Goal: Communication & Community: Answer question/provide support

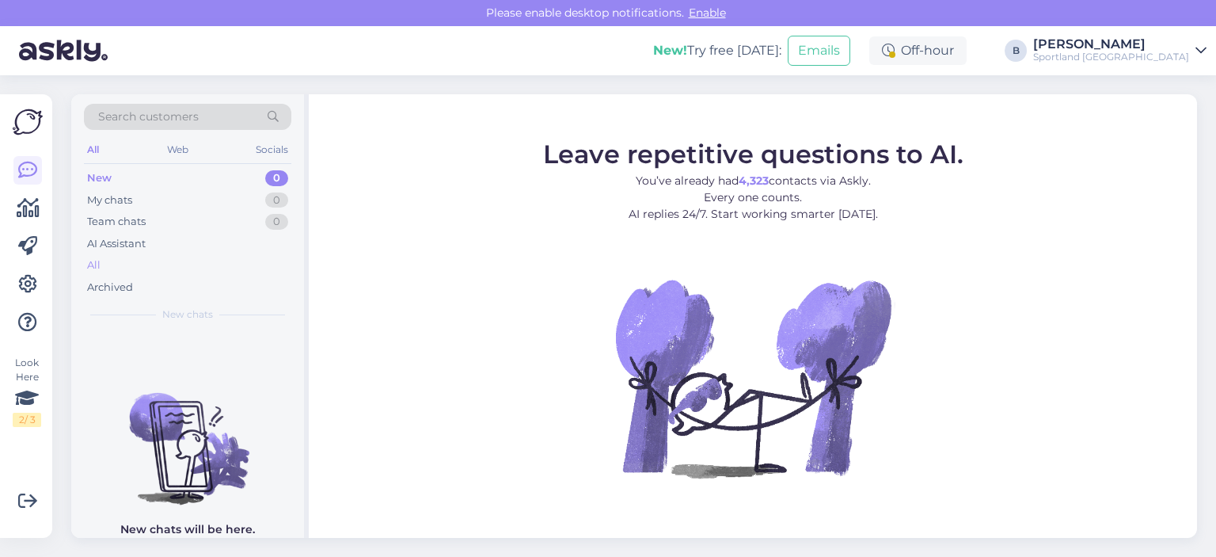
click at [105, 260] on div "All" at bounding box center [187, 265] width 207 height 22
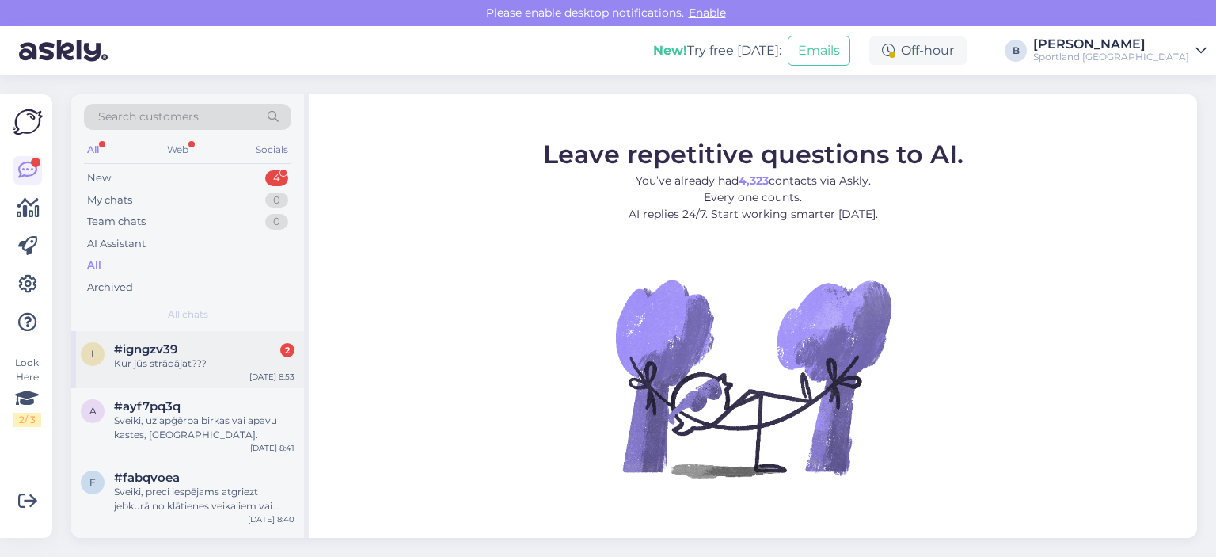
click at [215, 352] on div "#igngzv39 2" at bounding box center [204, 349] width 181 height 14
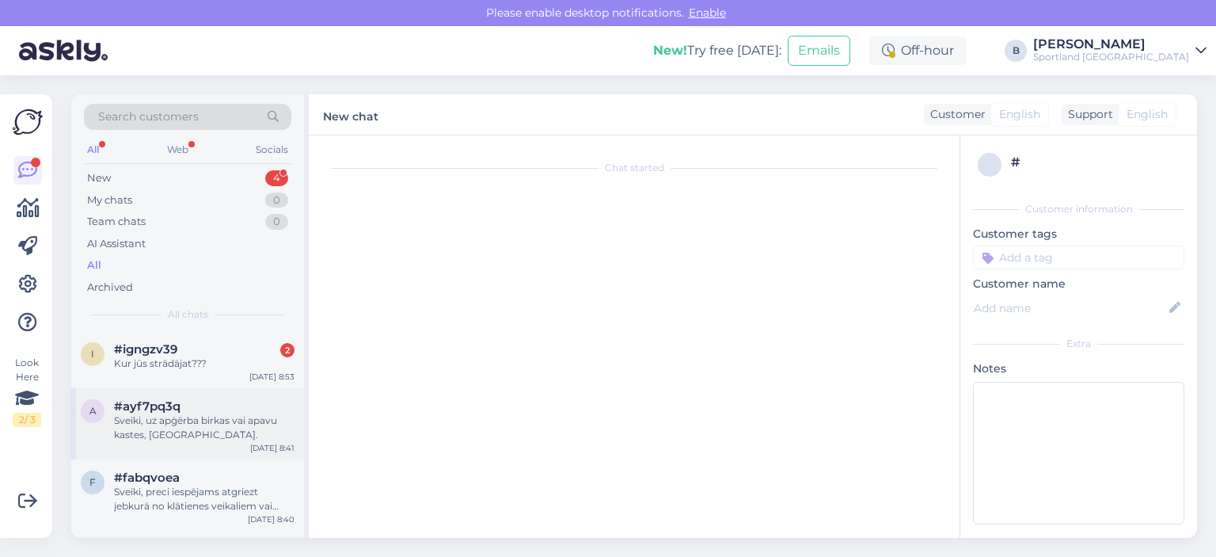
click at [248, 404] on div "#ayf7pq3q" at bounding box center [204, 406] width 181 height 14
click at [181, 356] on div "Kur jūs strādājat???" at bounding box center [204, 363] width 181 height 14
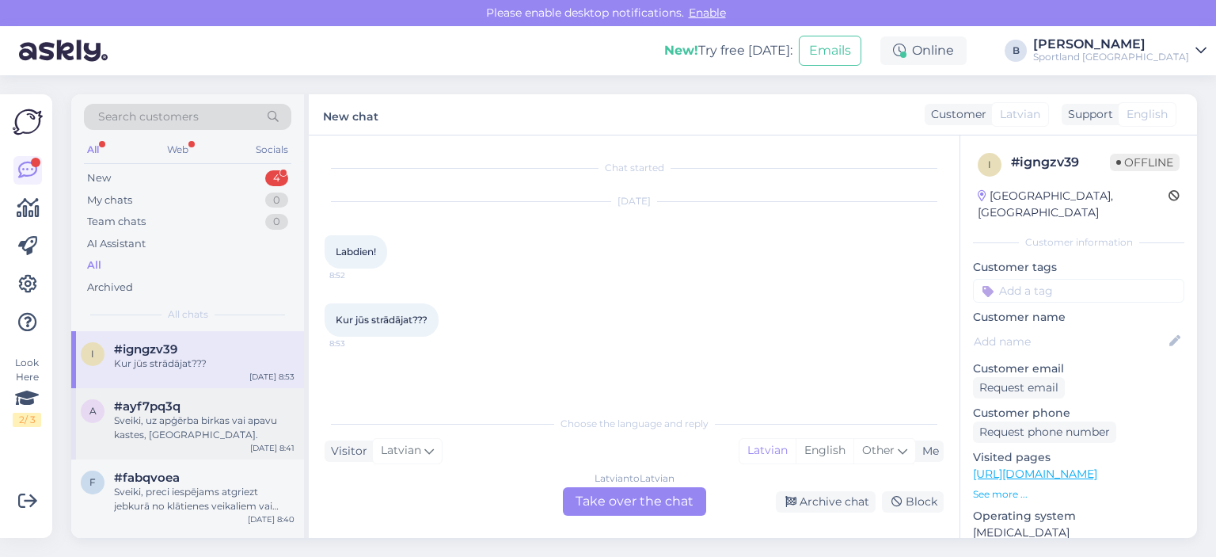
click at [171, 440] on div "Sveiki, uz apģērba birkas vai apavu kastes, [GEOGRAPHIC_DATA]." at bounding box center [204, 427] width 181 height 29
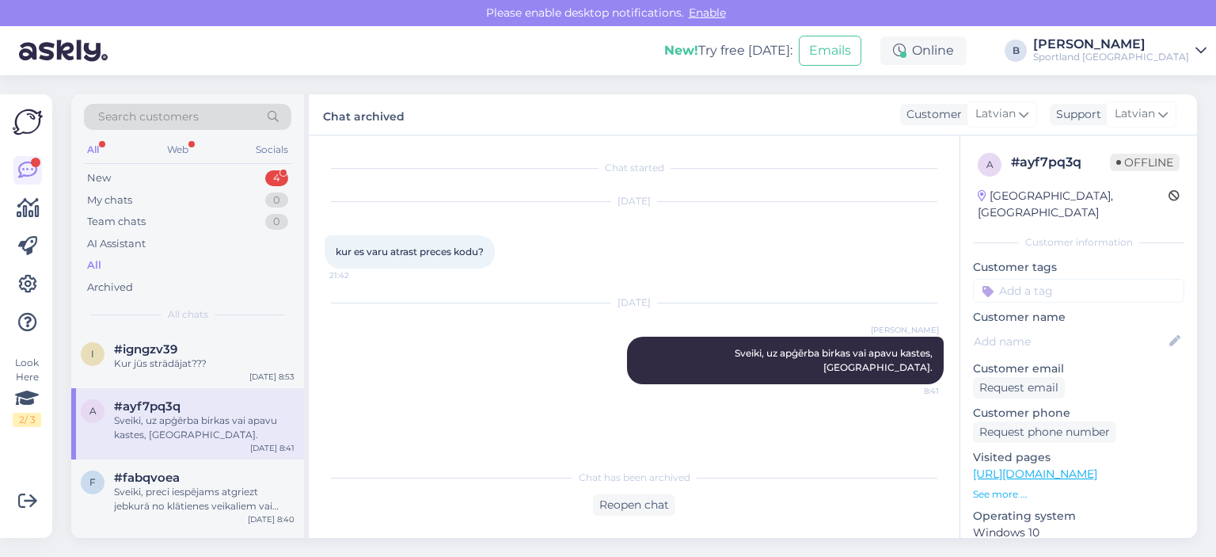
click at [124, 165] on div "Search customers All Web Socials New 4 My chats 0 Team chats 0 AI Assistant All…" at bounding box center [187, 212] width 233 height 237
click at [127, 167] on div "New 4" at bounding box center [187, 178] width 207 height 22
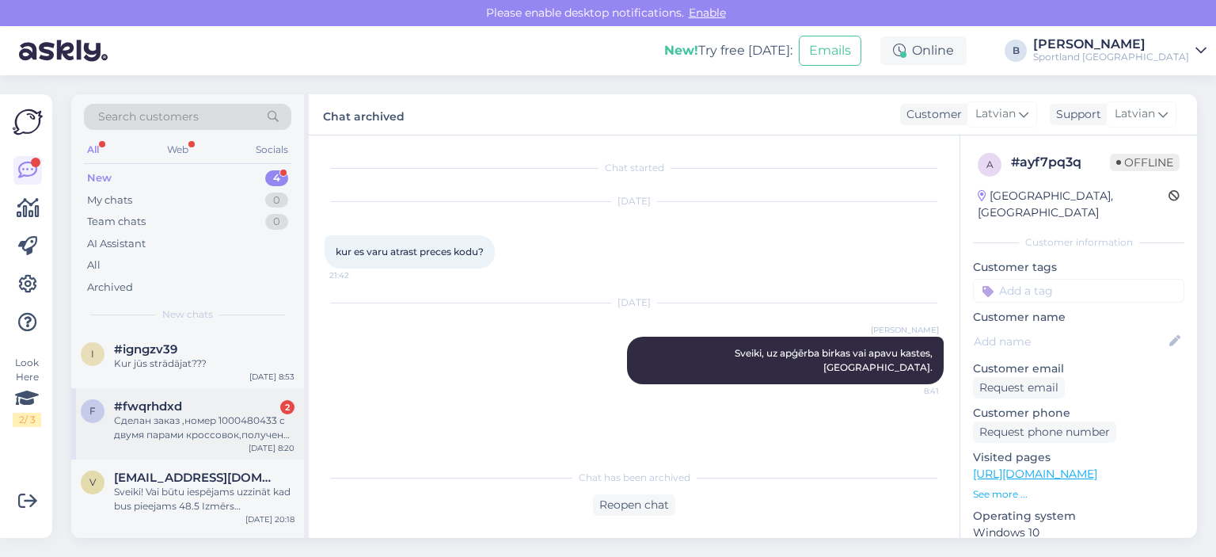
click at [210, 431] on div "Сделан заказ ,номер 1000480433 с двумя парами кроссовок,получена посылка с DPD …" at bounding box center [204, 427] width 181 height 29
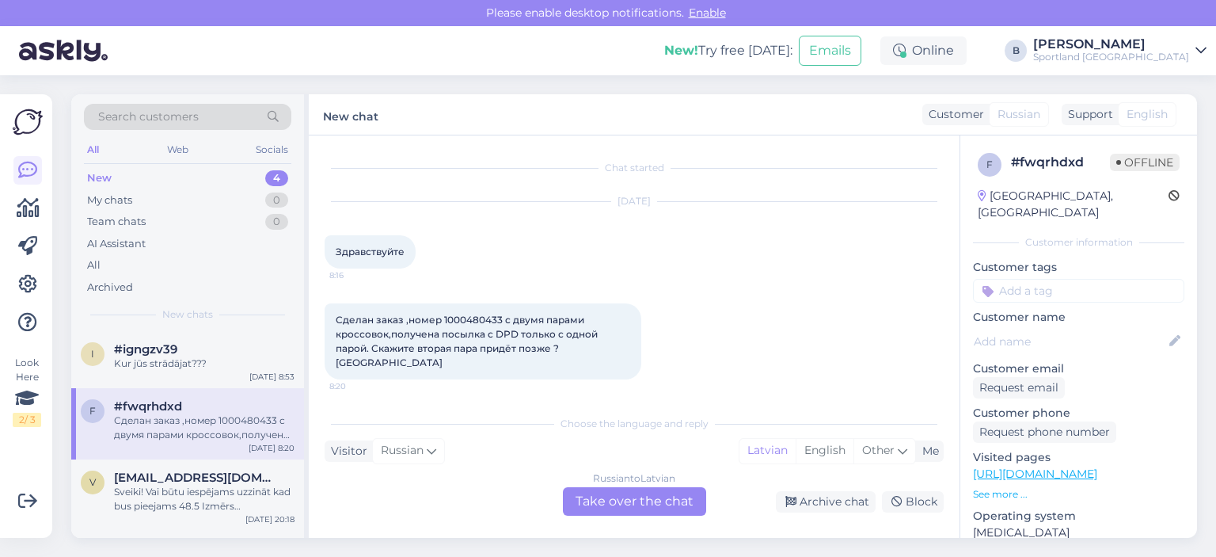
click at [633, 497] on div "Russian to Latvian Take over the chat" at bounding box center [634, 501] width 143 height 29
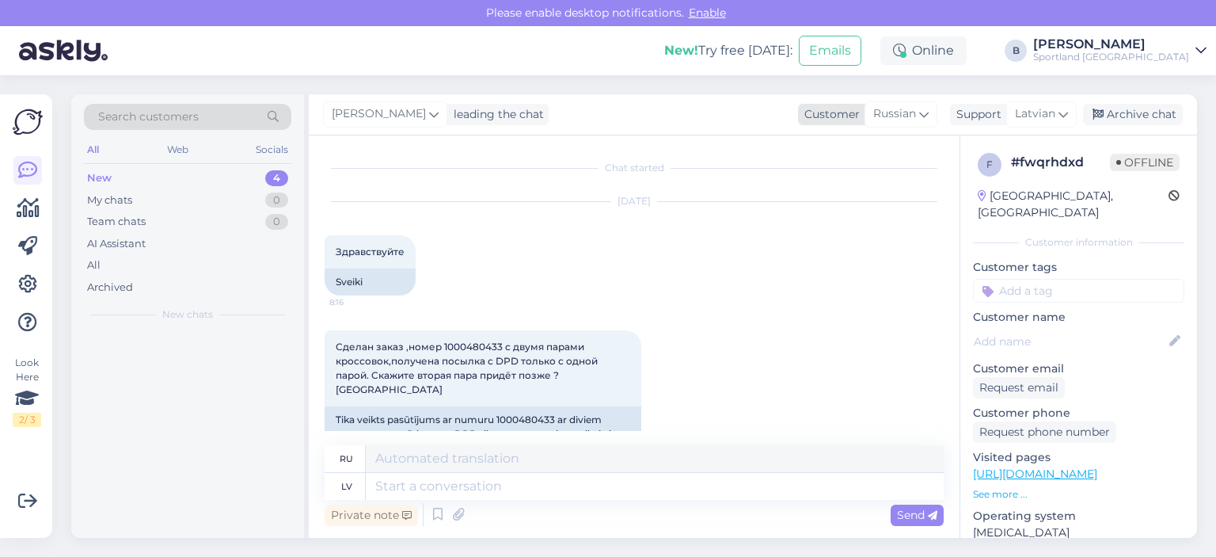
click at [889, 120] on span "Russian" at bounding box center [894, 113] width 43 height 17
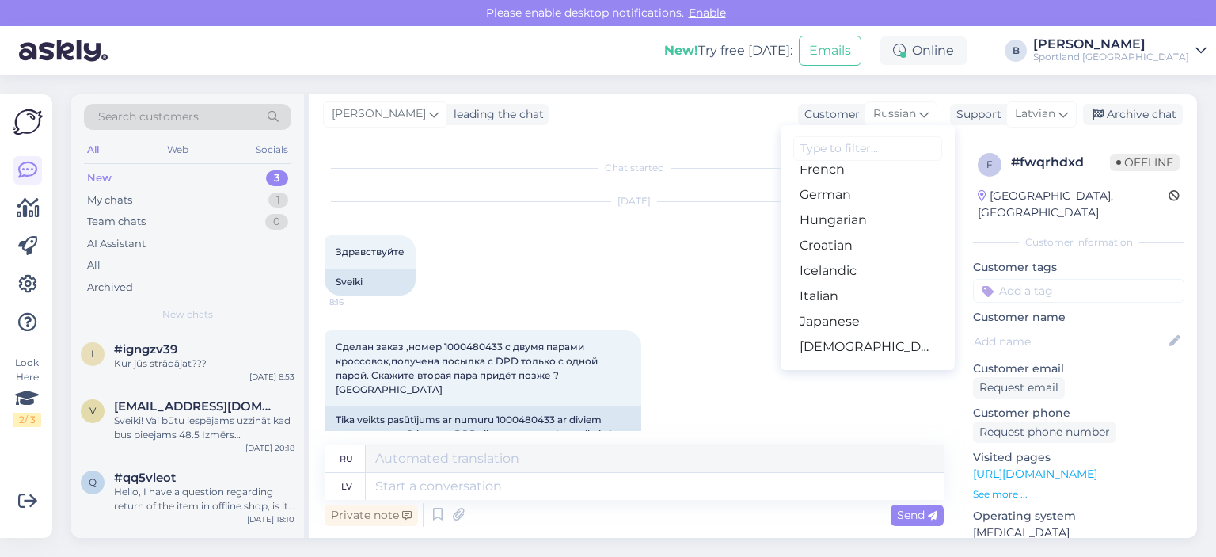
scroll to position [317, 0]
drag, startPoint x: 832, startPoint y: 328, endPoint x: 815, endPoint y: 329, distance: 16.6
click at [831, 329] on link "Latvian" at bounding box center [868, 323] width 174 height 25
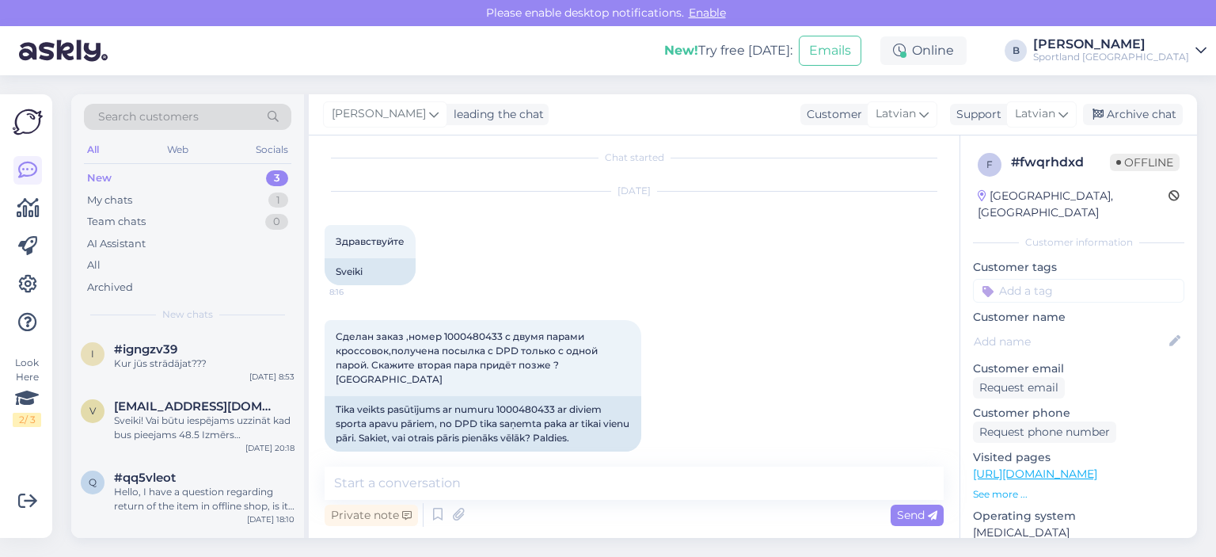
scroll to position [13, 0]
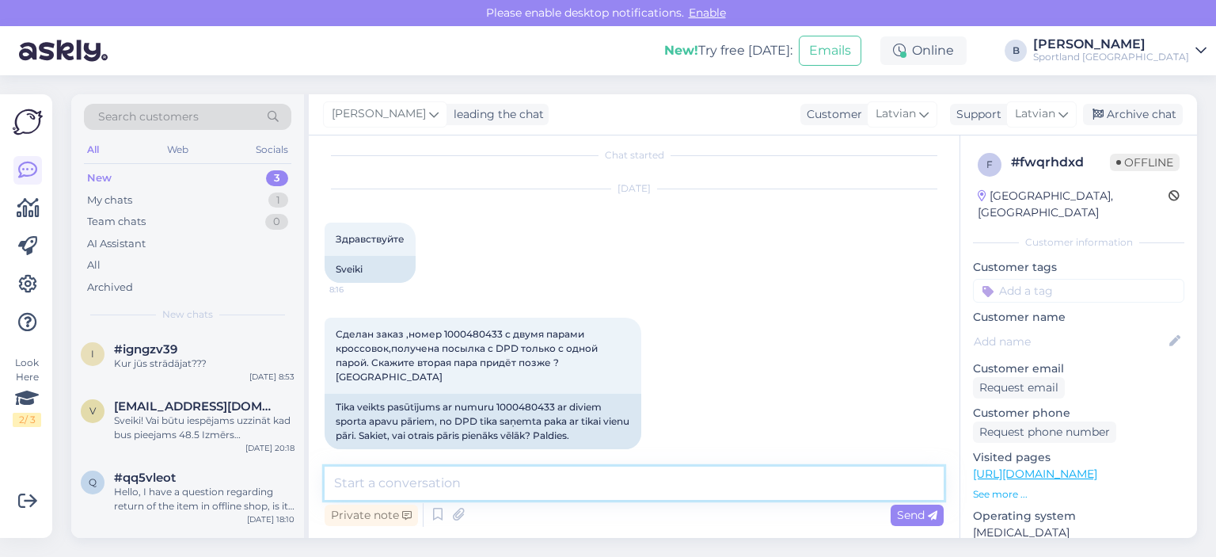
click at [605, 480] on textarea at bounding box center [634, 482] width 619 height 33
type textarea "Sveiki, pārbaudīsim"
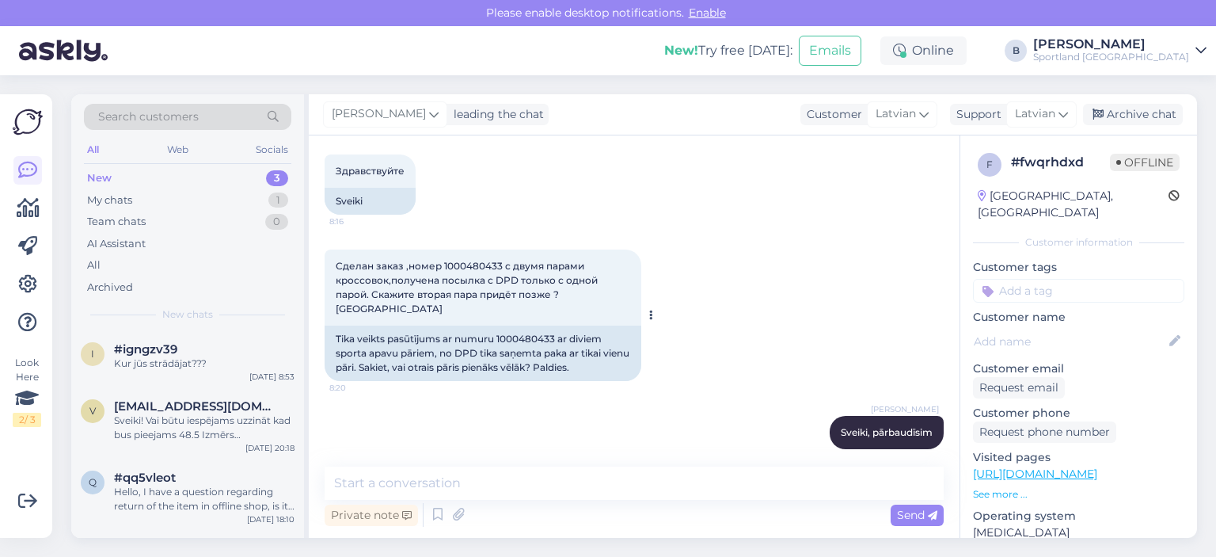
click at [529, 325] on div "Tika veikts pasūtījums ar numuru 1000480433 ar diviem sporta apavu pāriem, no D…" at bounding box center [483, 352] width 317 height 55
copy div "1000480433"
click at [478, 471] on textarea at bounding box center [634, 482] width 619 height 33
click at [468, 481] on textarea at bounding box center [634, 482] width 619 height 33
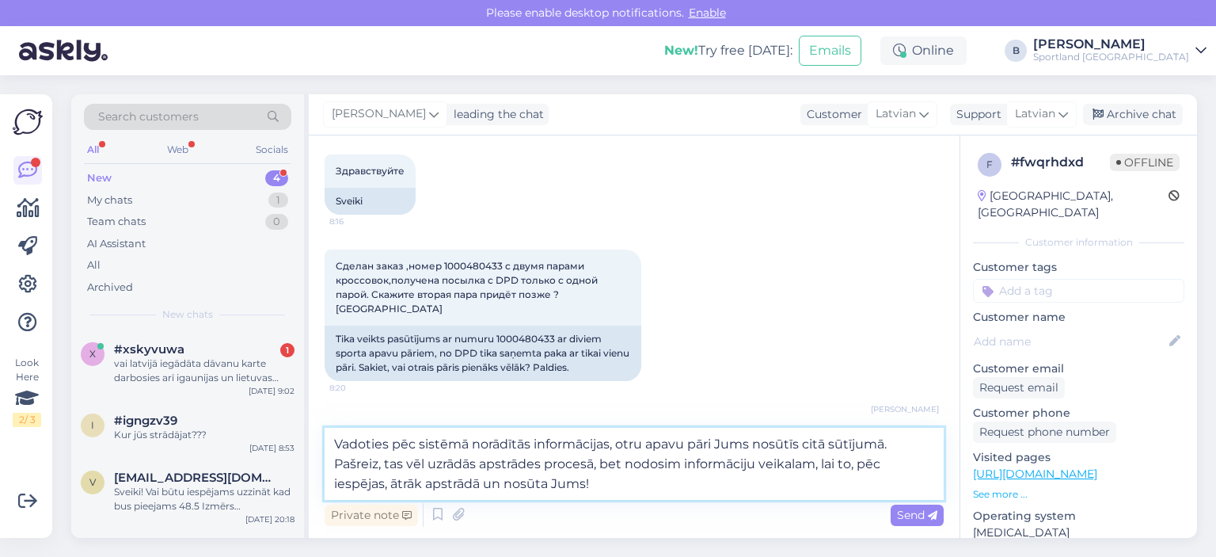
type textarea "Vadoties pēc sistēmā norādītās informācijas, otru apavu pāri Jums nosūtīs citā …"
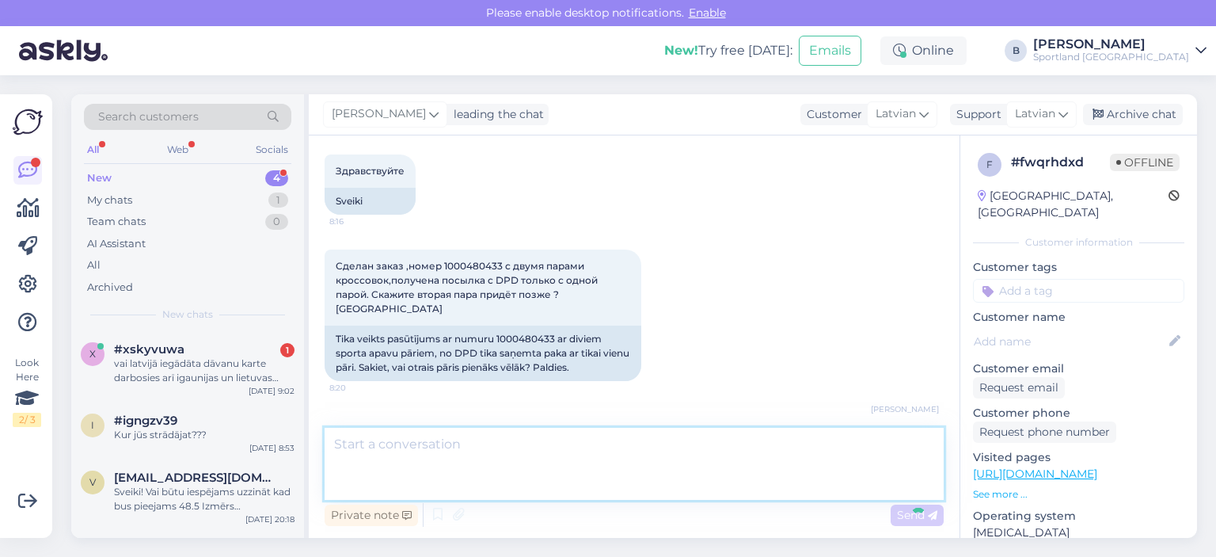
scroll to position [192, 0]
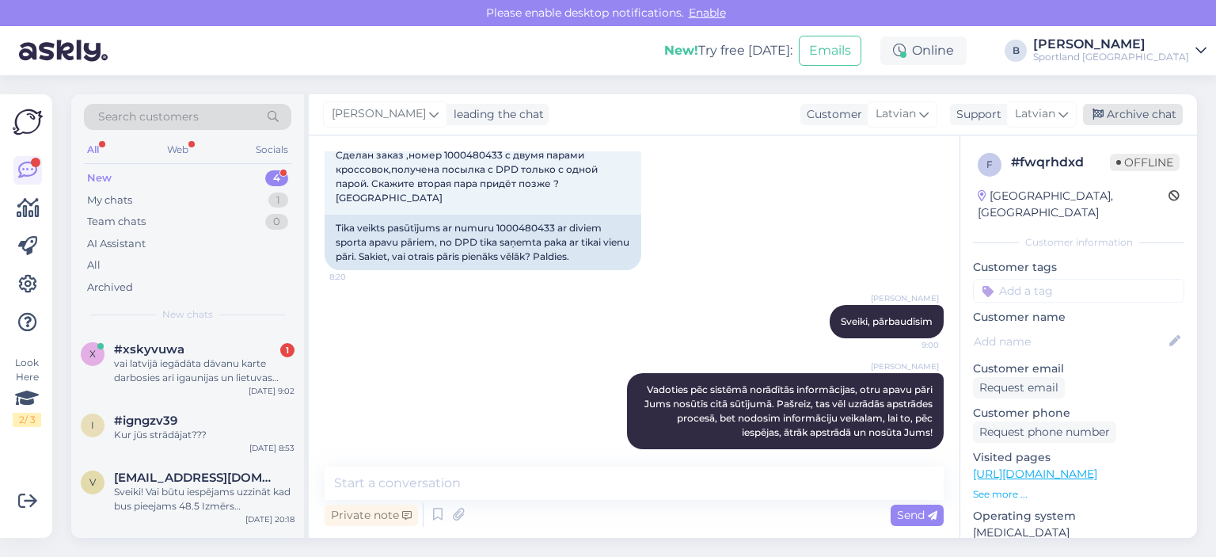
click at [1142, 118] on div "Archive chat" at bounding box center [1133, 114] width 100 height 21
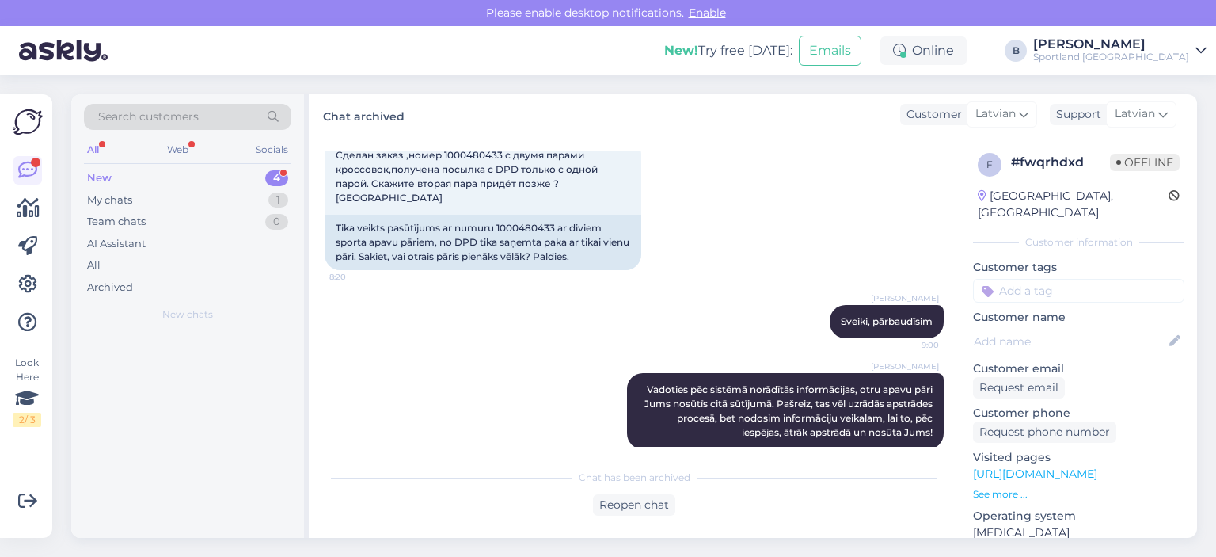
scroll to position [196, 0]
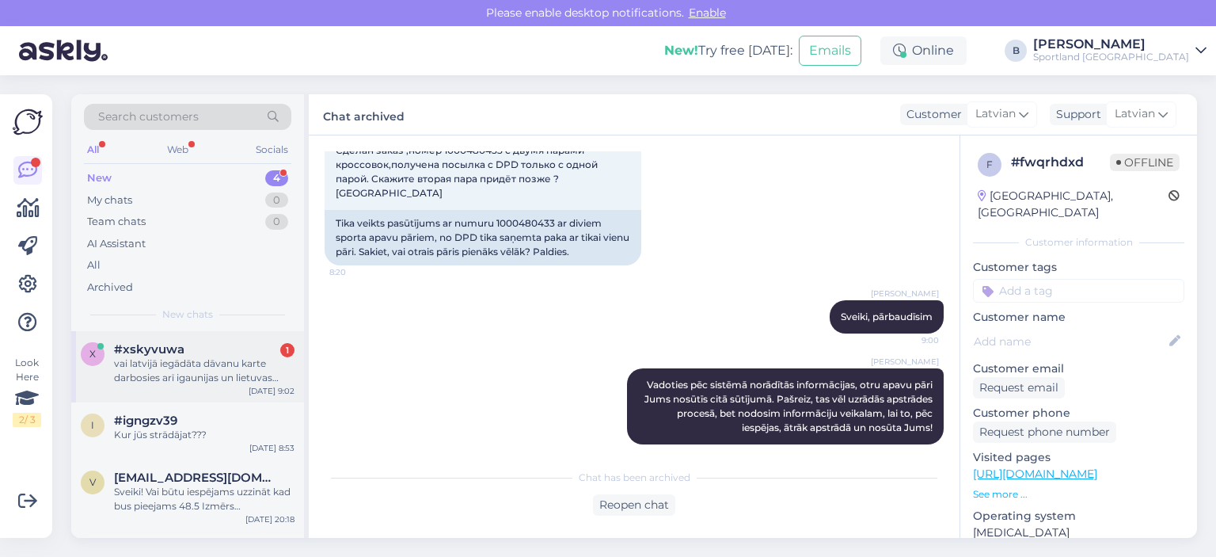
click at [245, 367] on div "vai latvijā iegādāta dāvanu karte darbosies arī igaunijas un lietuvas veikalos?" at bounding box center [204, 370] width 181 height 29
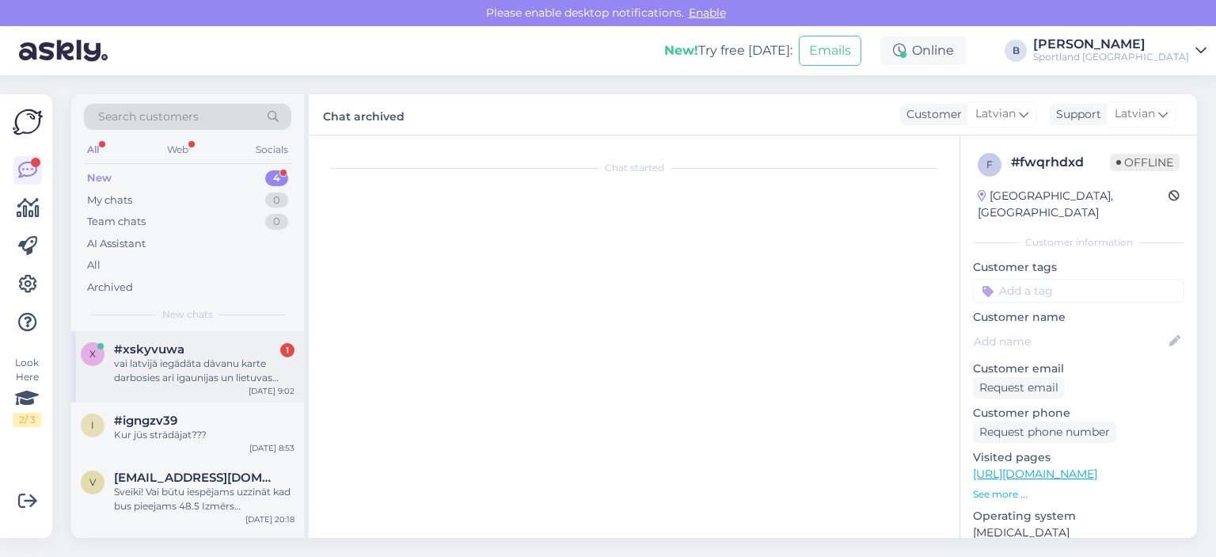
scroll to position [0, 0]
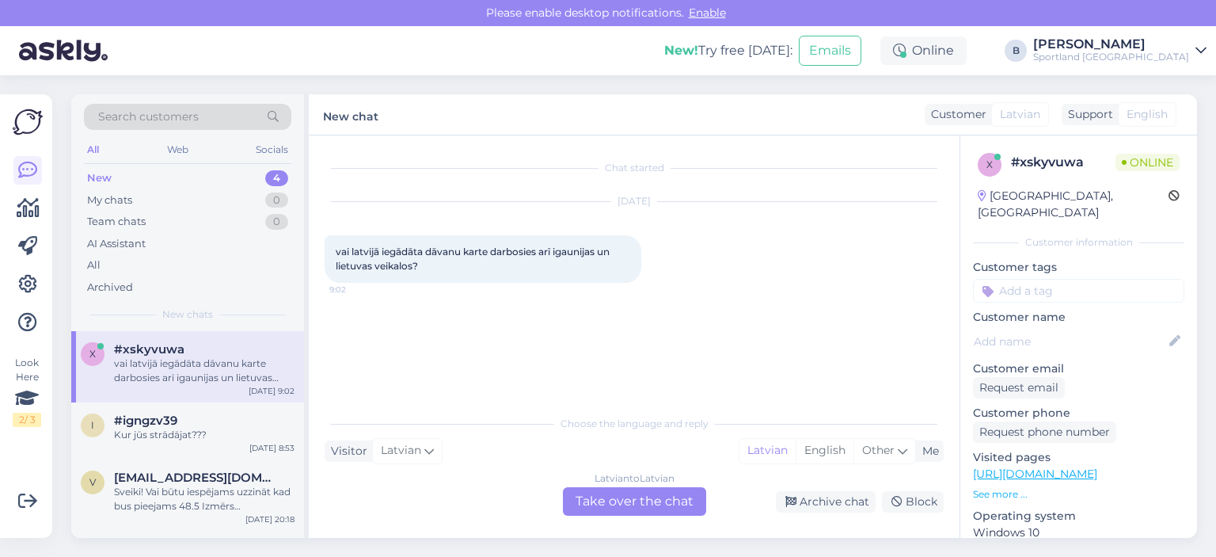
click at [649, 500] on div "Latvian to Latvian Take over the chat" at bounding box center [634, 501] width 143 height 29
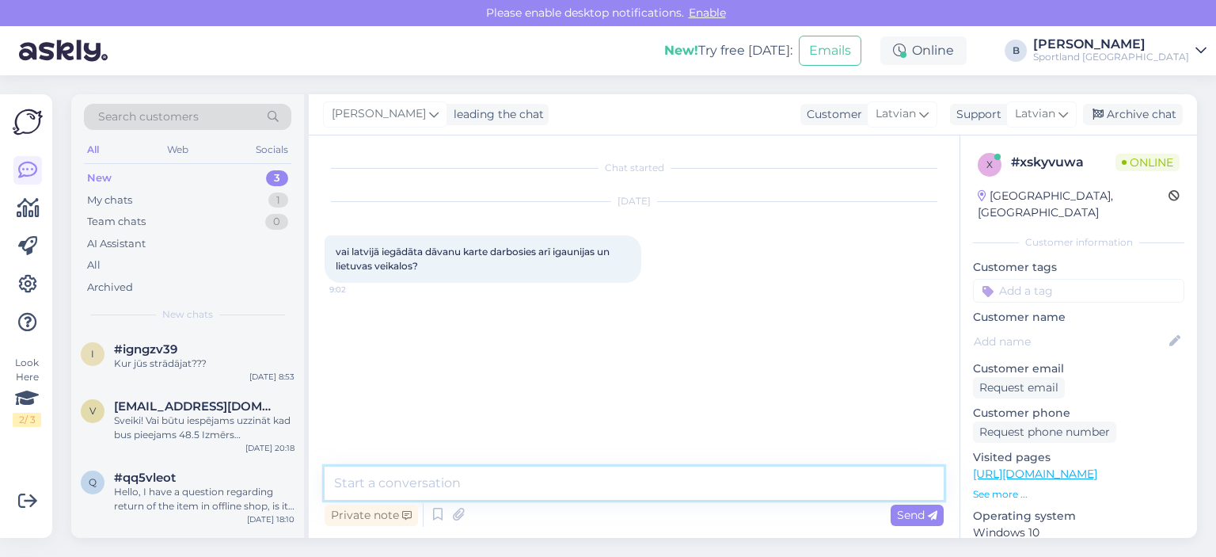
click at [649, 495] on textarea at bounding box center [634, 482] width 619 height 33
type textarea "Sveiki, nē, darbosies tikai Latvijas veikalos."
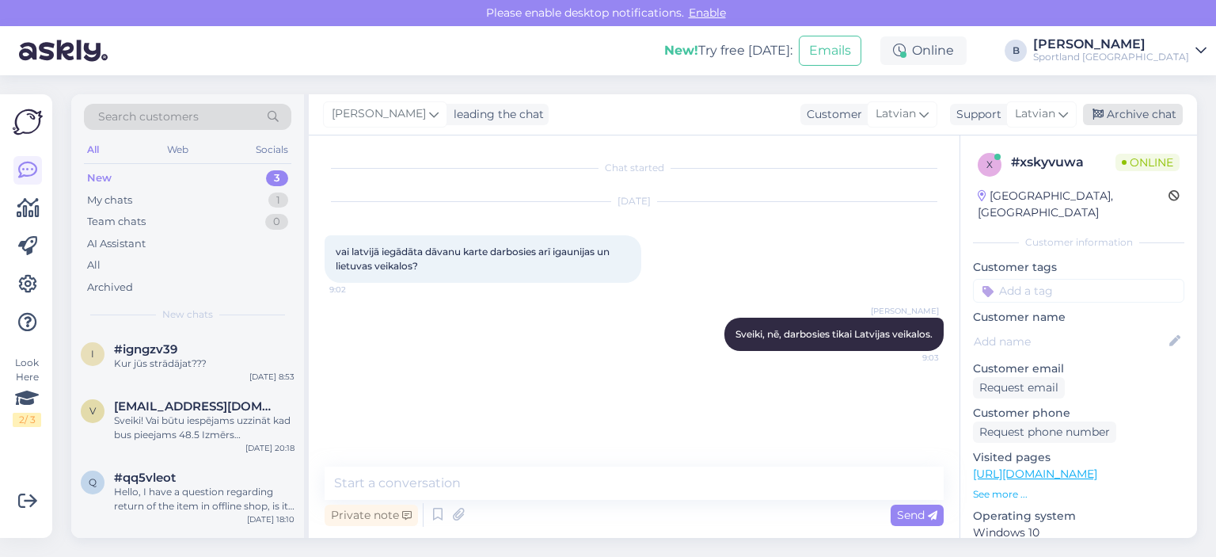
click at [1164, 123] on div "Archive chat" at bounding box center [1133, 114] width 100 height 21
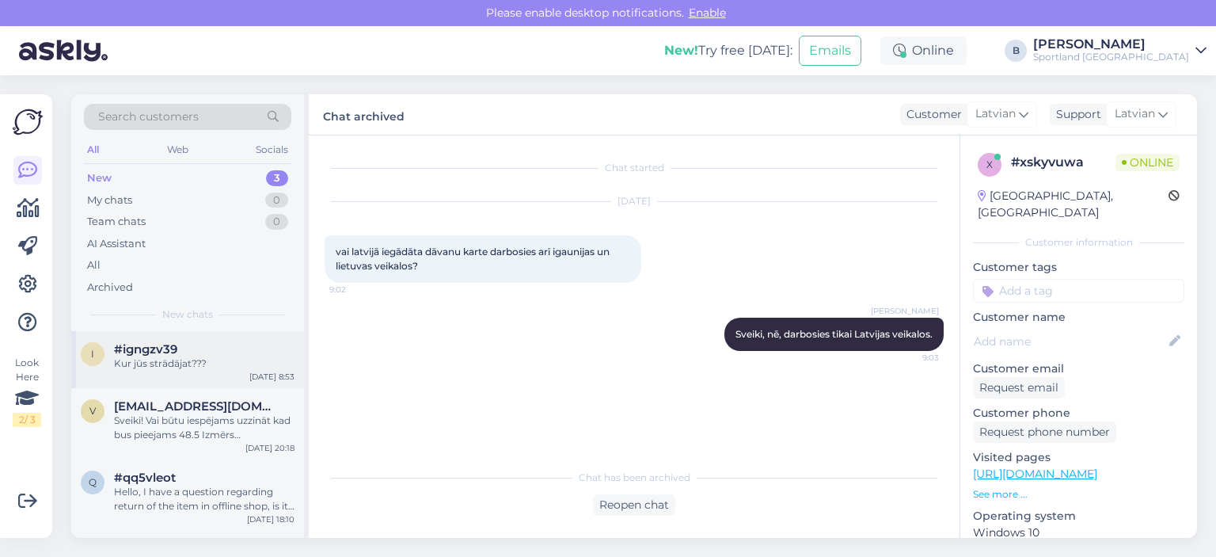
click at [185, 367] on div "Kur jūs strādājat???" at bounding box center [204, 363] width 181 height 14
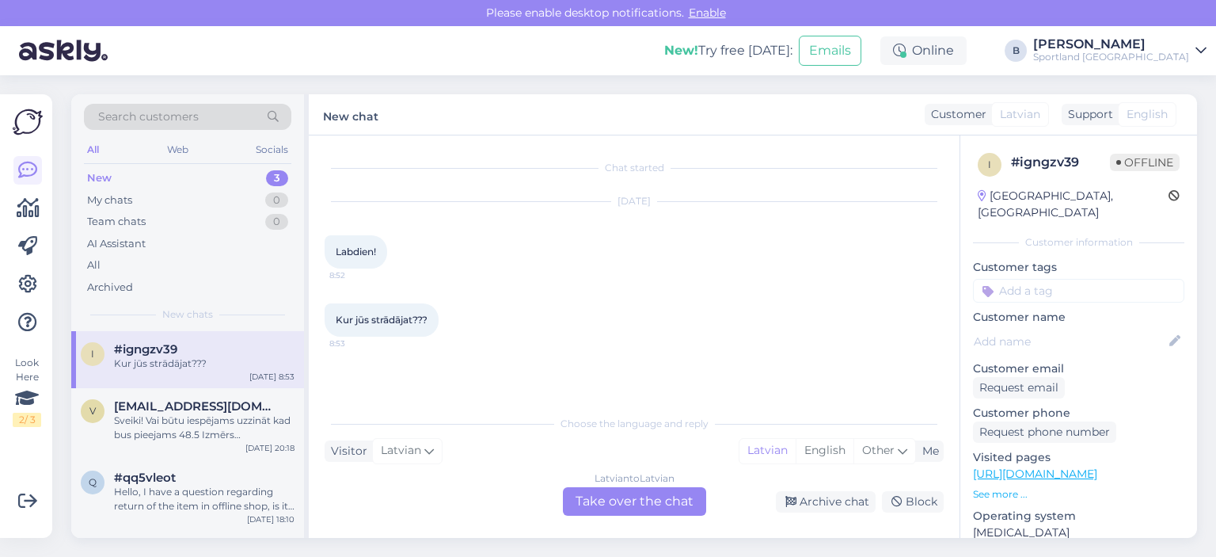
click at [616, 496] on div "Latvian to Latvian Take over the chat" at bounding box center [634, 501] width 143 height 29
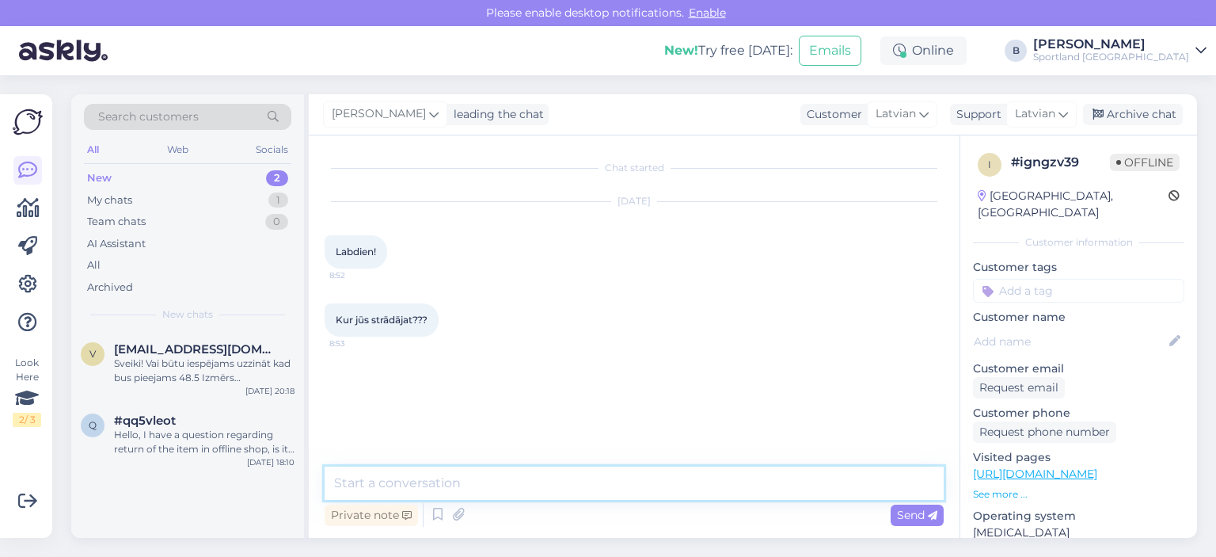
click at [618, 493] on textarea at bounding box center [634, 482] width 619 height 33
type textarea "Sveiki, kā Jums palīdzēt?"
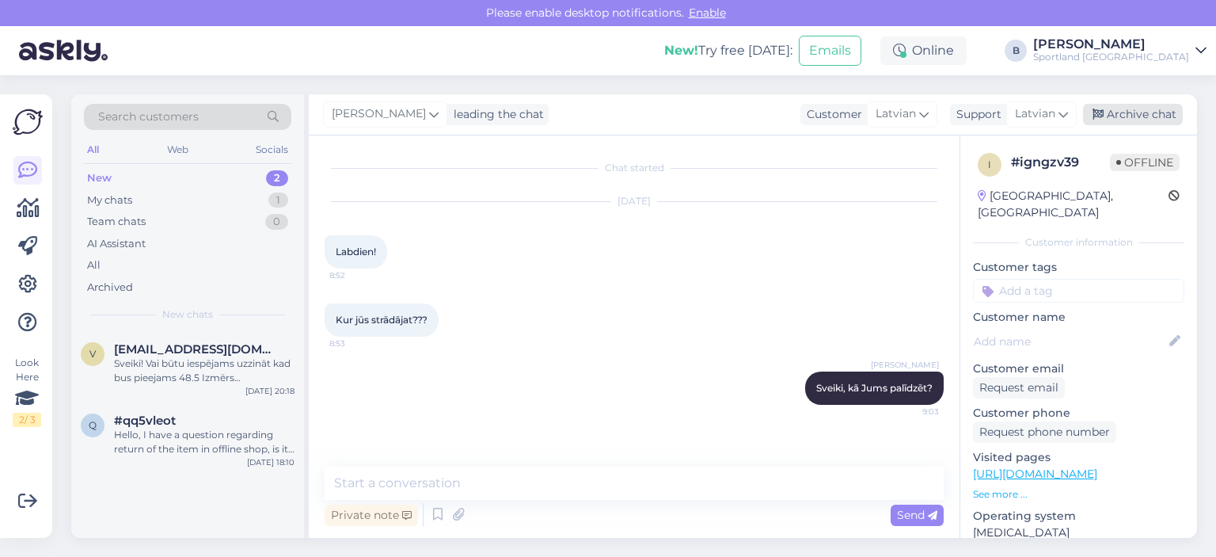
click at [1136, 109] on div "Archive chat" at bounding box center [1133, 114] width 100 height 21
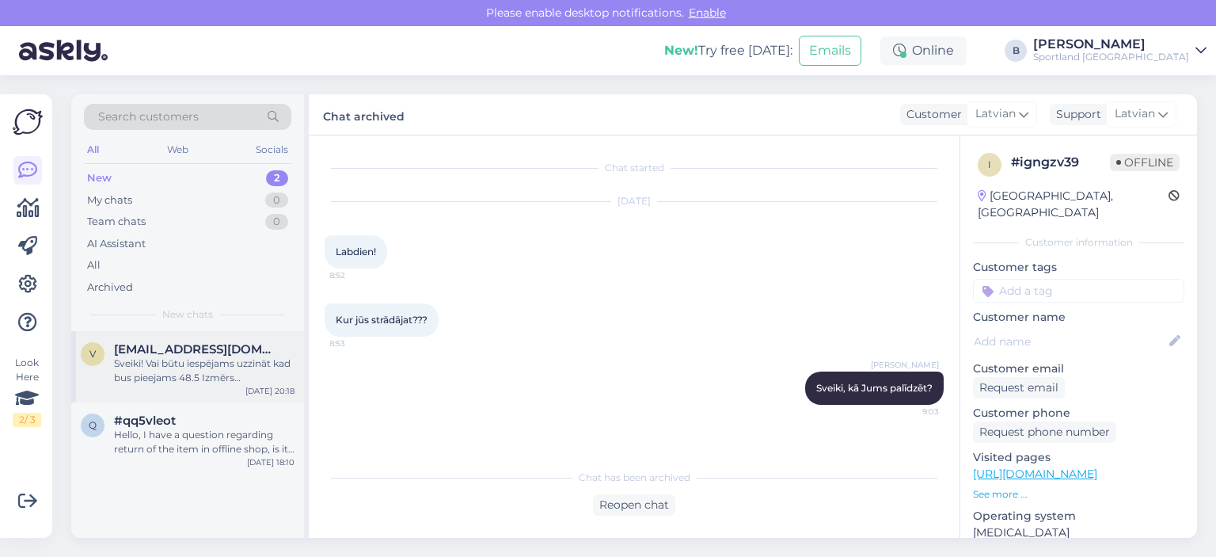
click at [173, 376] on div "Sveiki! Vai būtu iespējams uzzināt kad bus pieejams 48.5 Izmērs FQ3680_002 (Nik…" at bounding box center [204, 370] width 181 height 29
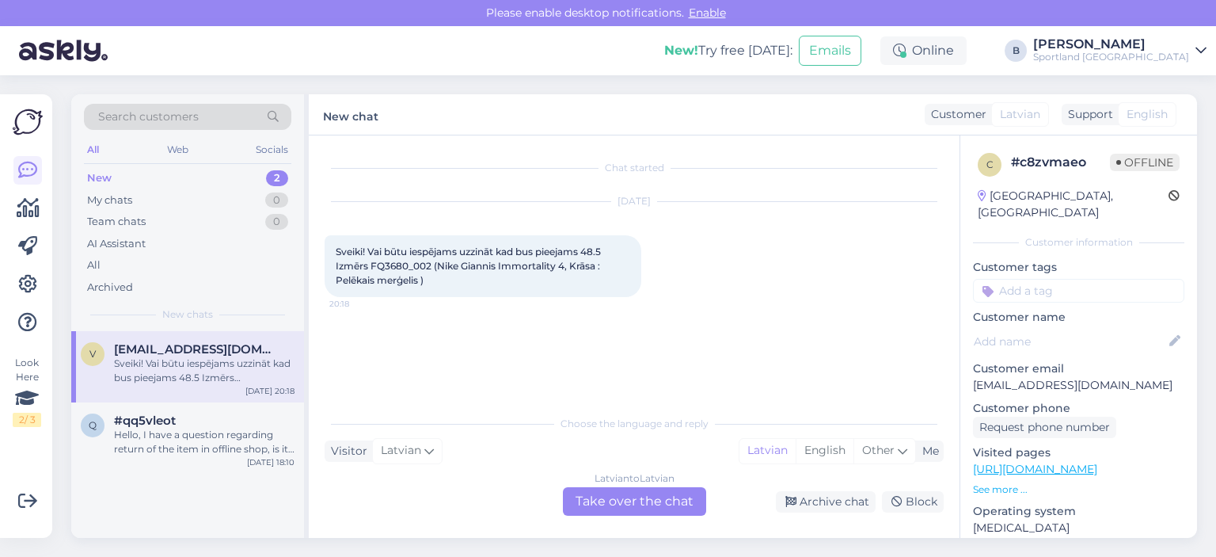
click at [401, 265] on span "Sveiki! Vai būtu iespējams uzzināt kad bus pieejams 48.5 Izmērs FQ3680_002 (Nik…" at bounding box center [470, 265] width 268 height 40
copy span "FQ3680_002"
click at [586, 512] on div "Latvian to Latvian Take over the chat" at bounding box center [634, 501] width 143 height 29
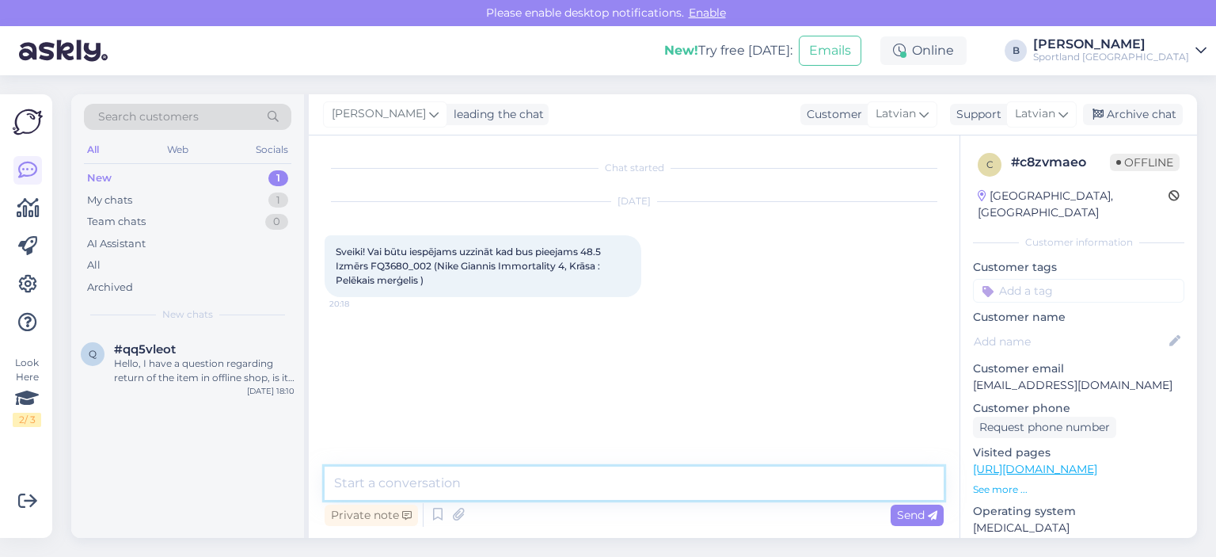
click at [607, 478] on textarea at bounding box center [634, 482] width 619 height 33
type textarea "Sveiki, nebūs plānots papildinājums."
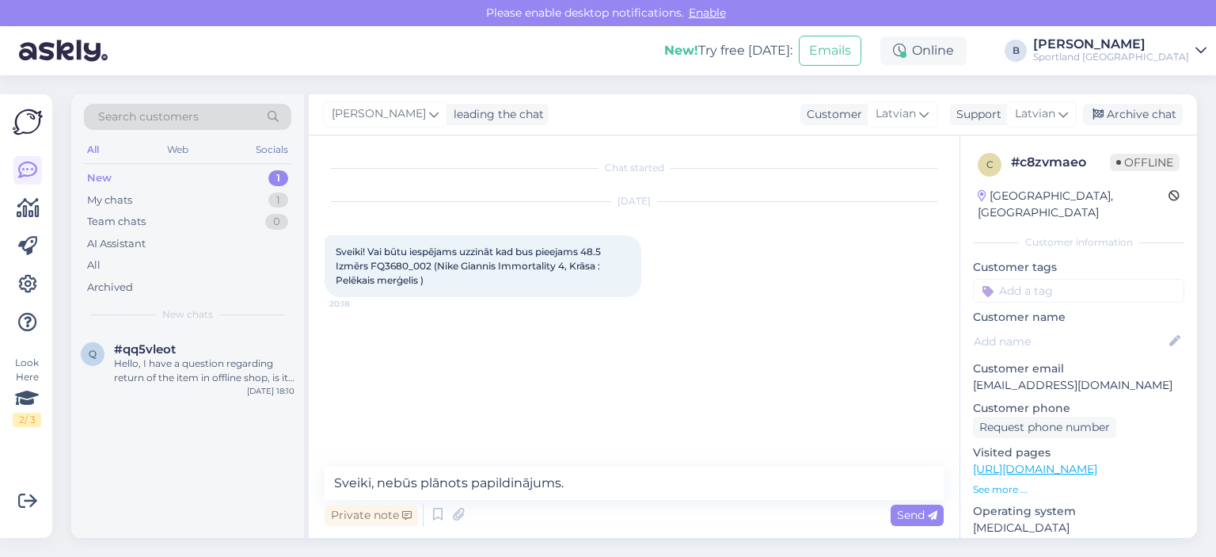
click at [909, 503] on div "Private note Send" at bounding box center [634, 515] width 619 height 30
click at [909, 506] on div "Send" at bounding box center [917, 514] width 53 height 21
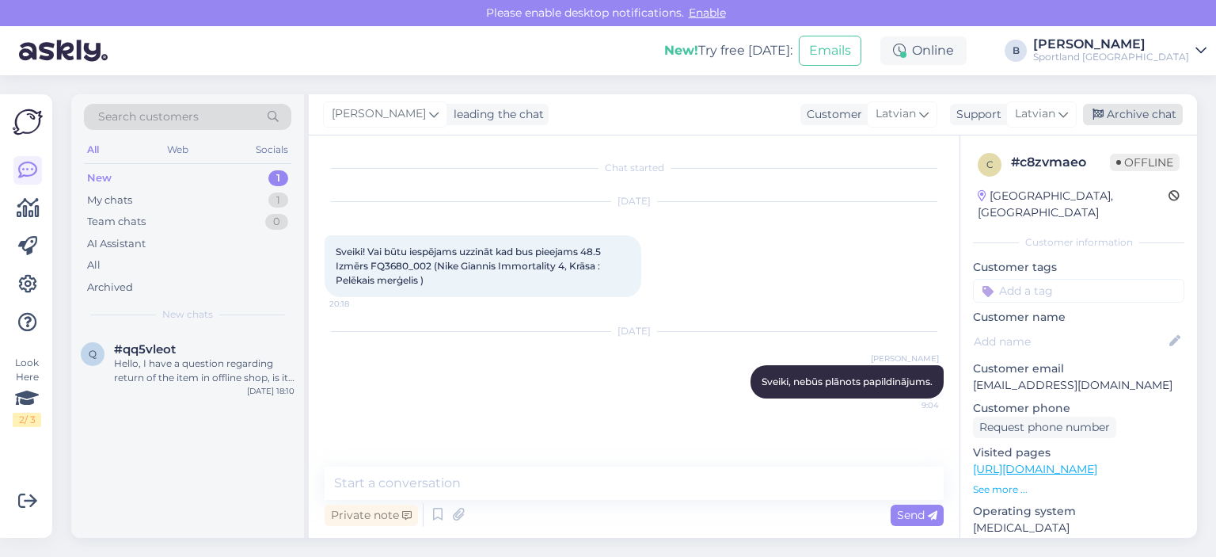
click at [1113, 111] on div "Archive chat" at bounding box center [1133, 114] width 100 height 21
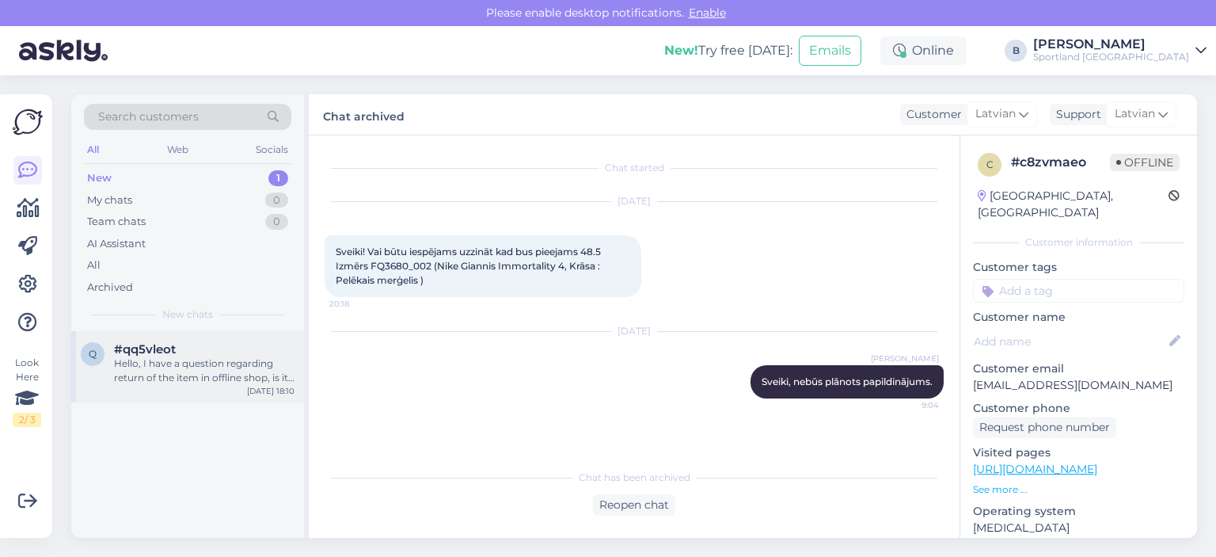
click at [201, 382] on div "Hello, I have a question regarding return of the item in offline shop, is it po…" at bounding box center [204, 370] width 181 height 29
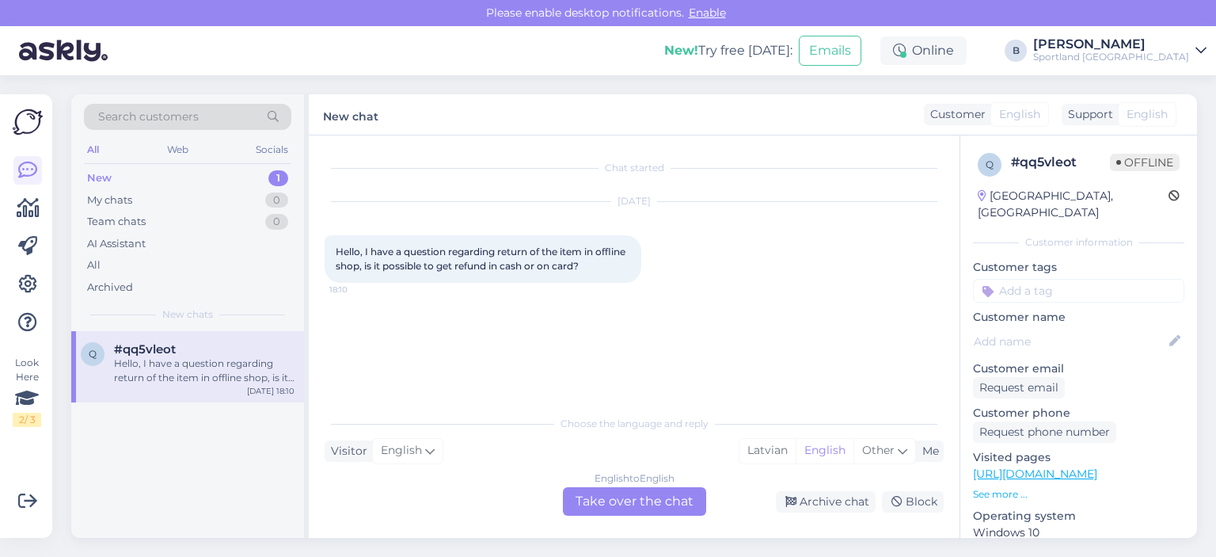
click at [626, 501] on div "English to English Take over the chat" at bounding box center [634, 501] width 143 height 29
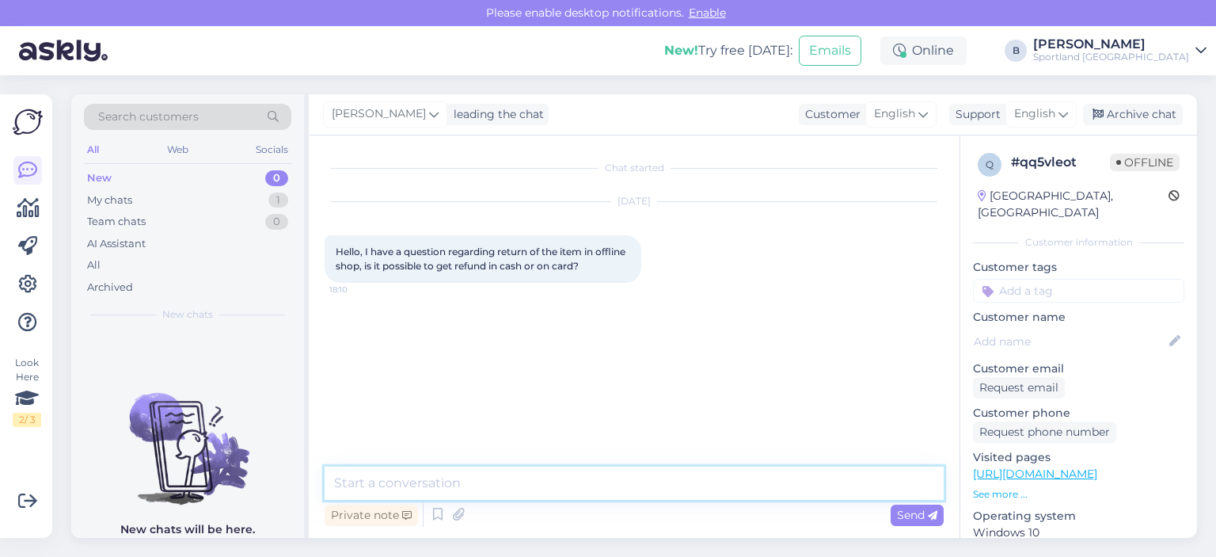
drag, startPoint x: 617, startPoint y: 484, endPoint x: 720, endPoint y: 370, distance: 153.6
click at [616, 484] on textarea at bounding box center [634, 482] width 619 height 33
click at [1034, 122] on span "English" at bounding box center [1034, 113] width 41 height 17
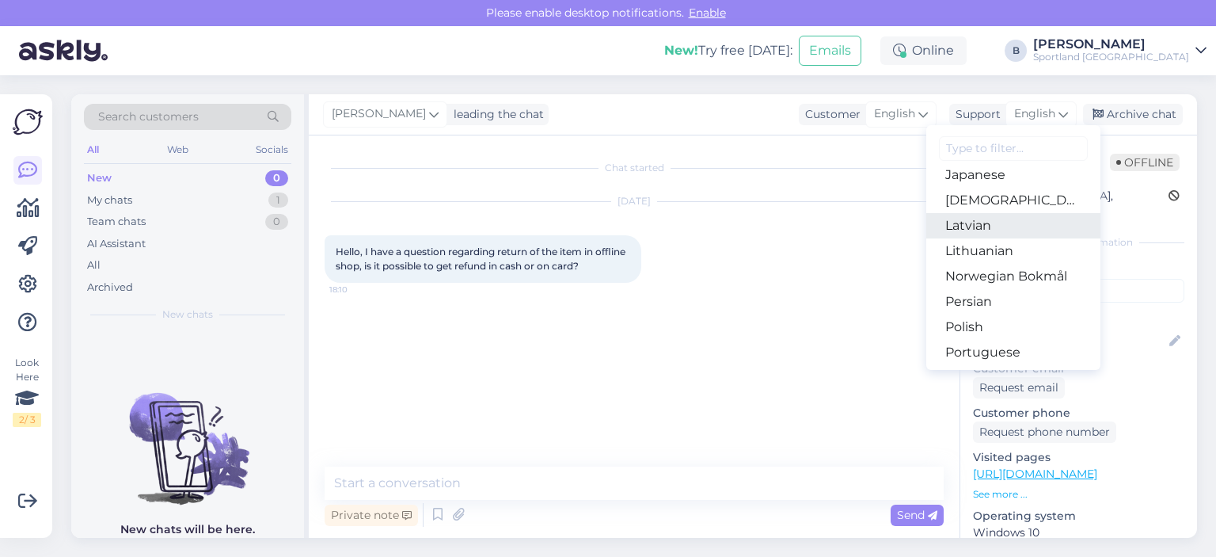
scroll to position [396, 0]
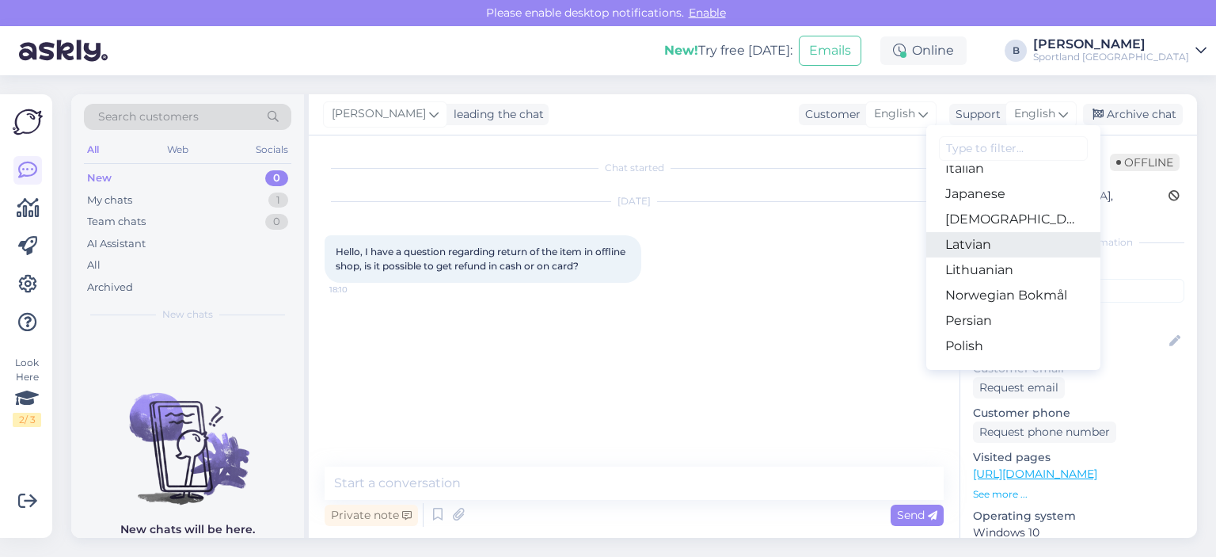
click at [979, 249] on link "Latvian" at bounding box center [1014, 244] width 174 height 25
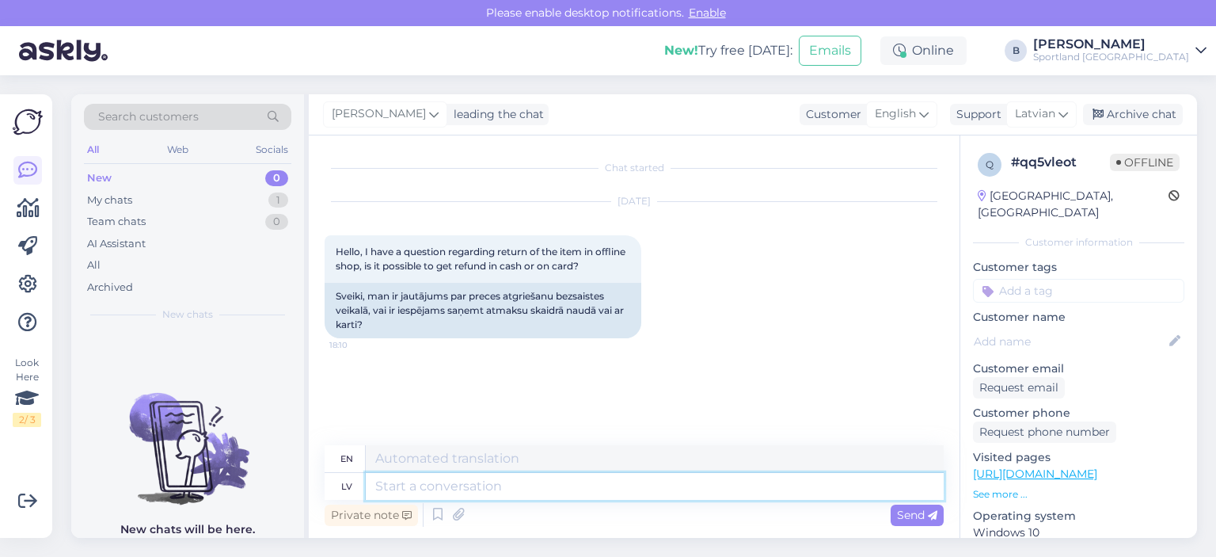
click at [567, 483] on textarea at bounding box center [655, 486] width 578 height 27
type textarea "Labdien, ja"
type textarea "Hello,"
type textarea "Labdien, ja pr"
type textarea "Hello, if"
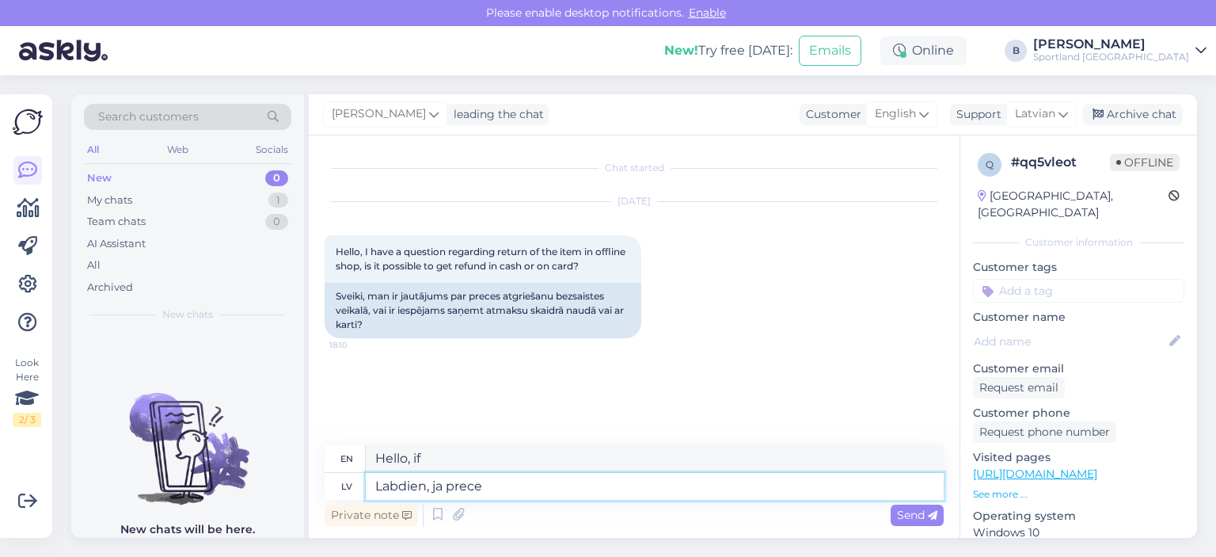
type textarea "Labdien, ja prece i"
type textarea "Hello, if the item"
type textarea "Labdien, ja prece iegādāta ep"
type textarea "Hello, if the item has been purchased"
type textarea "Labdien, ja prece iegādāta e-veikalā, ta"
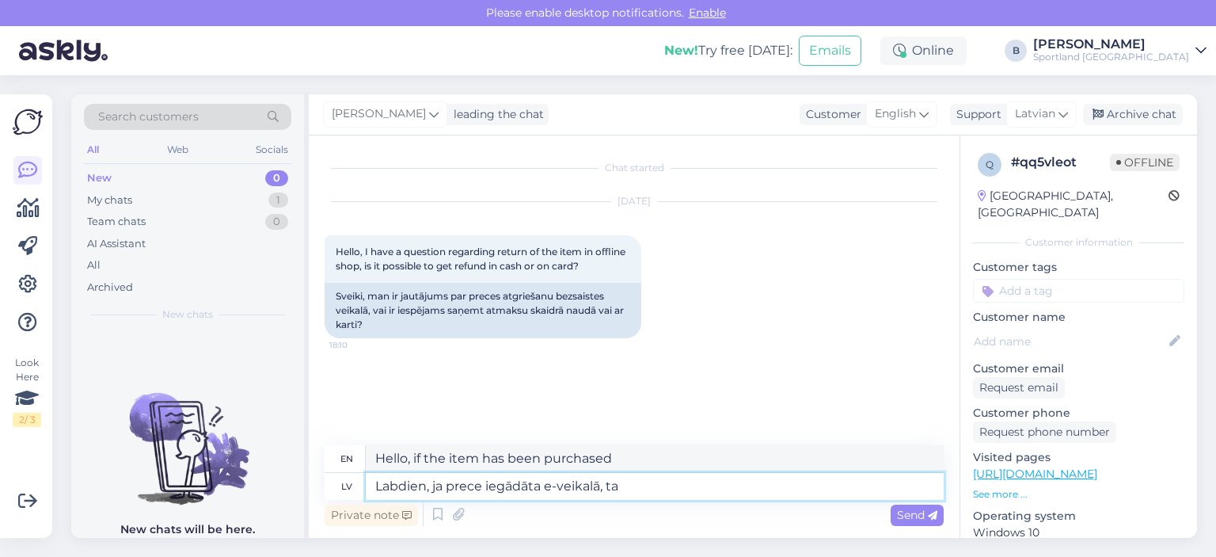
type textarea "Hello, if the product was purchased in the e-store,"
type textarea "Labdien, ja prece iegādāta e-veikalā, tad t"
type textarea "Hello, if the product was purchased in the e-shop, then"
type textarea "Labdien, ja prece iegādāta e-veikalā, tad to"
type textarea "Hello, if the product was purchased in an e-shop, then it"
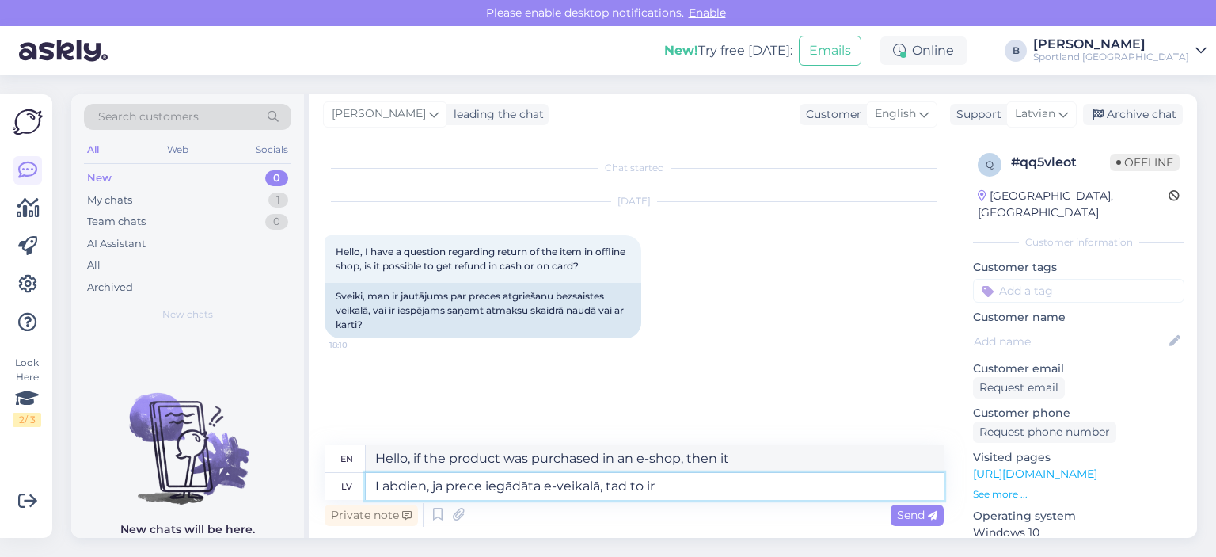
type textarea "Labdien, ja prece iegādāta e-veikalā, tad to ir i"
type textarea "Hello, if the product was purchased in an e-shop, then it is"
type textarea "Labdien, ja prece iegādāta e-veikalā, tad to ir iespējams a"
type textarea "Hello, if the product was purchased in the e-store, then it is possible"
type textarea "Labdien, ja prece iegādāta e-veikalā, tad to ir iespējams atgriezt u"
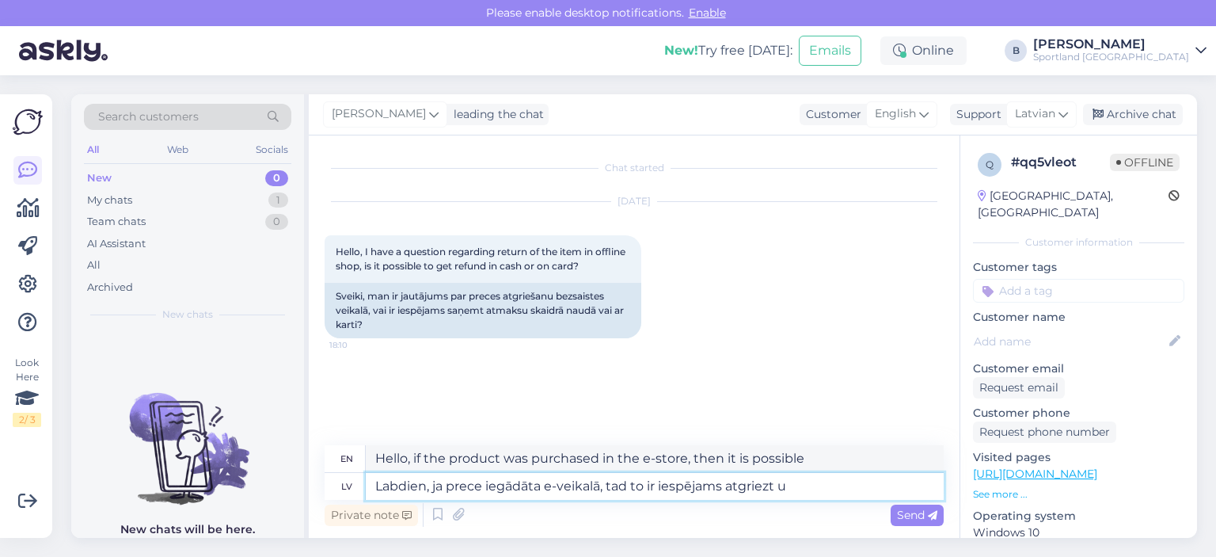
type textarea "Hello, if the product was purchased in an e-store, it is possible to return it."
type textarea "Labdien, ja prece iegādāta e-veikalā, tad to ir iespējams atgriezt un sa"
type textarea "Hello, if the product was purchased in an e-shop, it is possible to return it a…"
type textarea "Labdien, ja prece iegādāta e-veikalā, tad to ir iespējams atgriezt un saņemt nau"
type textarea "Hello, if the product was purchased in an e-store, it is possible to return and…"
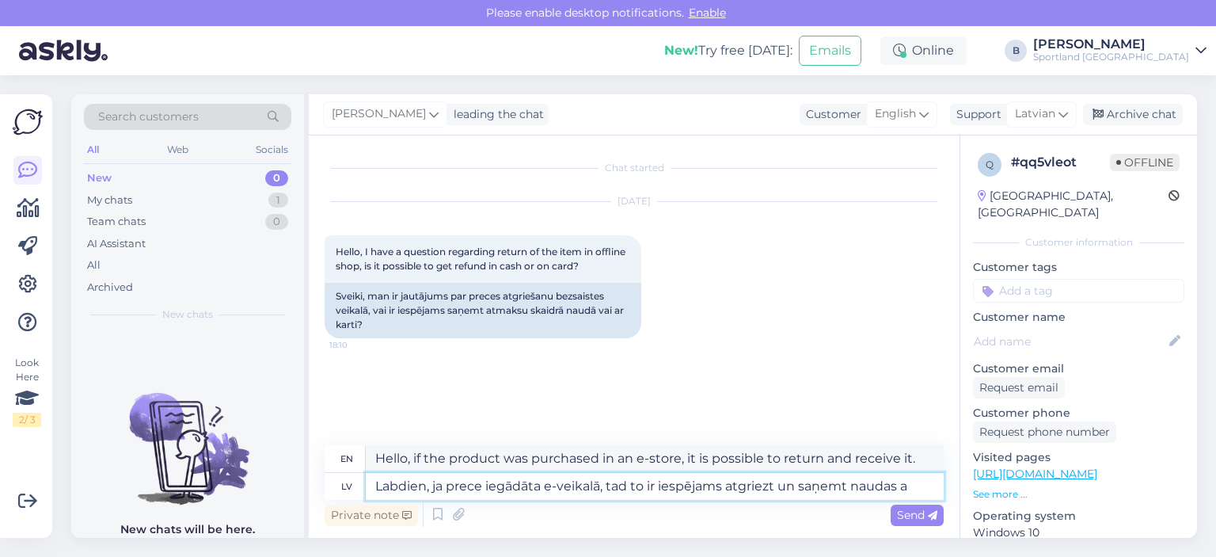
type textarea "Labdien, ja prece iegādāta e-veikalā, tad to ir iespējams atgriezt un saņemt na…"
type textarea "Hello, if the product was purchased in an e-store, it is possible to return it …"
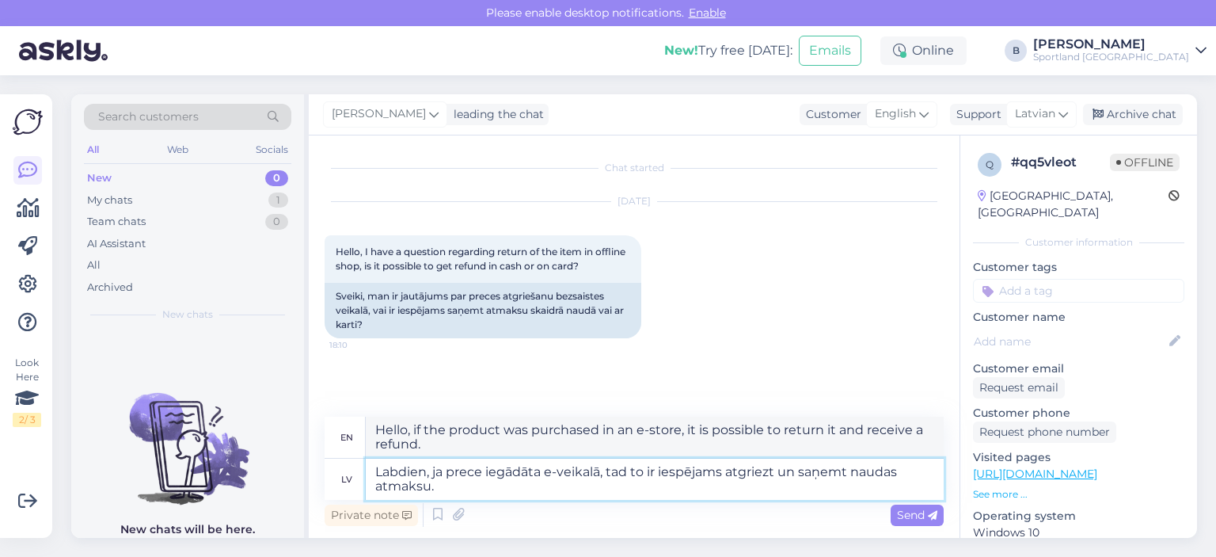
type textarea "Labdien, ja prece iegādāta e-veikalā, tad to ir iespējams atgriezt un saņemt na…"
type textarea "Hello, if the item was purchased in an e-store, it is possible to return it and…"
type textarea "Labdien, ja prece iegādāta e-veikalā, tad to ir iespējams atgriezt un saņemt na…"
type textarea "Hello, if the product was purchased in an e-store, it is possible to return it …"
type textarea "Labdien, ja prece iegādāta e-veikalā, tad to ir iespējams atgriezt un saņemt na…"
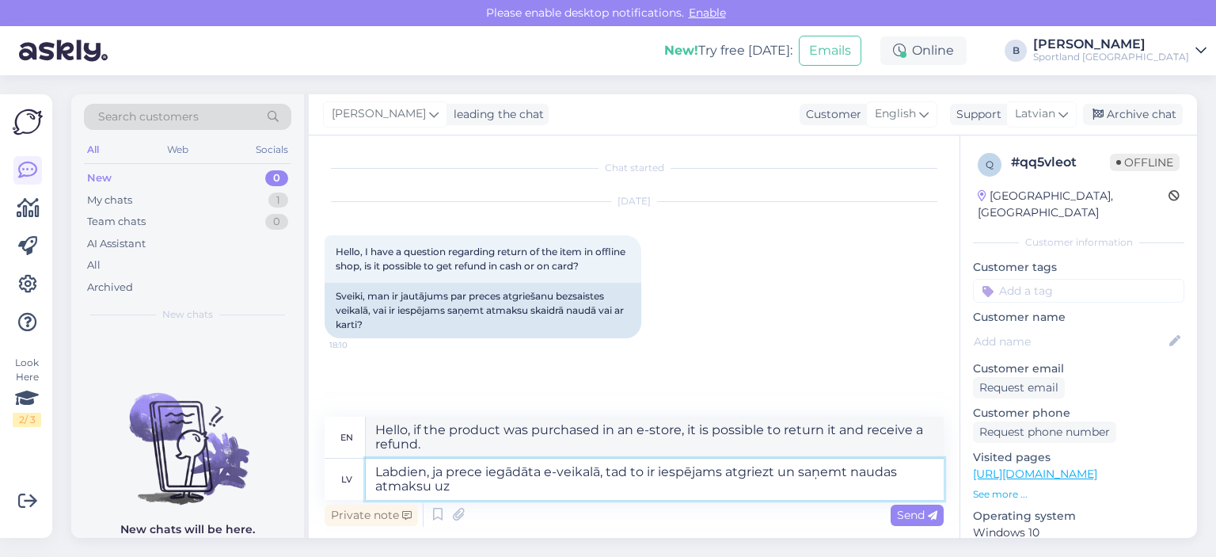
type textarea "Hello, if the product was purchased in an e-store, it is possible to return it …"
type textarea "Labdien, ja prece iegādāta e-veikalā, tad to ir iespējams atgriezt un saņemt na…"
type textarea "Hello, if the product was purchased in an e-store, it is possible to return it …"
type textarea "Labdien, ja prece iegādāta e-veikalā, tad to ir iespējams atgriezt un saņemt na…"
type textarea "Hello, if the product was purchased in an e-store, it is possible to return it …"
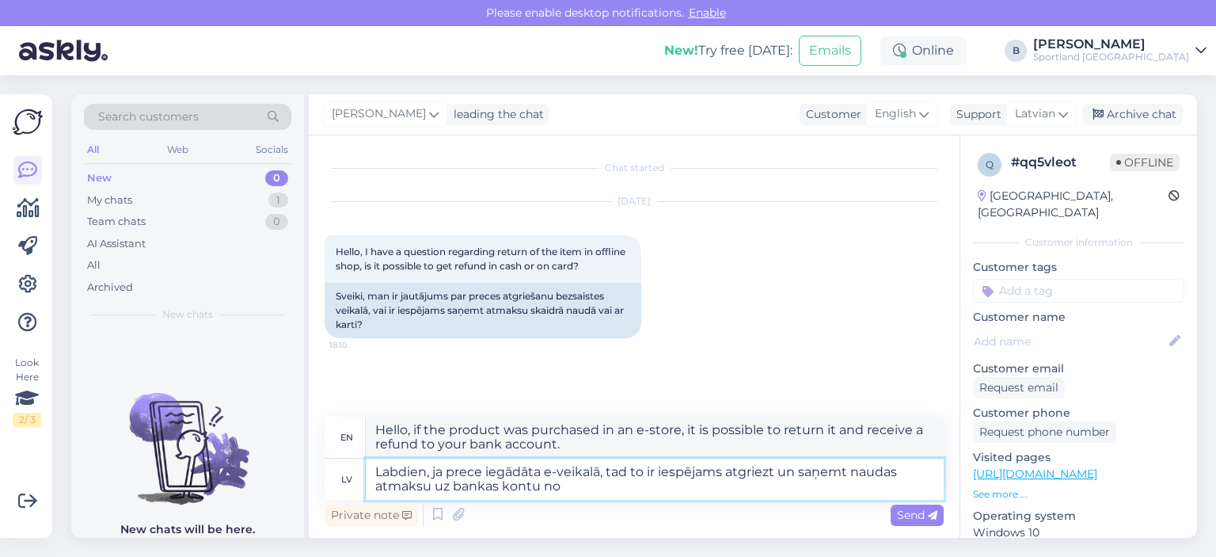
type textarea "Labdien, ja prece iegādāta e-veikalā, tad to ir iespējams atgriezt un saņemt na…"
type textarea "Hello, if the product was purchased in an e-store, it is possible to return it …"
type textarea "Labdien, ja prece iegādāta e-veikalā, tad to ir iespējams atgriezt un saņemt na…"
type textarea "Hello, if the product was purchased in an e-store, it is possible to return it …"
type textarea "Labdien, ja prece iegādāta e-veikalā, tad to ir iespējams atgriezt un saņemt na…"
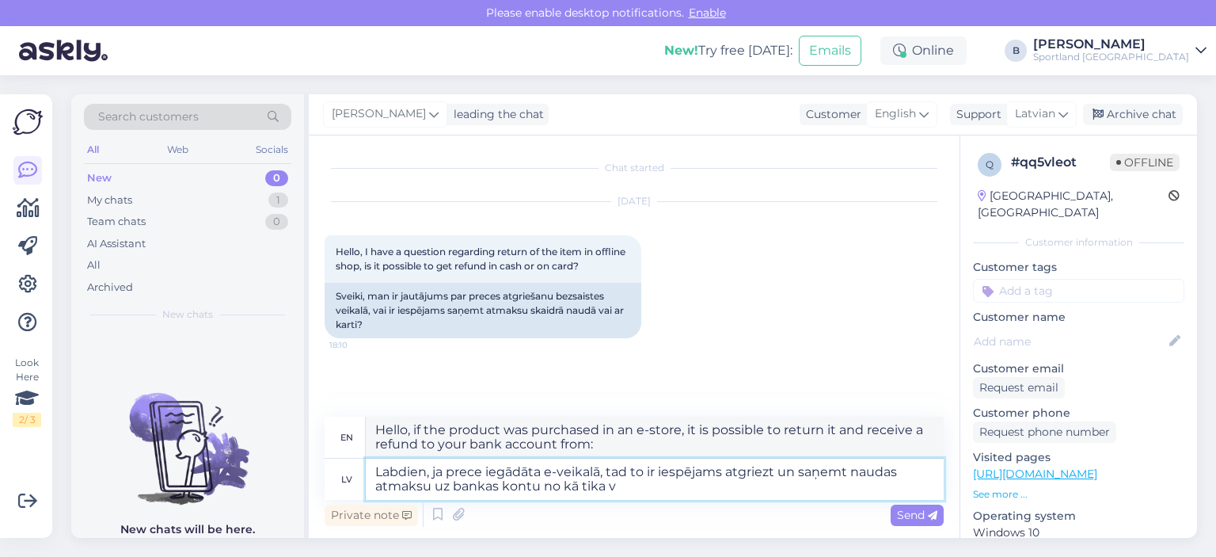
type textarea "Hello, if the item was purchased in an e-store, it is possible to return it and…"
type textarea "Labdien, ja prece iegādāta e-veikalā, tad to ir iespējams atgriezt un saņemt na…"
type textarea "Hello, if the product was purchased in an e-store, it is possible to return it …"
type textarea "Labdien, ja prece iegādāta e-veikalā, tad to ir iespējams atgriezt un saņemt na…"
type textarea "Hello, if the product was purchased in an e-store, it is possible to return it …"
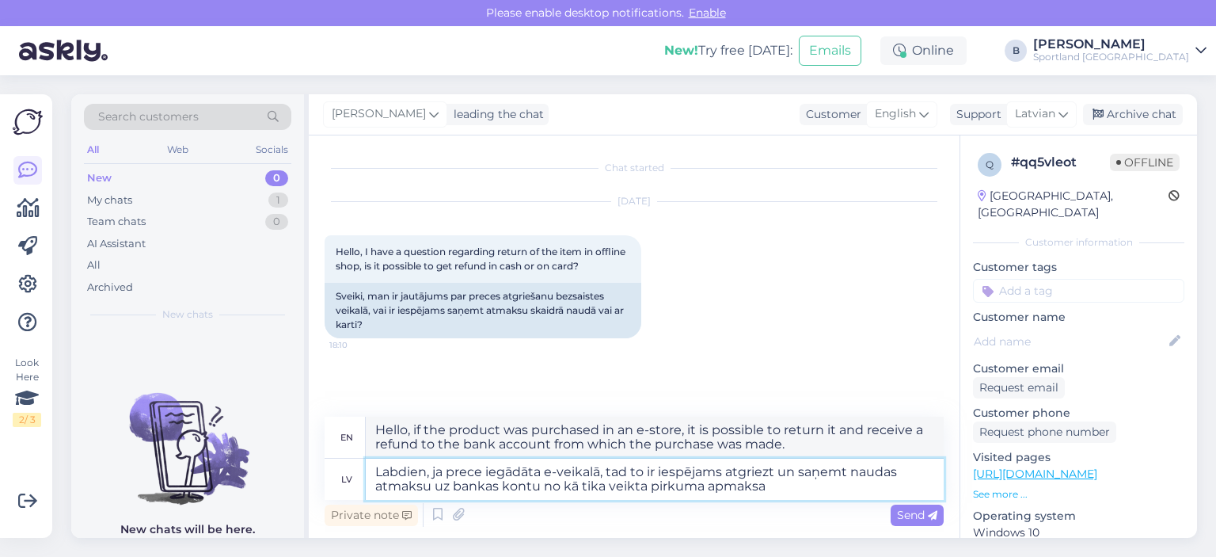
type textarea "Labdien, ja prece iegādāta e-veikalā, tad to ir iespējams atgriezt un saņemt na…"
type textarea "Hello, if the item was purchased in an e-store, it is possible to return it and…"
type textarea "Labdien, ja prece iegādāta e-veikalā, tad to ir iespējams atgriezt un saņemt na…"
click at [908, 512] on span "Send" at bounding box center [917, 515] width 40 height 14
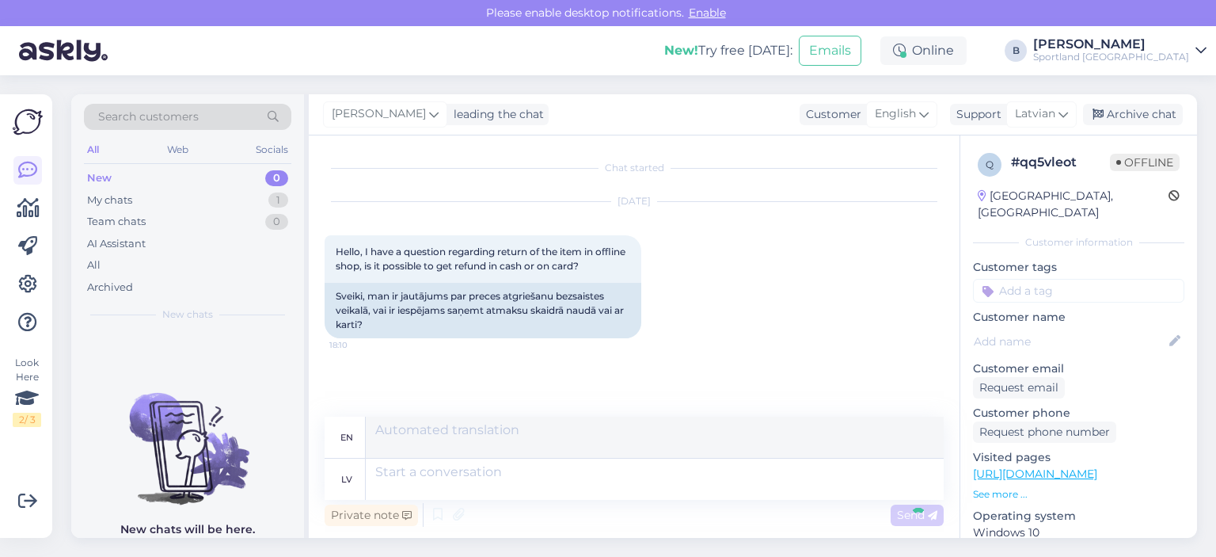
scroll to position [109, 0]
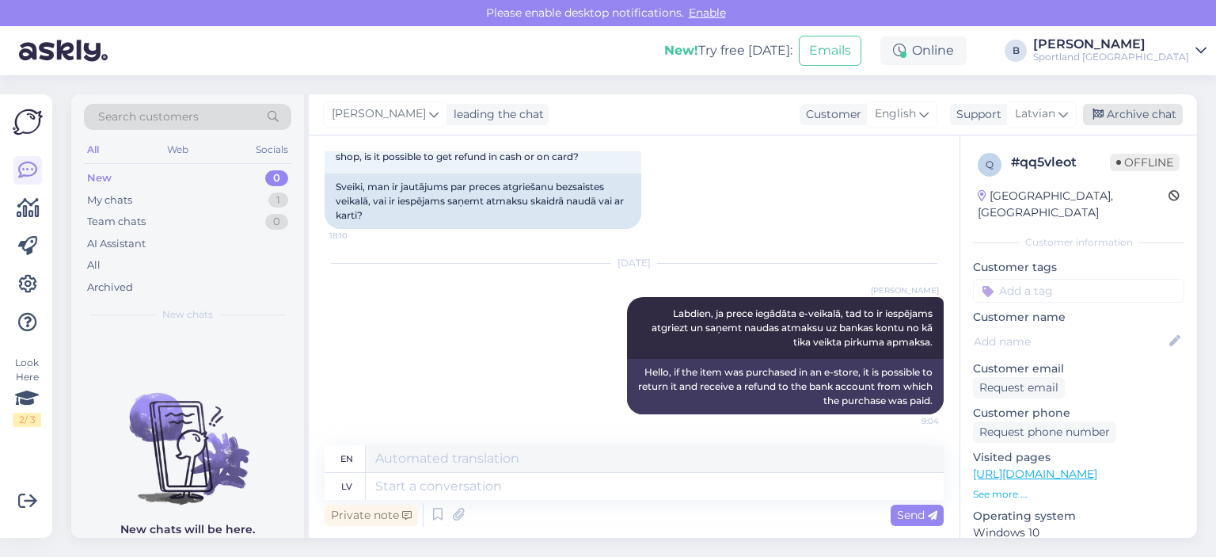
click at [1125, 118] on div "Archive chat" at bounding box center [1133, 114] width 100 height 21
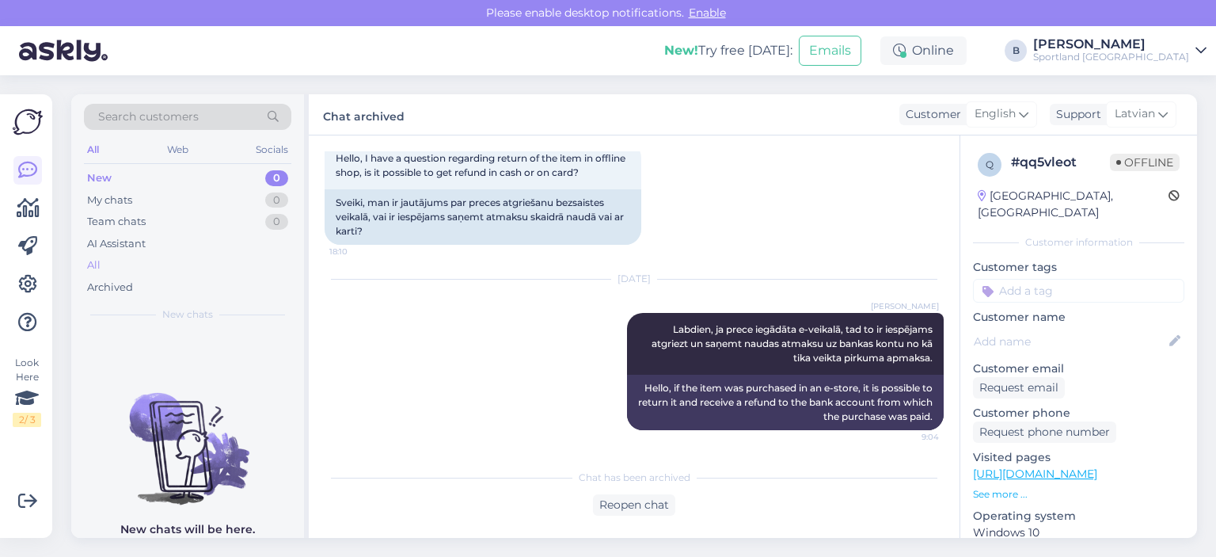
click at [125, 255] on div "All" at bounding box center [187, 265] width 207 height 22
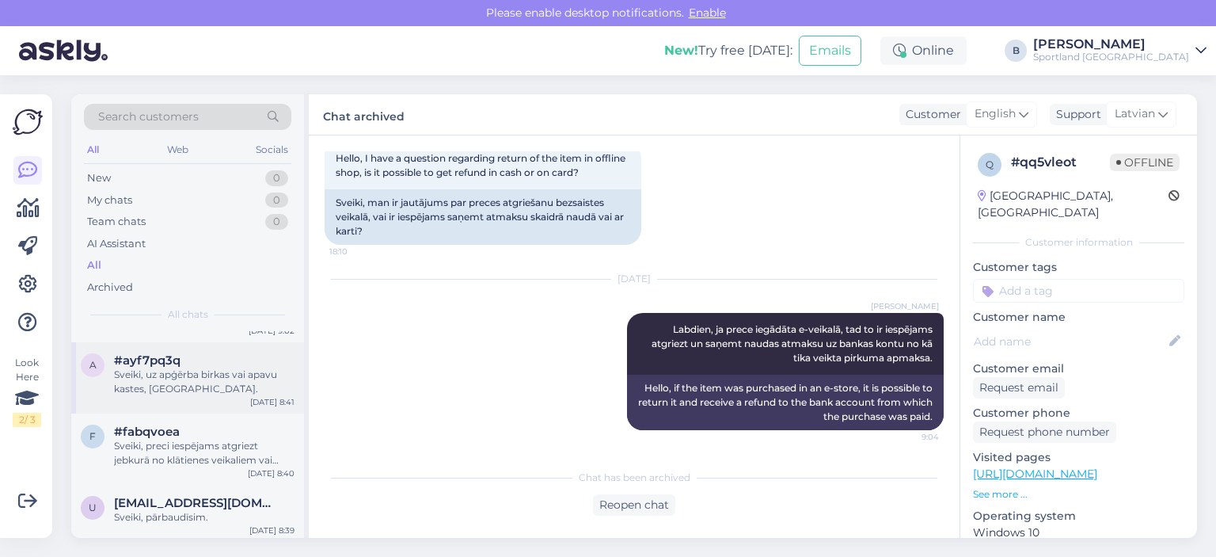
scroll to position [396, 0]
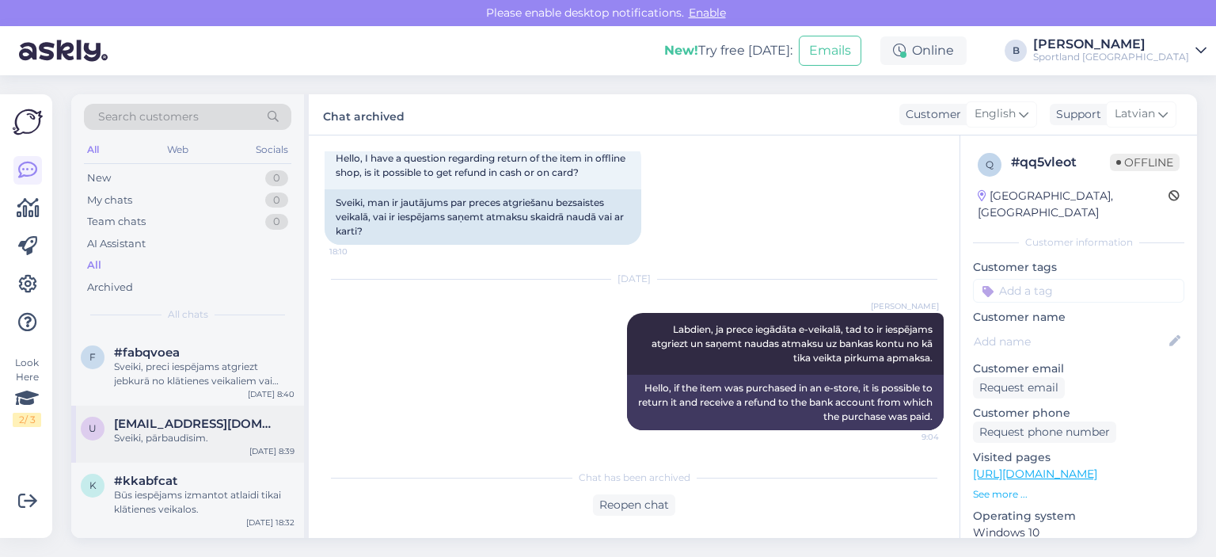
click at [192, 439] on div "Sveiki, pārbaudīsim." at bounding box center [204, 438] width 181 height 14
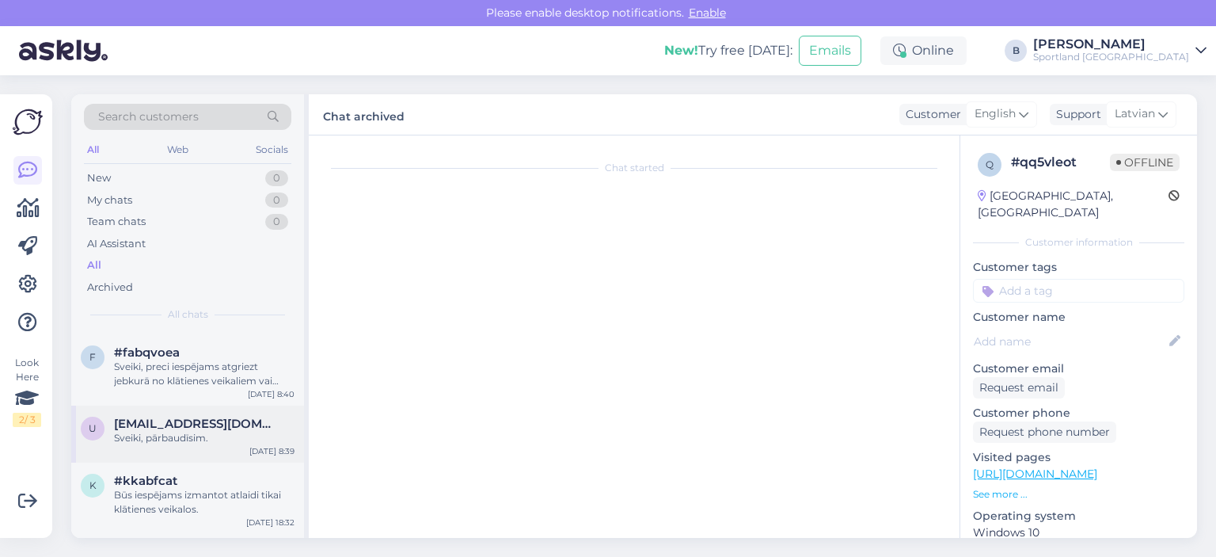
scroll to position [139, 0]
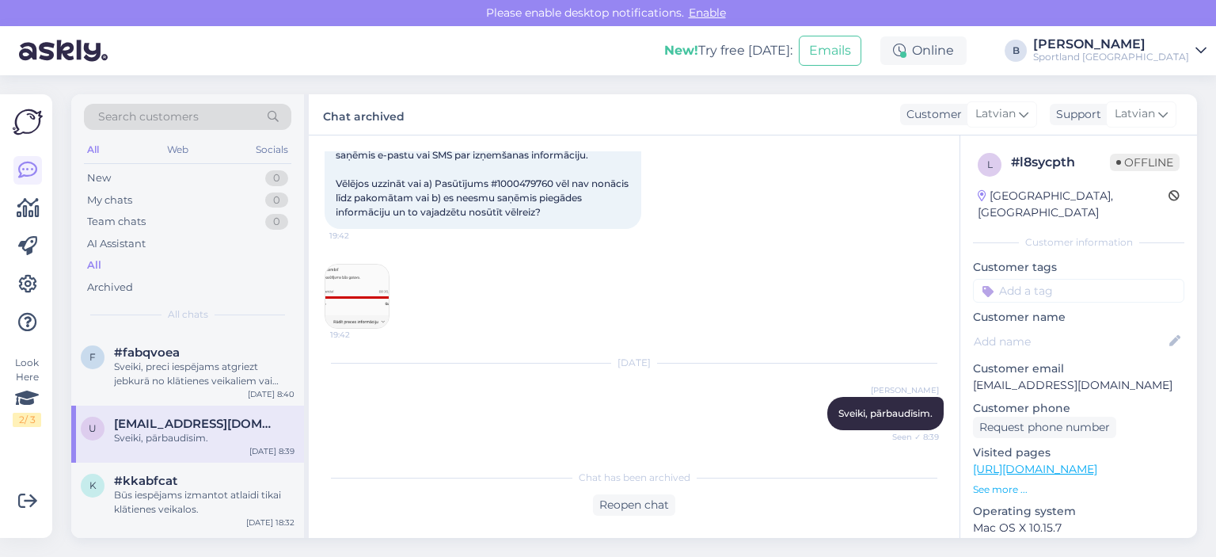
click at [535, 183] on span "[PERSON_NAME], Kopš 9. septembra nakts uzrādās, ka pasūtījums varētu būt saņema…" at bounding box center [483, 162] width 295 height 112
copy span "1000479760"
click at [131, 177] on div "New 1" at bounding box center [187, 178] width 207 height 22
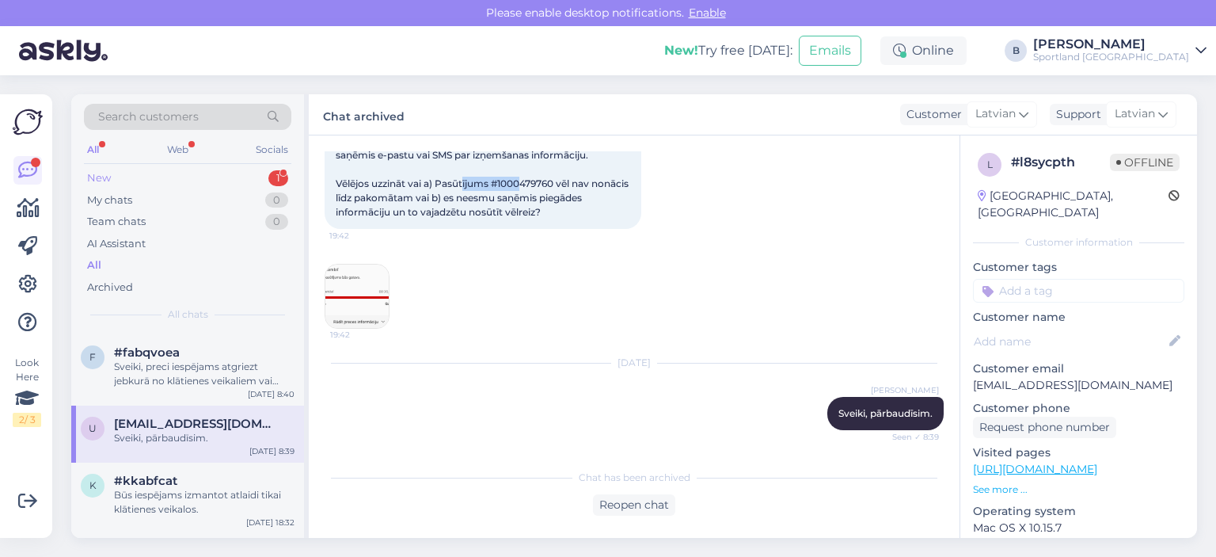
scroll to position [0, 0]
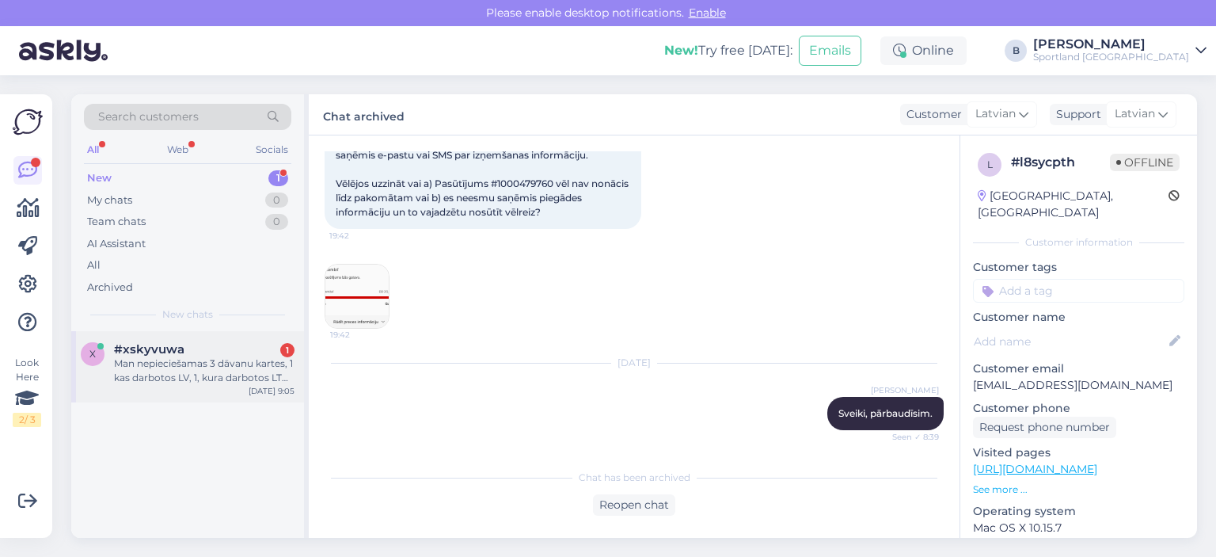
click at [184, 355] on div "#xskyvuwa 1" at bounding box center [204, 349] width 181 height 14
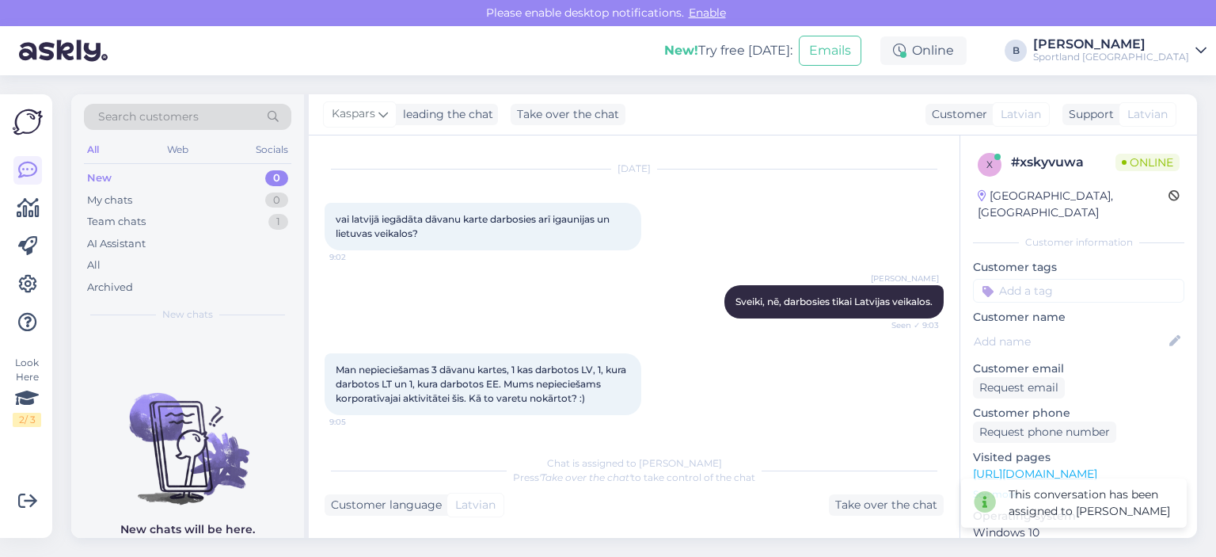
scroll to position [32, 0]
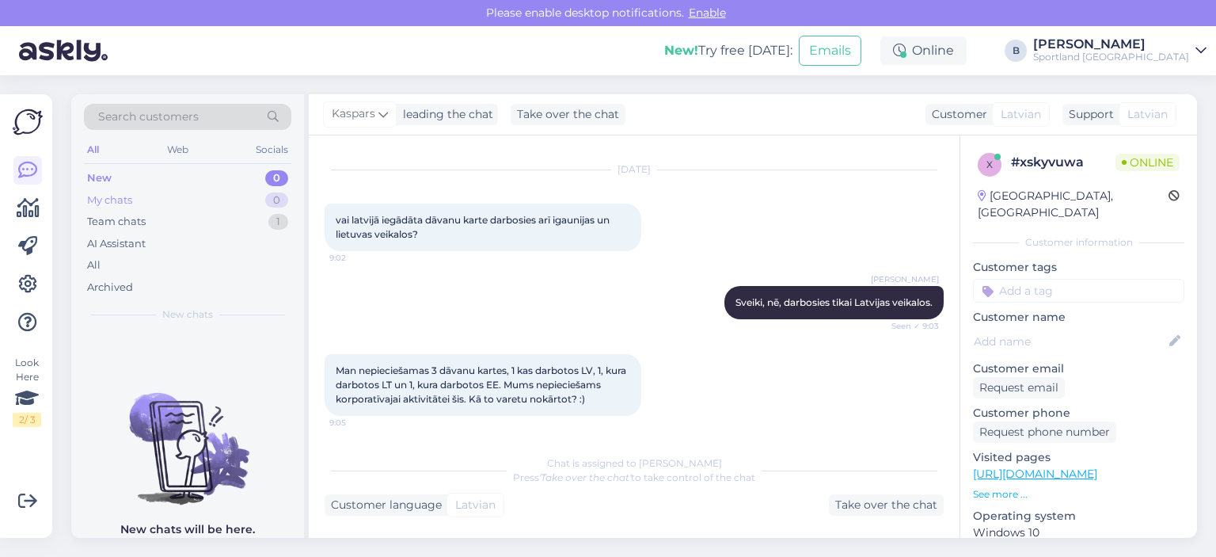
click at [129, 196] on div "My chats" at bounding box center [109, 200] width 45 height 16
click at [127, 217] on div "Team chats" at bounding box center [116, 222] width 59 height 16
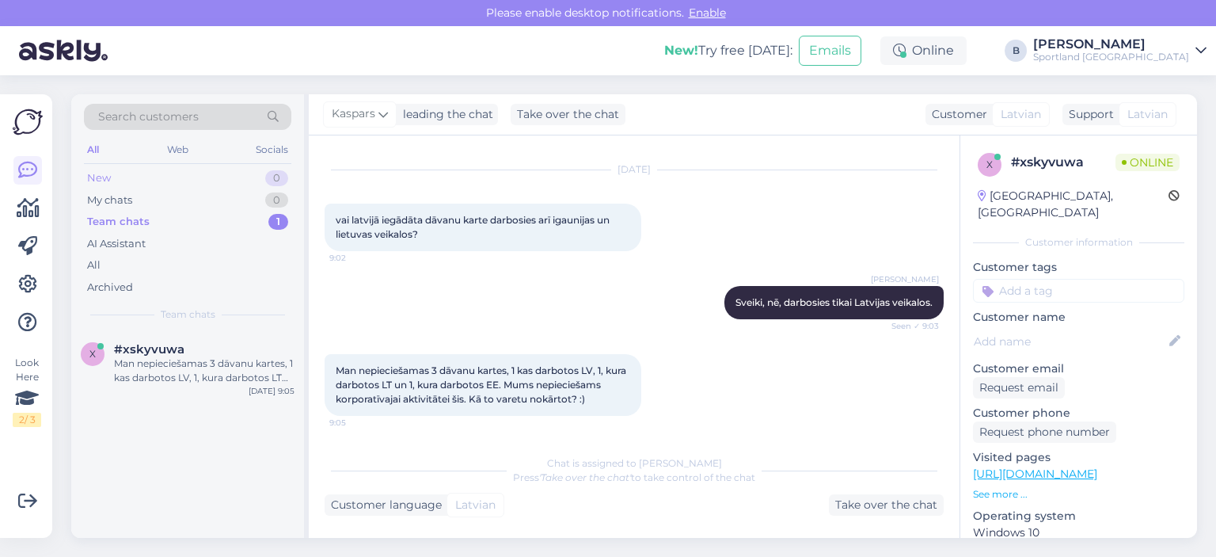
click at [111, 168] on div "New 0" at bounding box center [187, 178] width 207 height 22
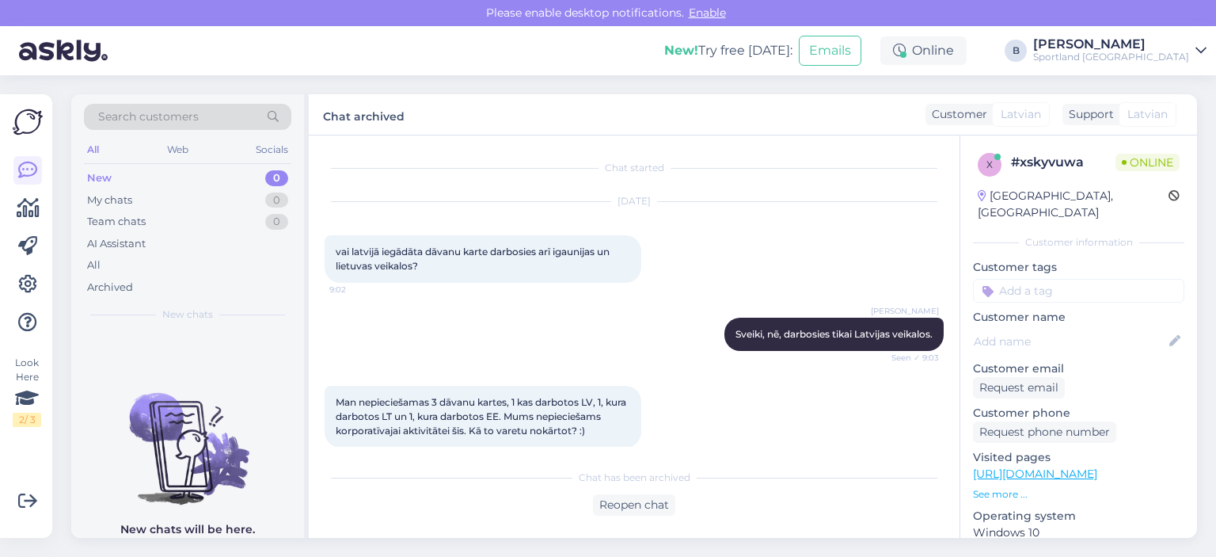
scroll to position [86, 0]
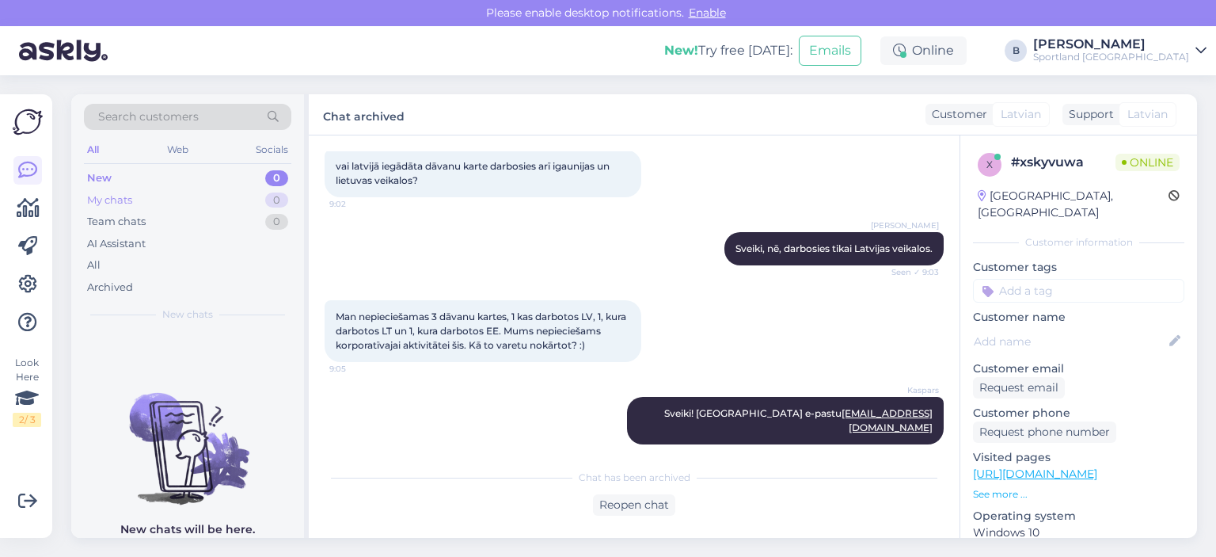
click at [121, 203] on div "My chats" at bounding box center [109, 200] width 45 height 16
click at [117, 259] on div "All" at bounding box center [187, 265] width 207 height 22
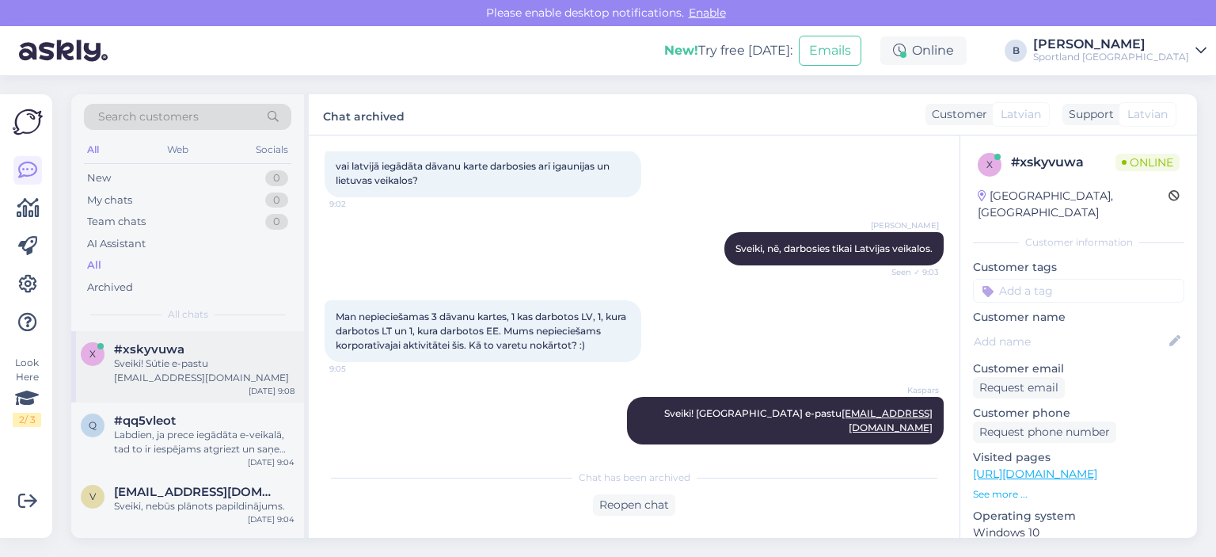
click at [174, 354] on span "#xskyvuwa" at bounding box center [149, 349] width 70 height 14
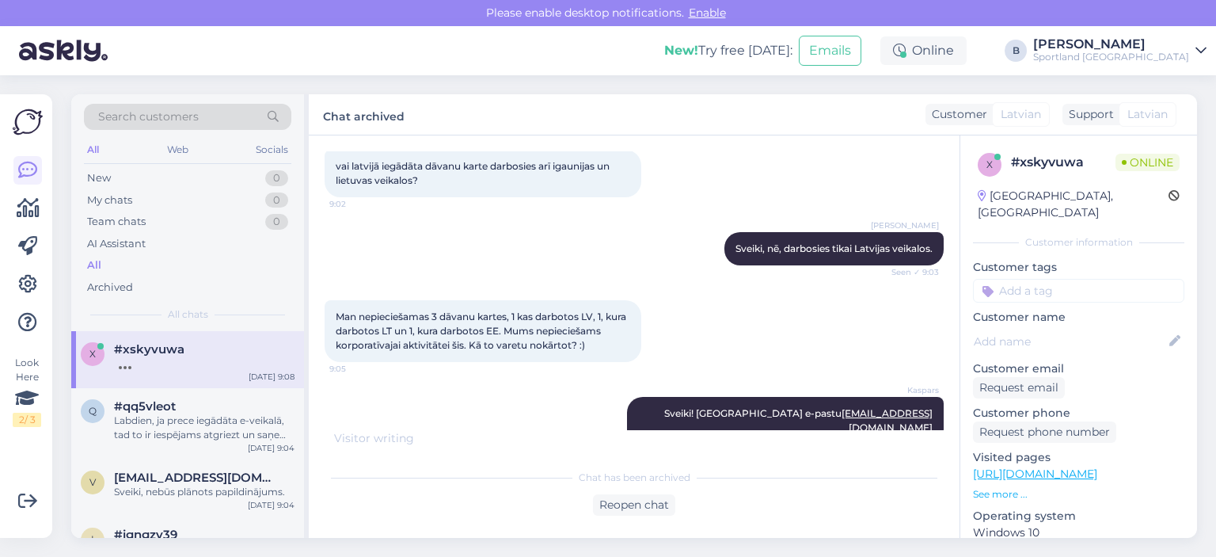
scroll to position [154, 0]
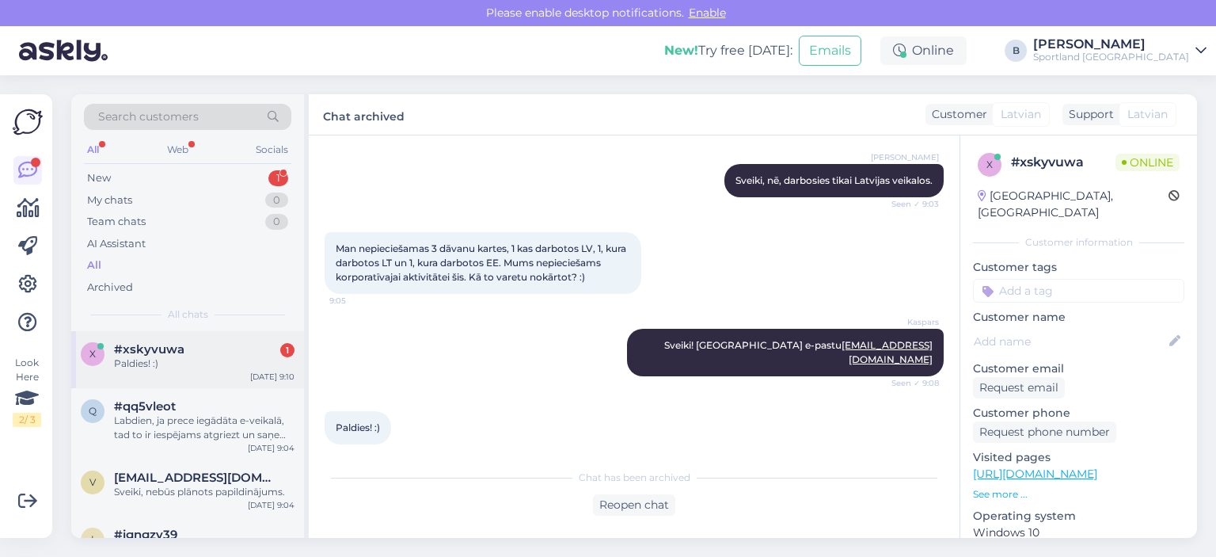
click at [185, 357] on div "Paldies! :)" at bounding box center [204, 363] width 181 height 14
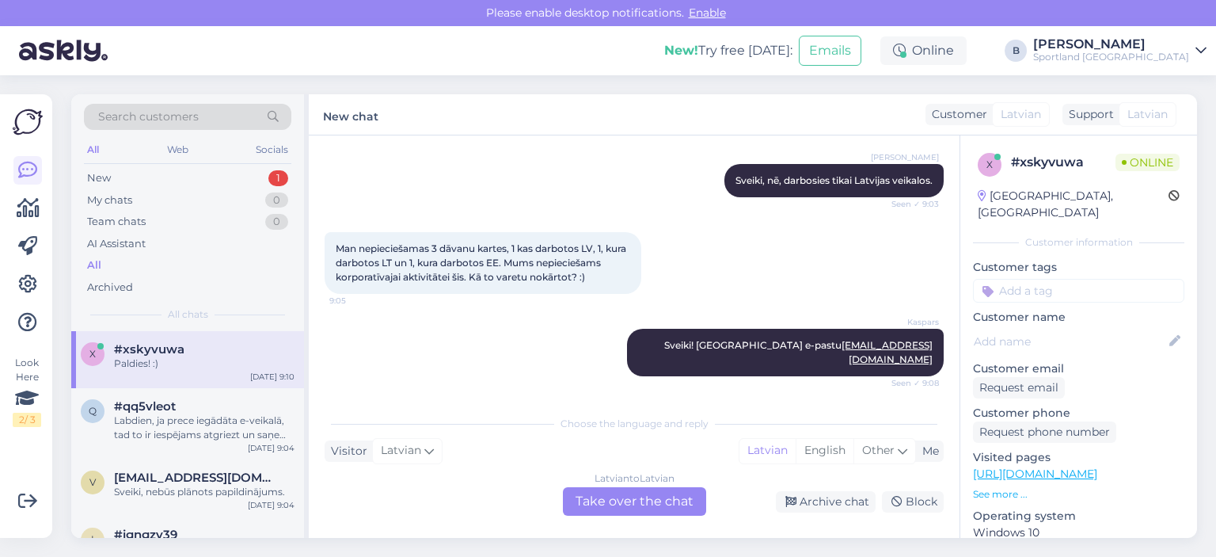
scroll to position [207, 0]
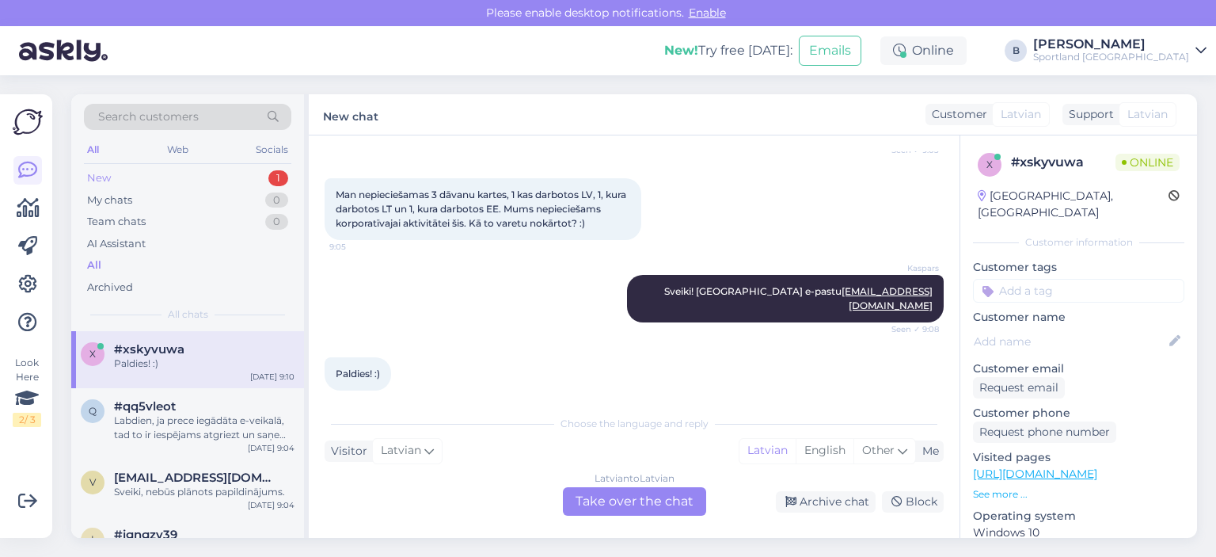
click at [133, 170] on div "New 1" at bounding box center [187, 178] width 207 height 22
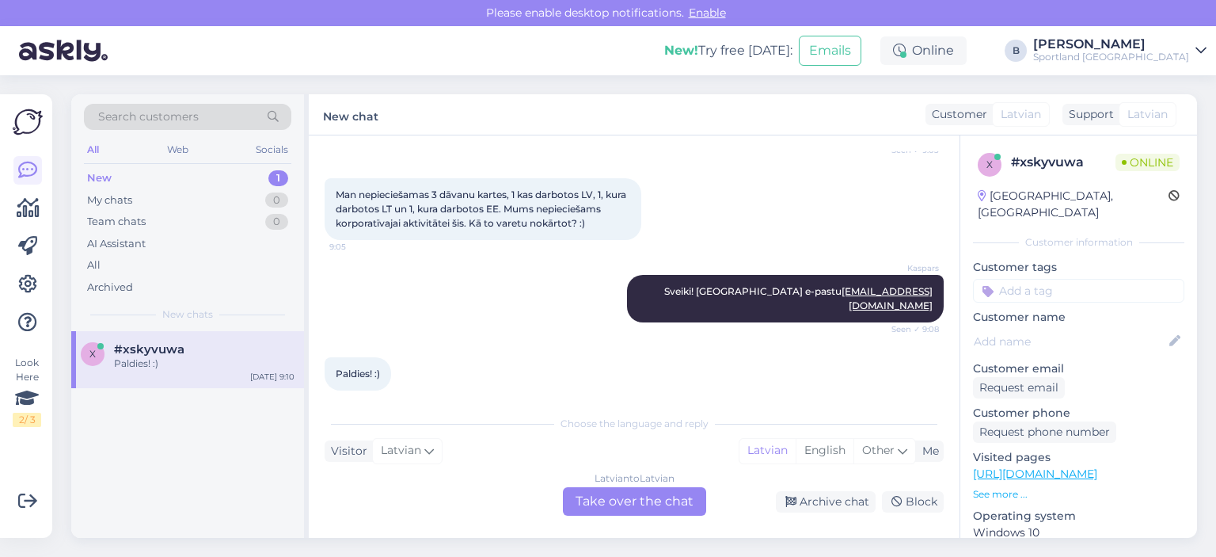
click at [672, 497] on div "Latvian to Latvian Take over the chat" at bounding box center [634, 501] width 143 height 29
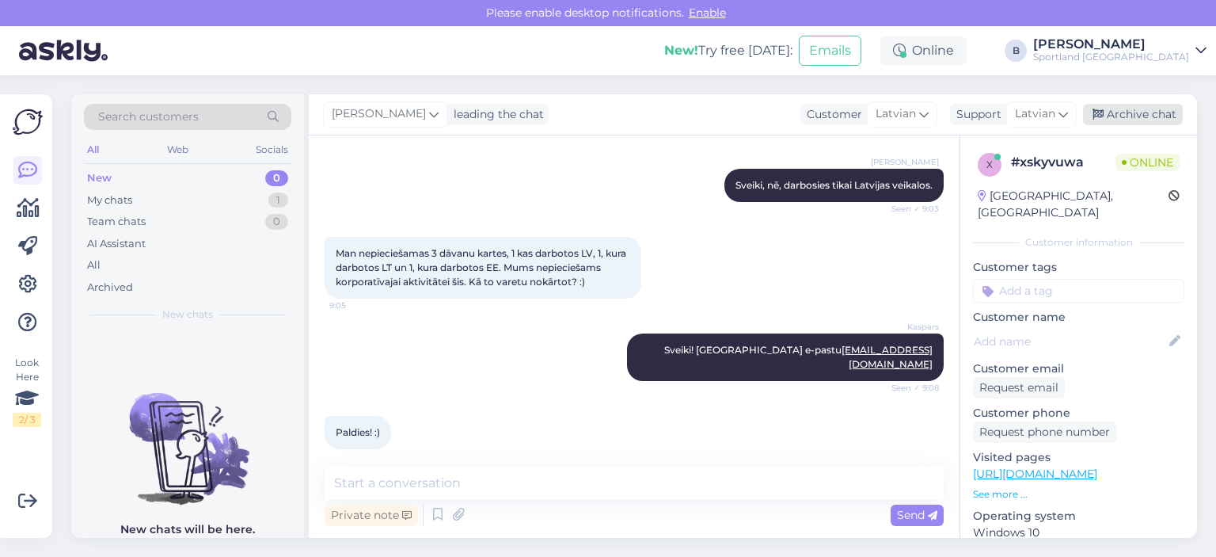
click at [1146, 118] on div "Archive chat" at bounding box center [1133, 114] width 100 height 21
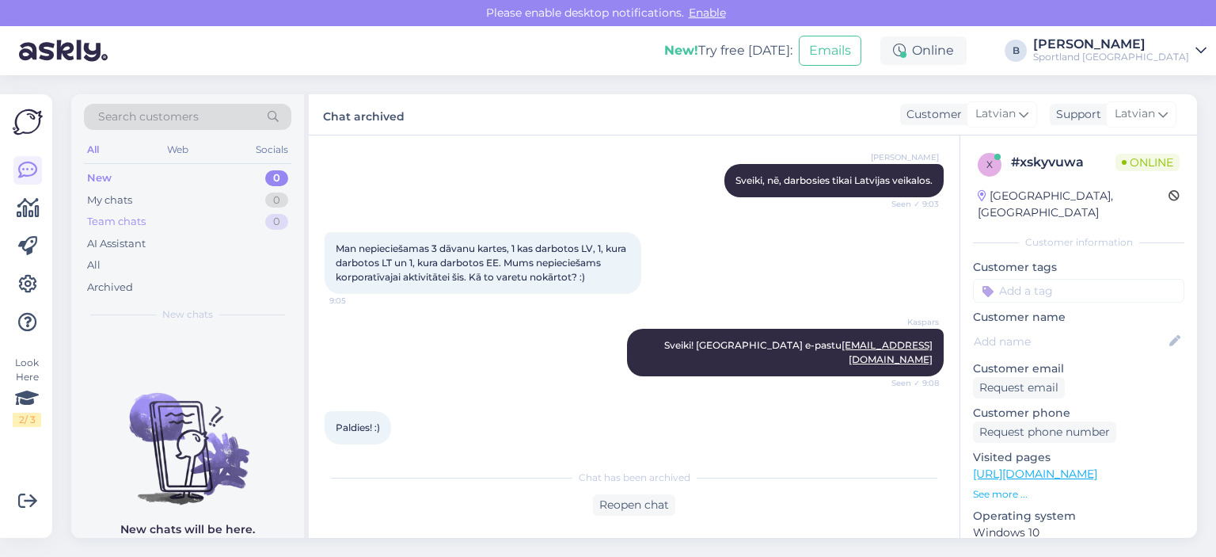
click at [127, 226] on div "Team chats" at bounding box center [116, 222] width 59 height 16
click at [121, 179] on div "New 0" at bounding box center [187, 178] width 207 height 22
click at [108, 199] on div "My chats" at bounding box center [109, 200] width 45 height 16
click at [112, 266] on div "All" at bounding box center [187, 265] width 207 height 22
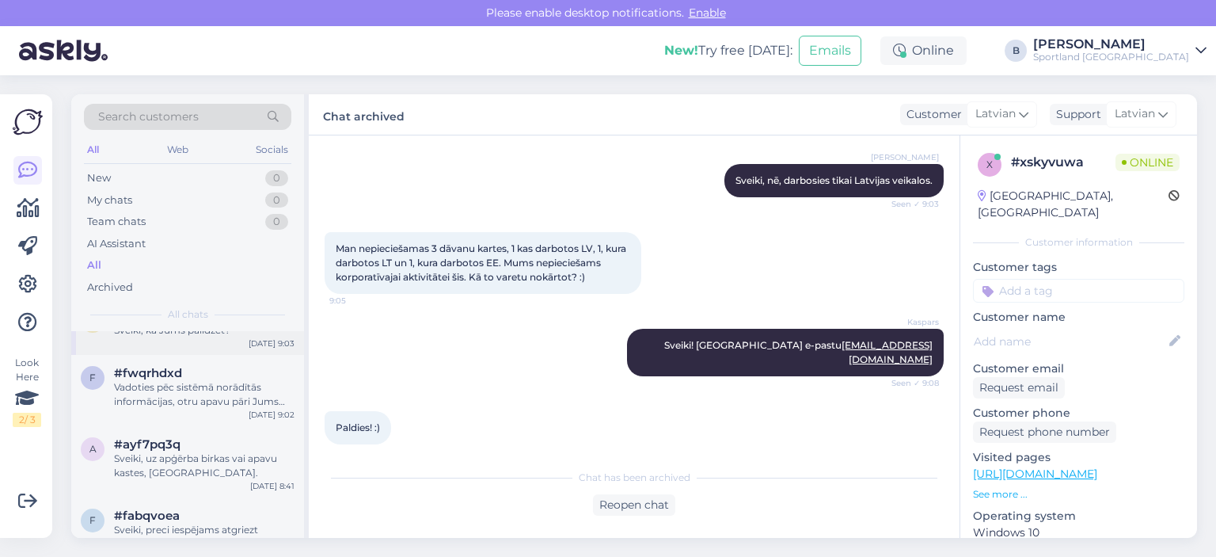
scroll to position [238, 0]
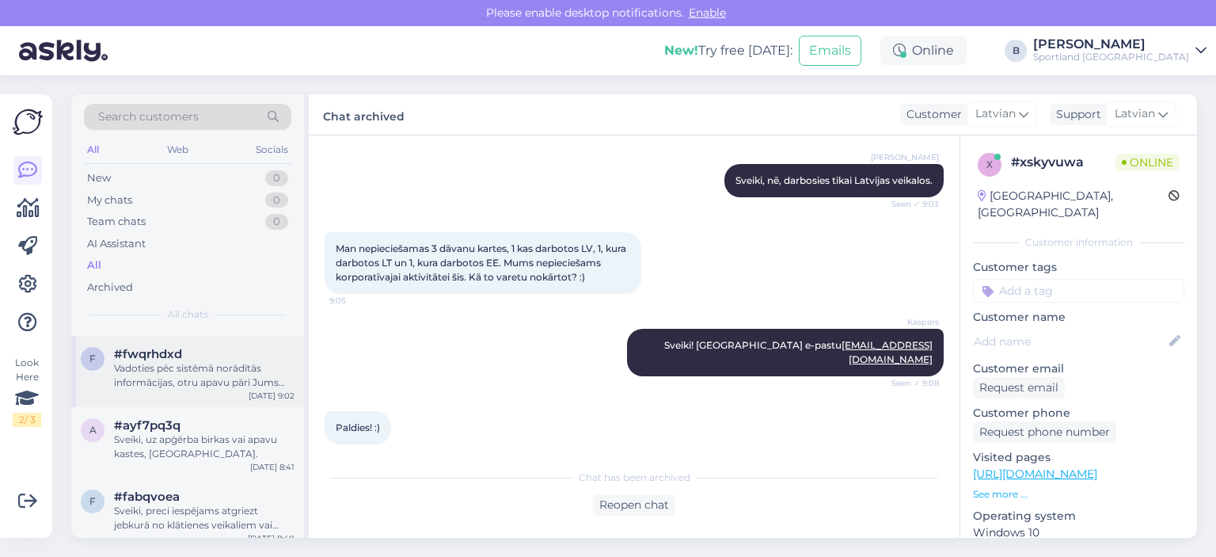
click at [179, 390] on div "f #fwqrhdxd Vadoties pēc sistēmā norādītās informācijas, otru apavu pāri Jums n…" at bounding box center [187, 371] width 233 height 71
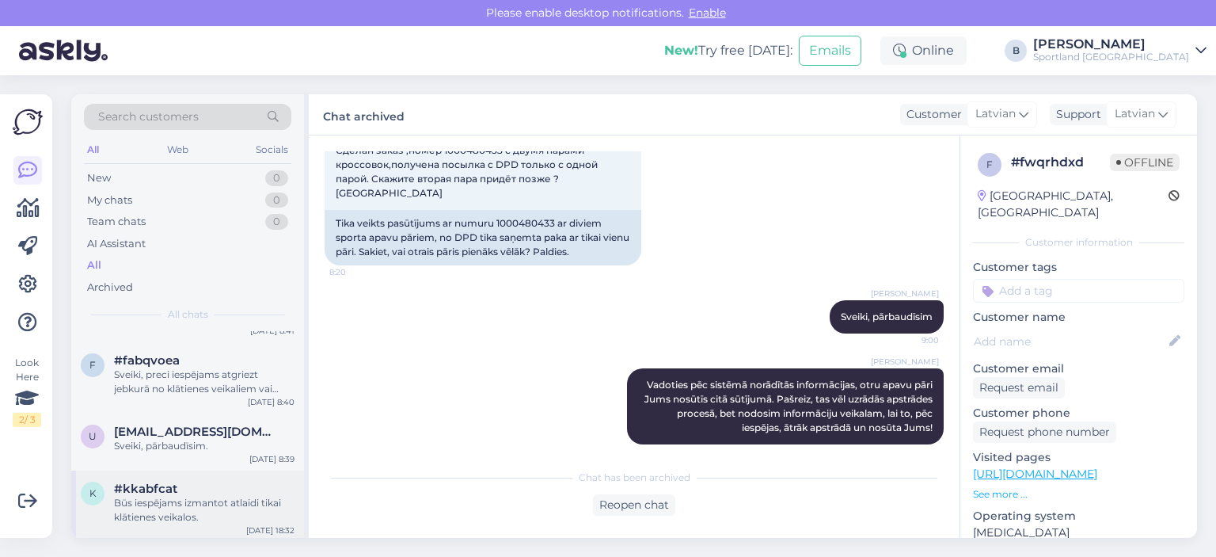
scroll to position [396, 0]
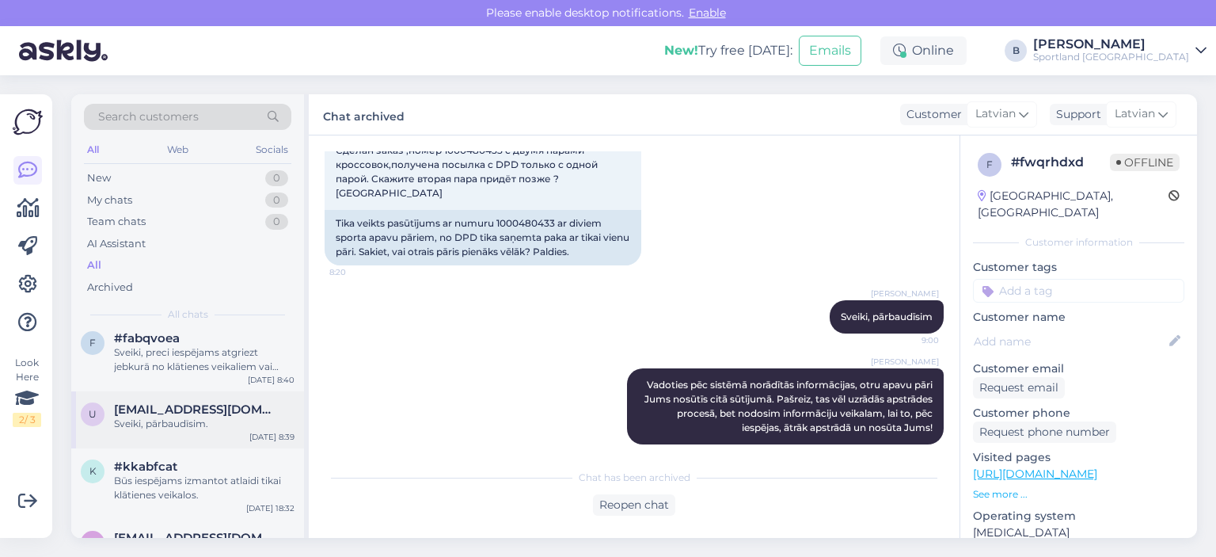
click at [181, 432] on div "u [EMAIL_ADDRESS][DOMAIN_NAME] Sveiki, pārbaudīsim. [DATE] 8:39" at bounding box center [187, 419] width 233 height 57
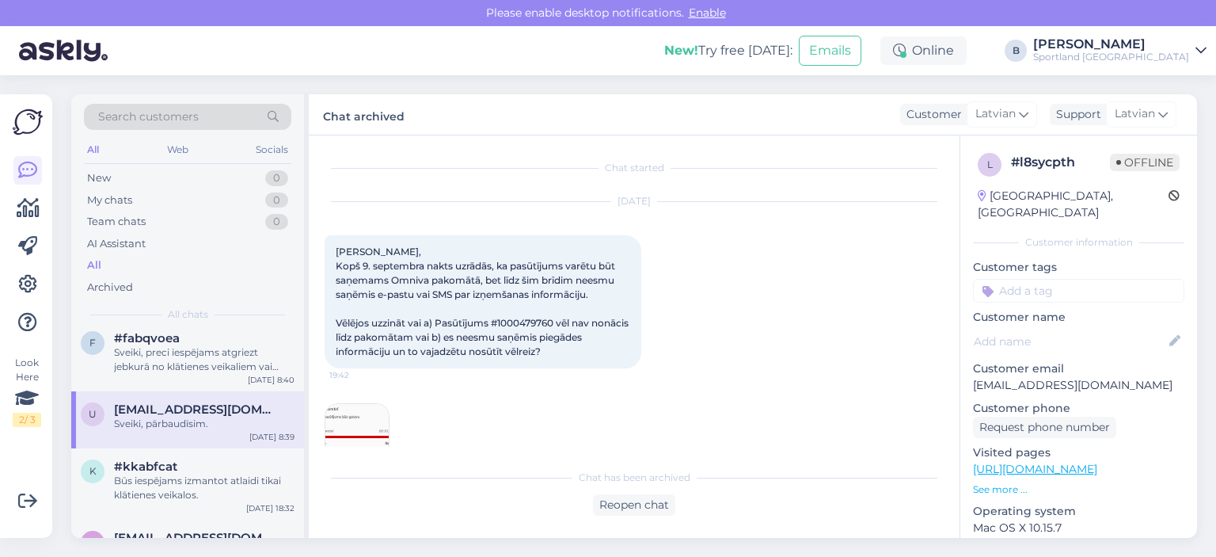
scroll to position [139, 0]
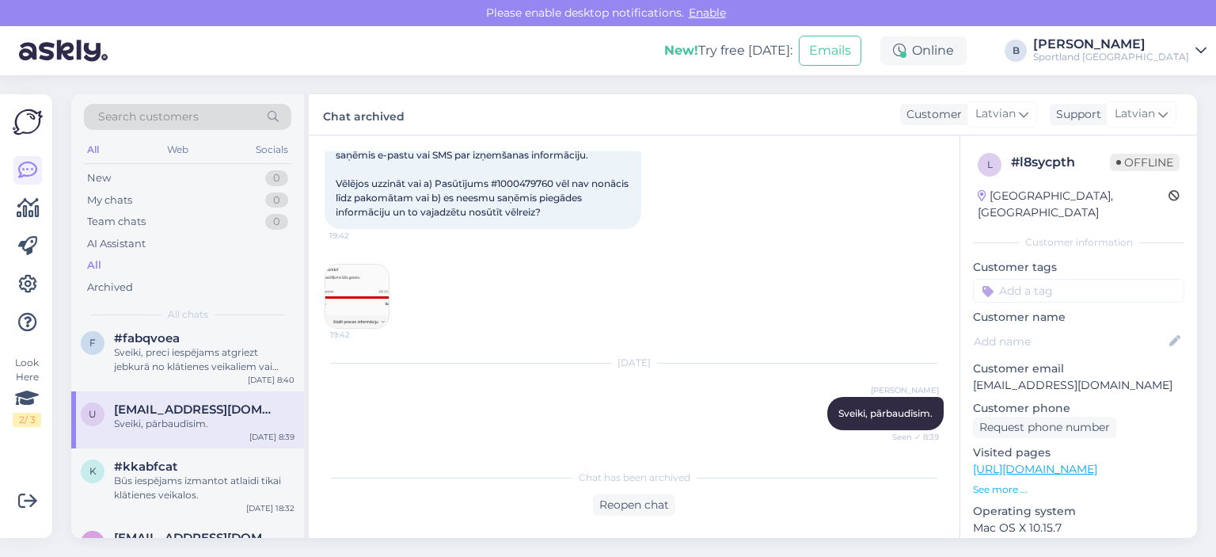
click at [538, 177] on span "[PERSON_NAME], Kopš 9. septembra nakts uzrādās, ka pasūtījums varētu būt saņema…" at bounding box center [483, 162] width 295 height 112
copy span "1000479760"
click at [611, 509] on div "Reopen chat" at bounding box center [634, 504] width 82 height 21
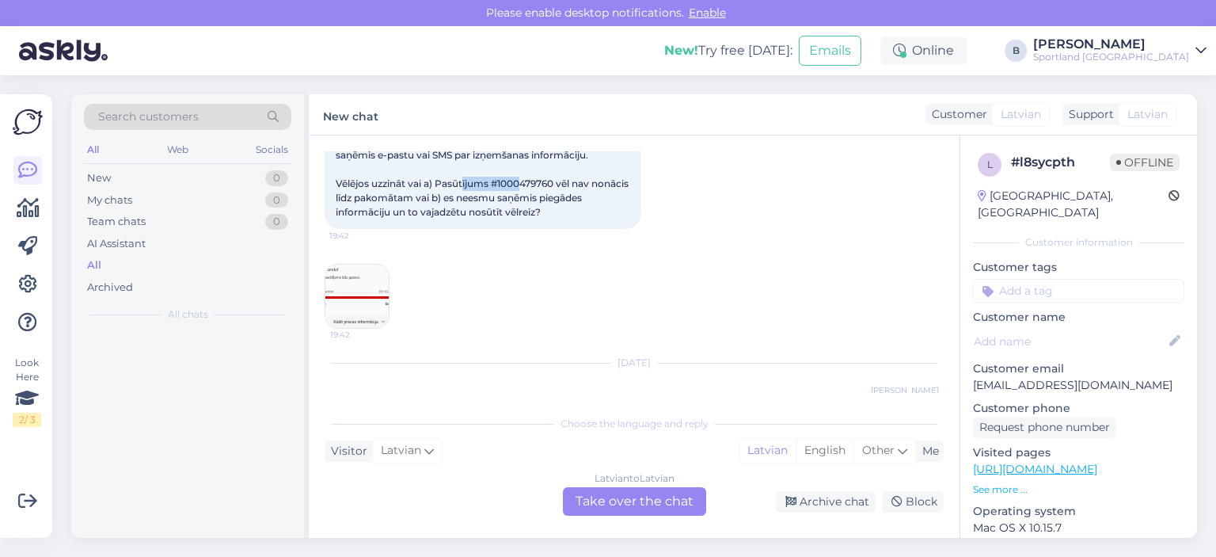
scroll to position [0, 0]
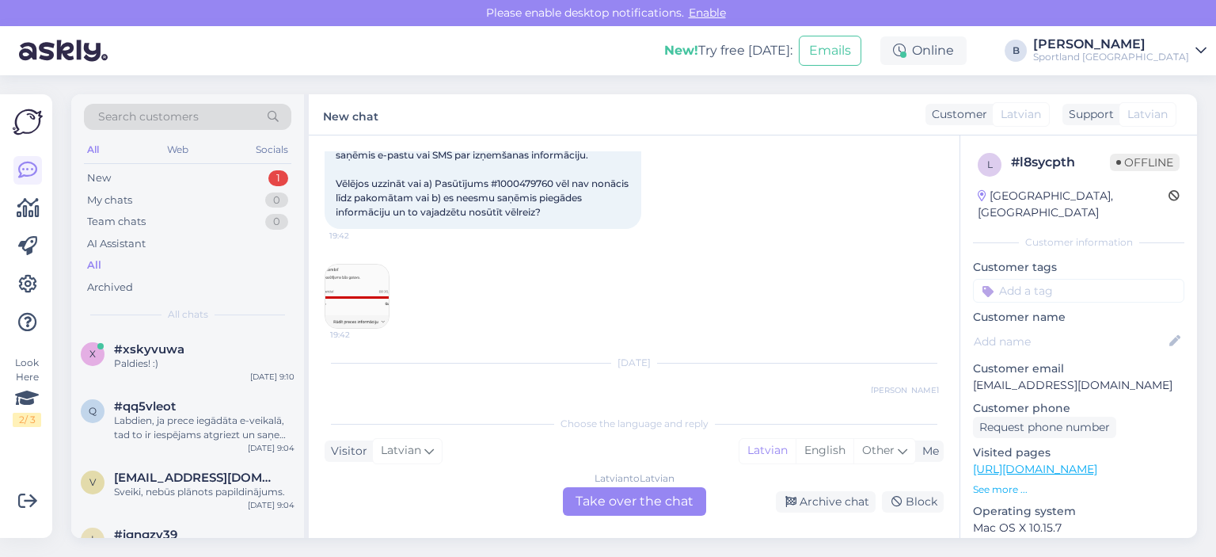
click at [621, 486] on div "Choose the language and reply Visitor Latvian Me Latvian English Other Latvian …" at bounding box center [634, 461] width 619 height 108
click at [620, 500] on div "Latvian to Latvian Take over the chat" at bounding box center [634, 501] width 143 height 29
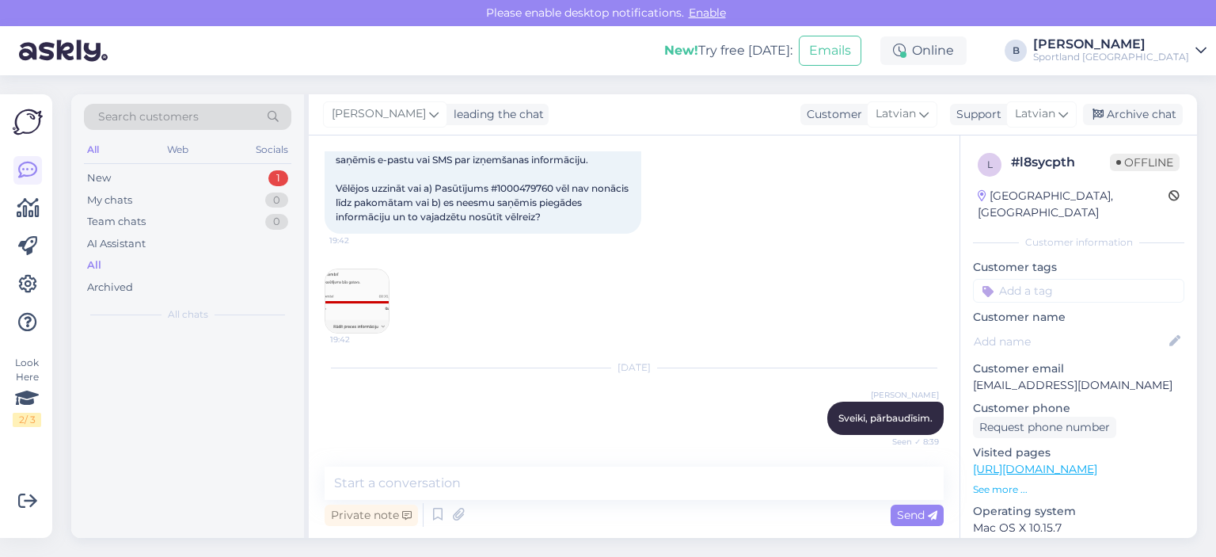
scroll to position [134, 0]
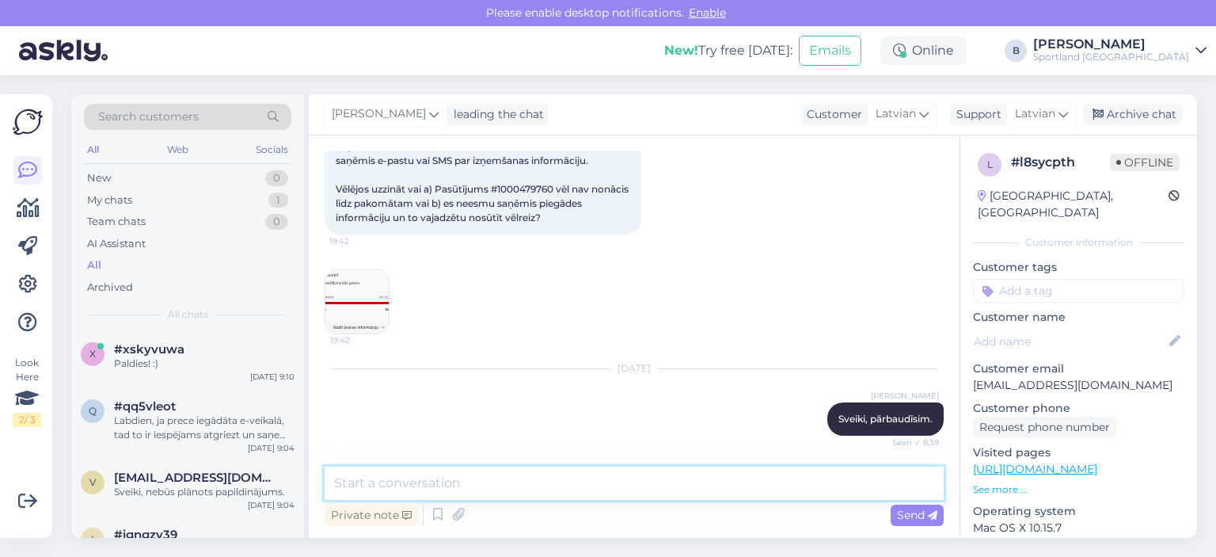
click at [577, 489] on textarea at bounding box center [634, 482] width 619 height 33
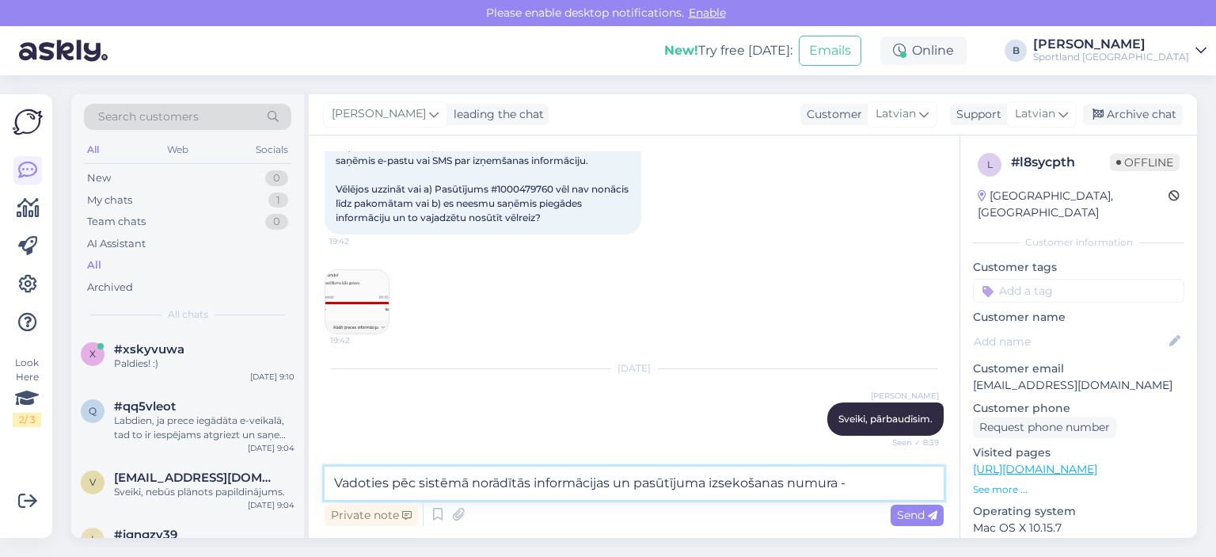
paste textarea "CC840861420EE"
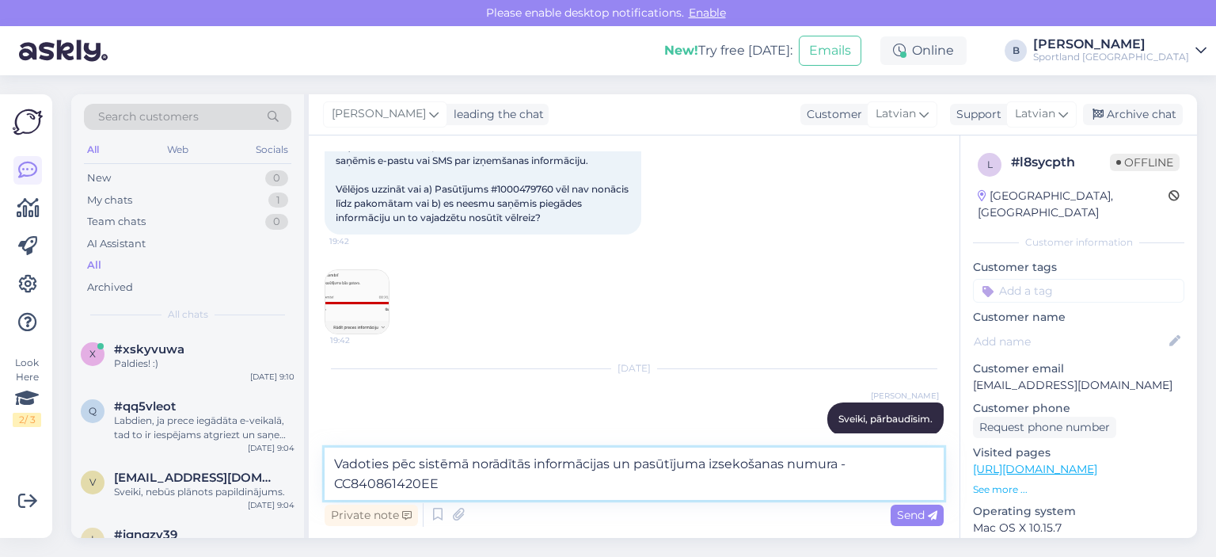
scroll to position [139, 0]
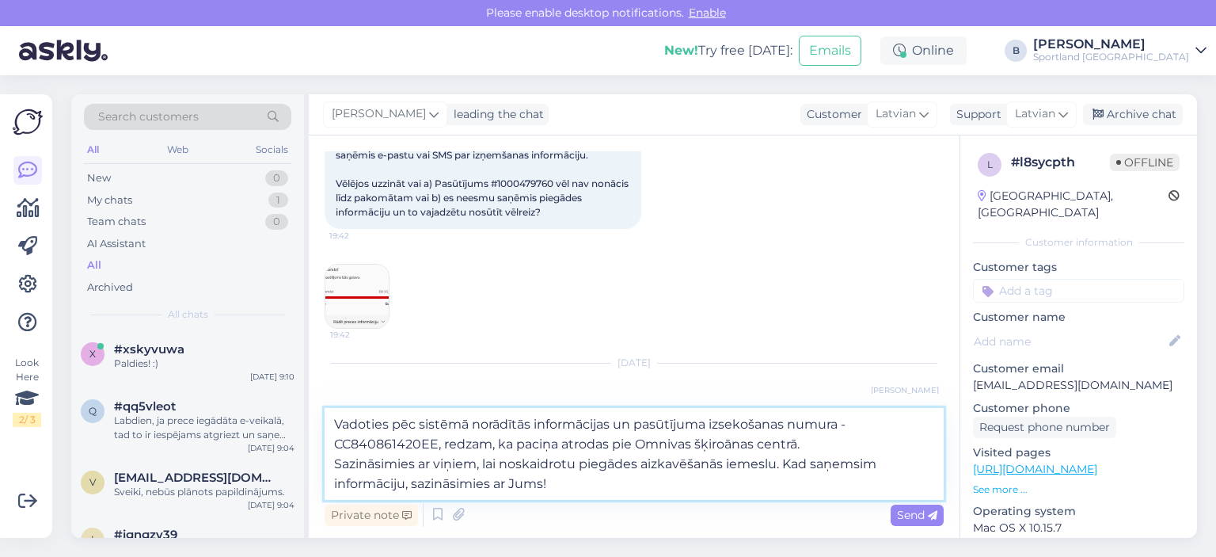
type textarea "Vadoties pēc sistēmā norādītās informācijas un pasūtījuma izsekošanas numura - …"
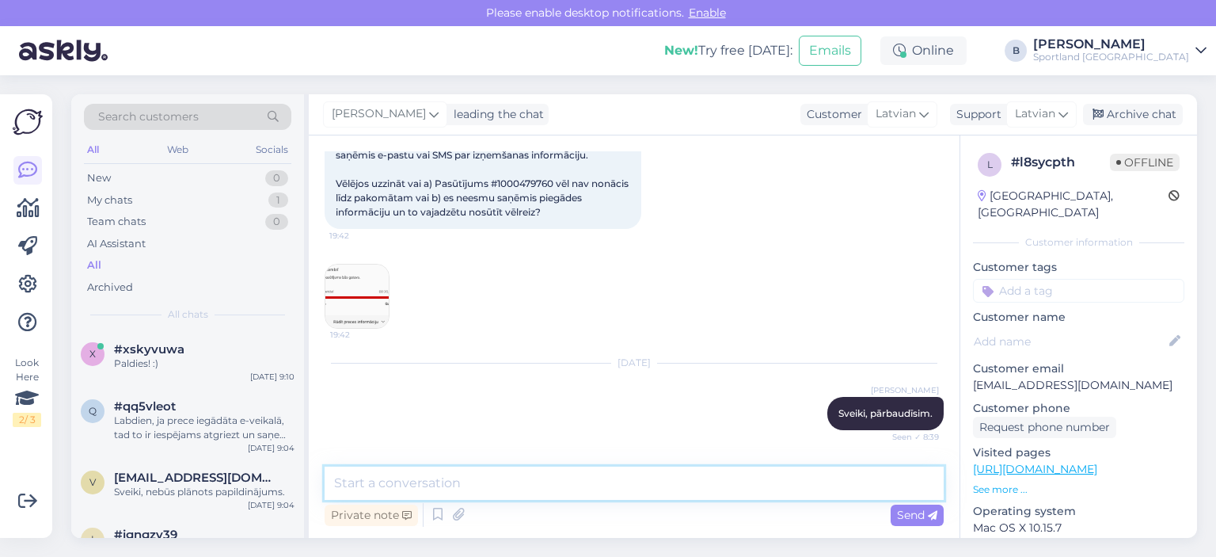
scroll to position [273, 0]
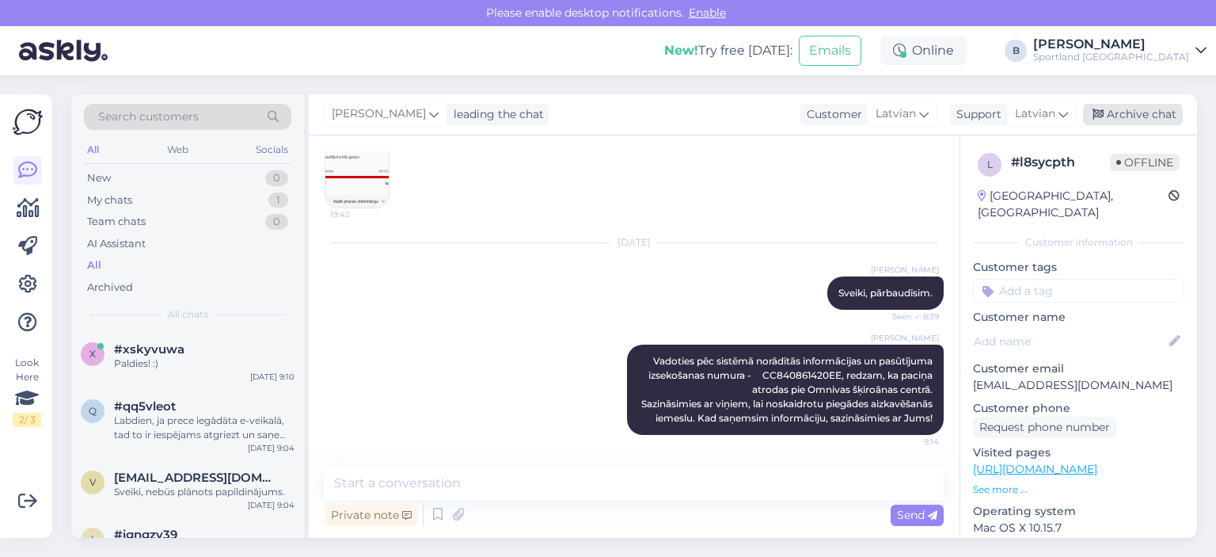
click at [1156, 112] on div "Archive chat" at bounding box center [1133, 114] width 100 height 21
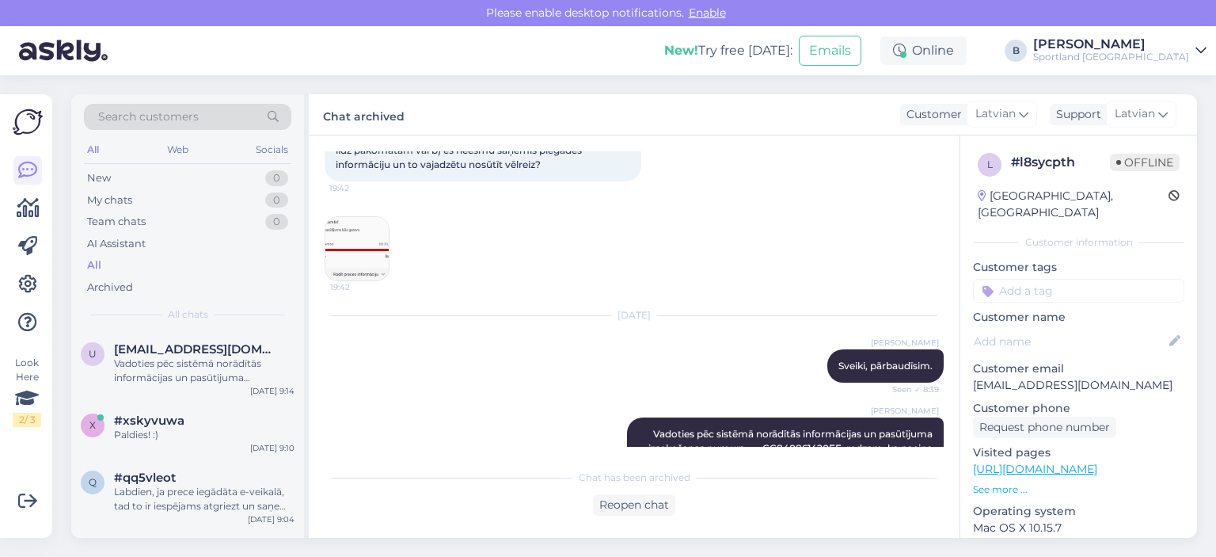
scroll to position [115, 0]
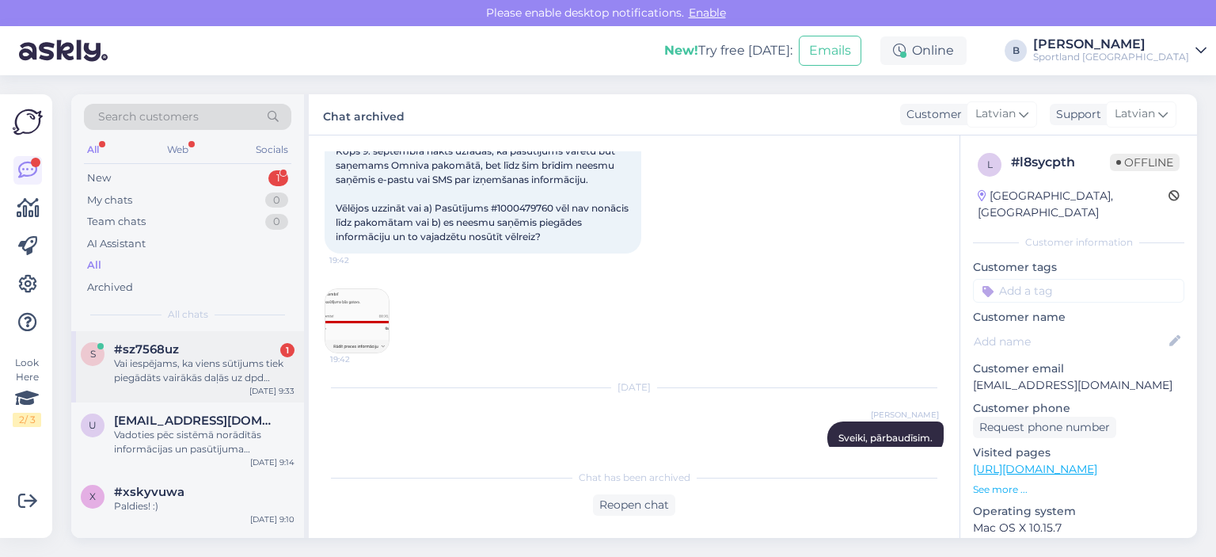
click at [181, 363] on div "Vai iespējams, ka viens sūtījums tiek piegādāts vairākās daļās uz dpd pakomātu?" at bounding box center [204, 370] width 181 height 29
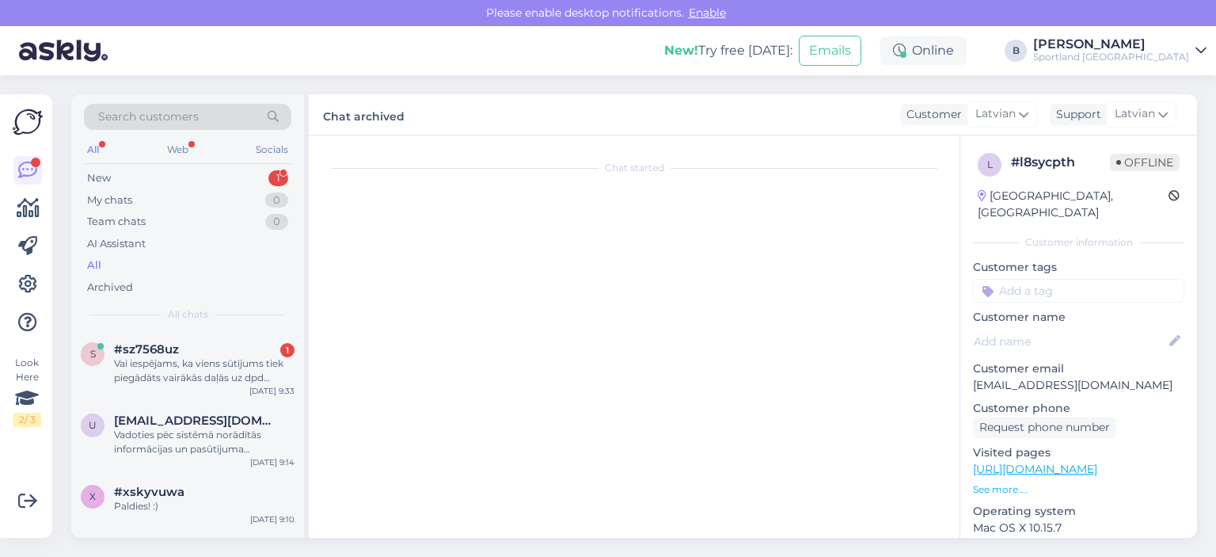
scroll to position [0, 0]
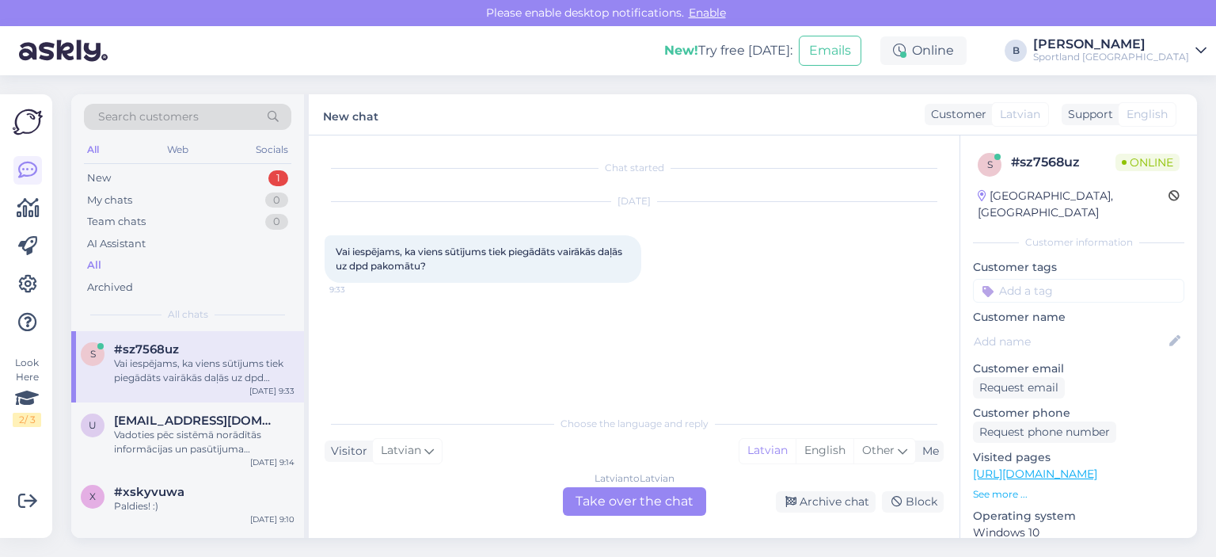
click at [649, 504] on div "Latvian to Latvian Take over the chat" at bounding box center [634, 501] width 143 height 29
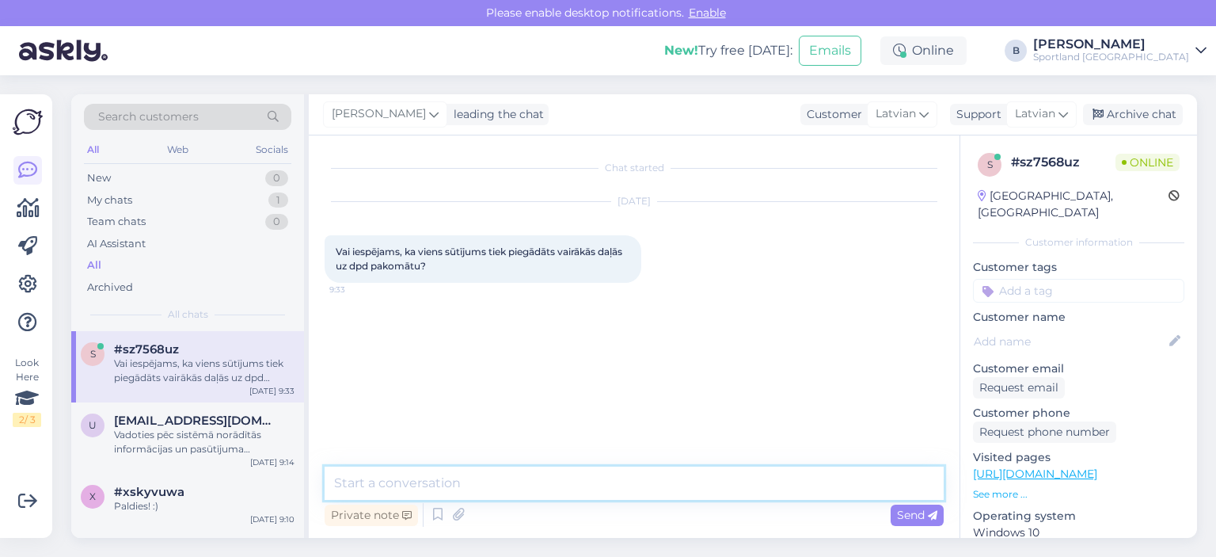
click at [669, 487] on textarea at bounding box center [634, 482] width 619 height 33
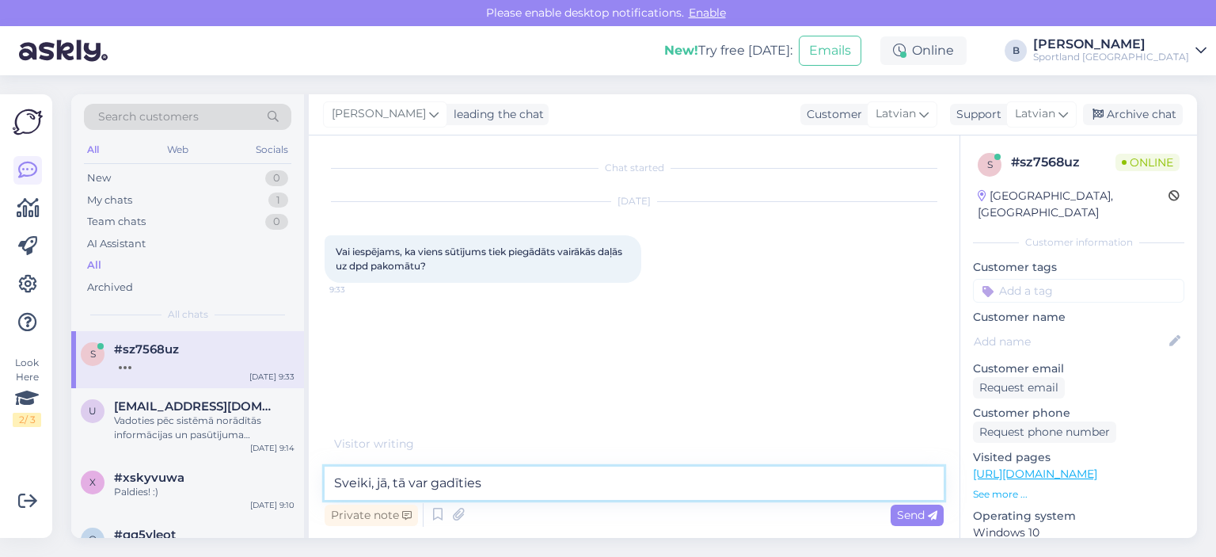
type textarea "Sveiki, jā, tā var gadīties."
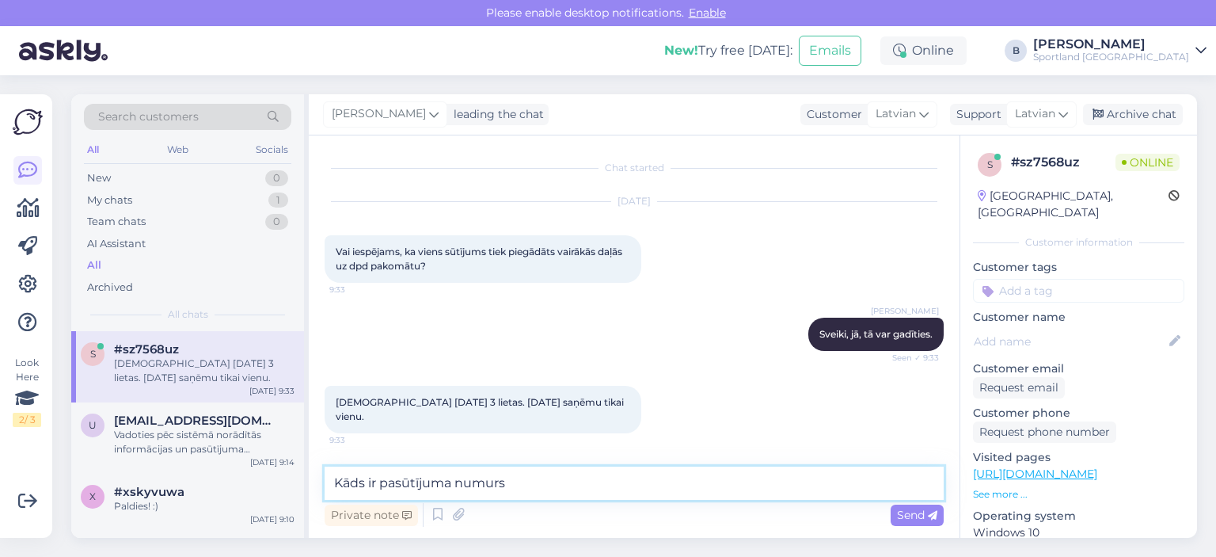
type textarea "Kāds ir pasūtījuma numurs?"
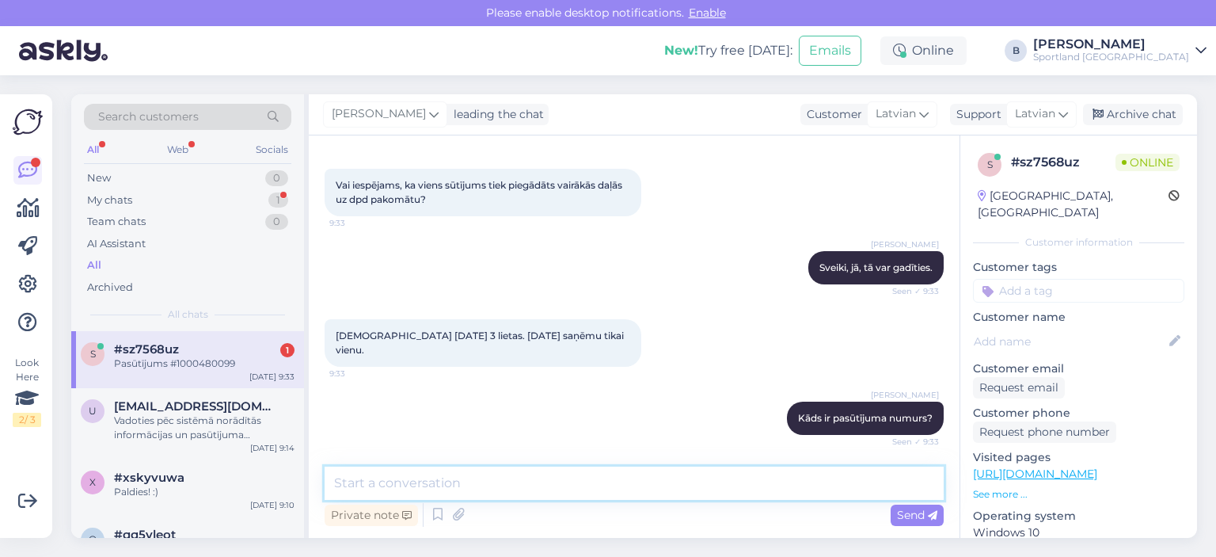
scroll to position [135, 0]
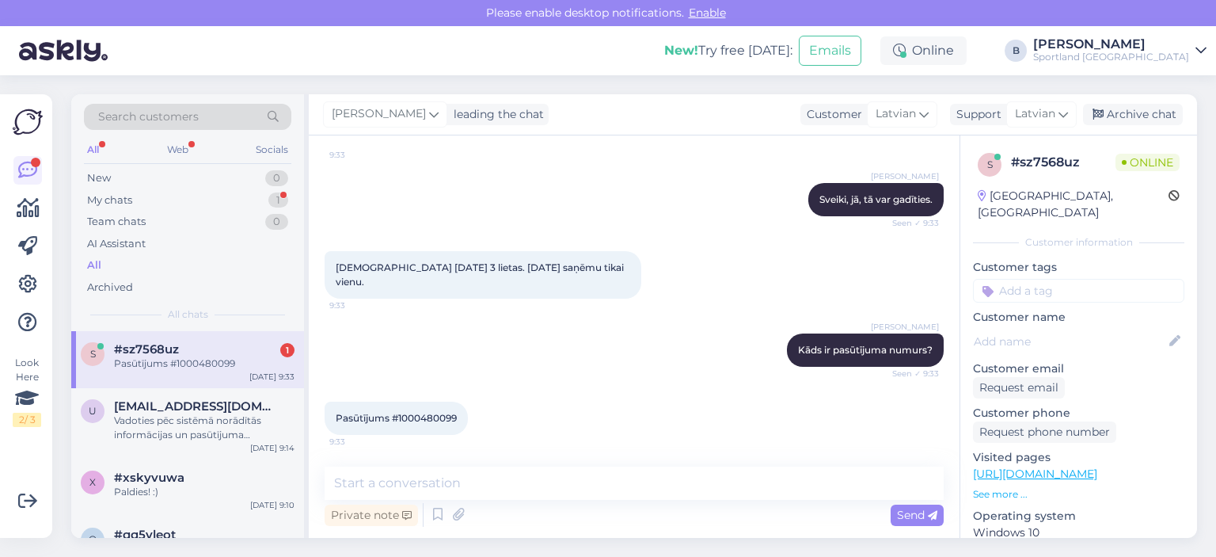
click at [443, 415] on span "Pasūtījums #1000480099" at bounding box center [396, 418] width 121 height 12
copy div "1000480099 9:33"
click at [531, 478] on textarea at bounding box center [634, 482] width 619 height 33
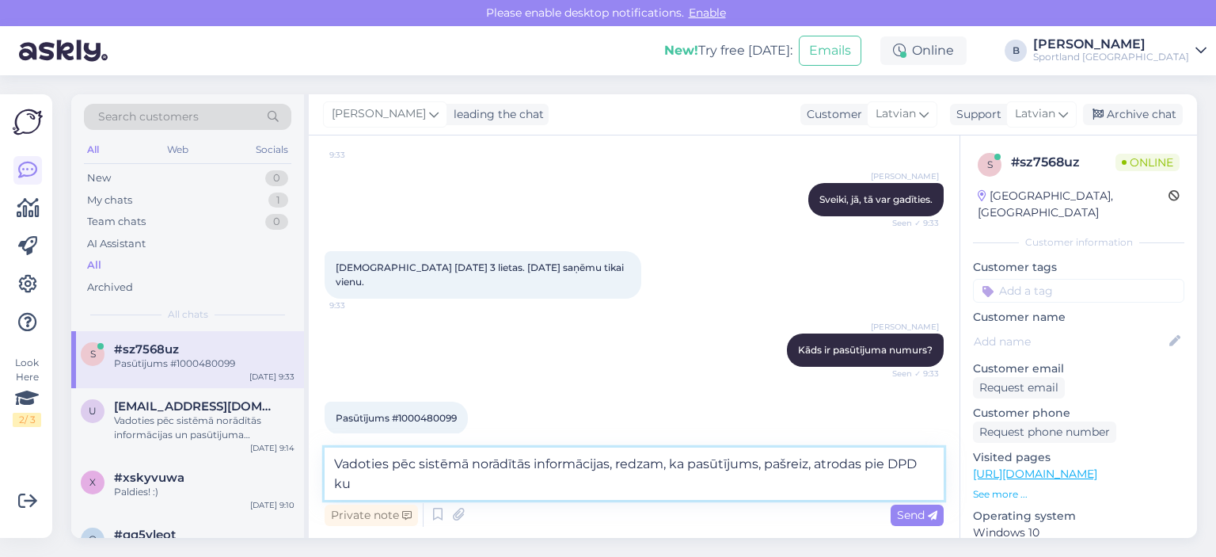
scroll to position [151, 0]
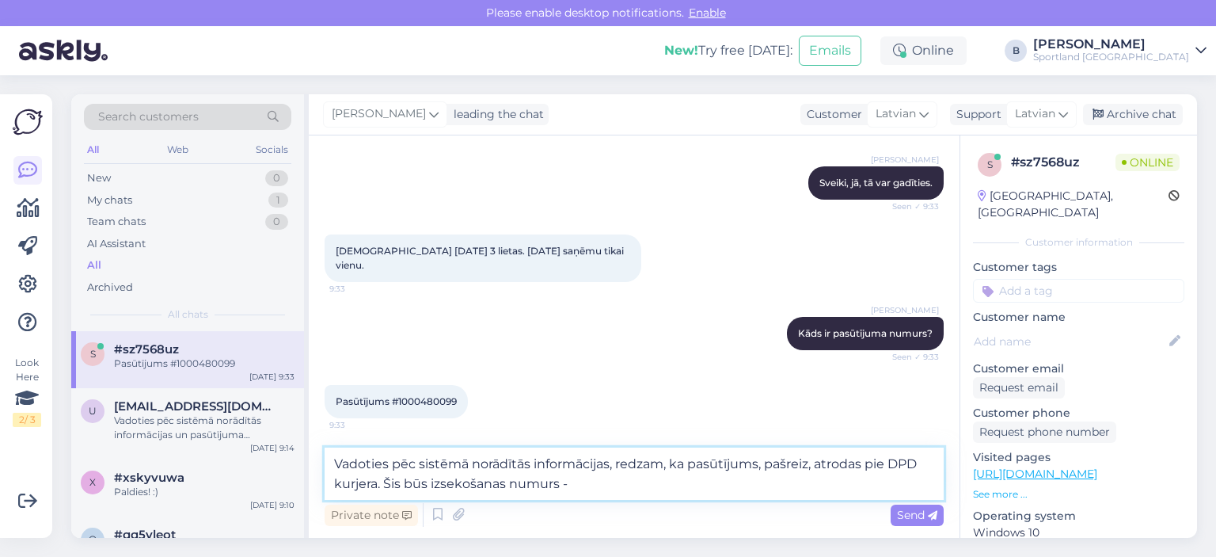
paste textarea "05757995526602"
type textarea "Vadoties pēc sistēmā norādītās informācijas, redzam, ka pasūtījums, pašreiz, at…"
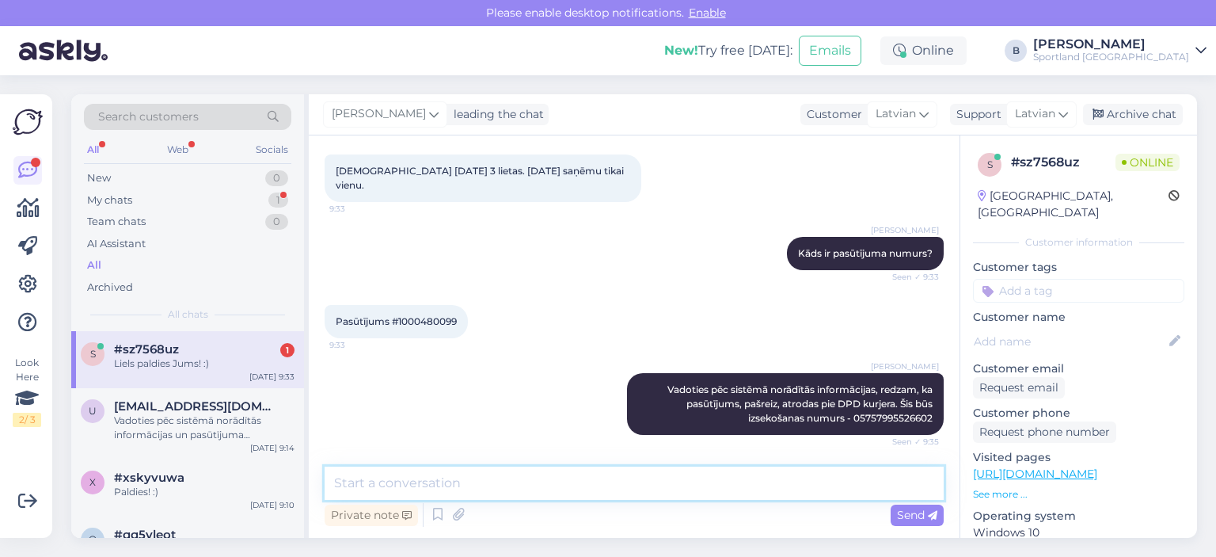
scroll to position [299, 0]
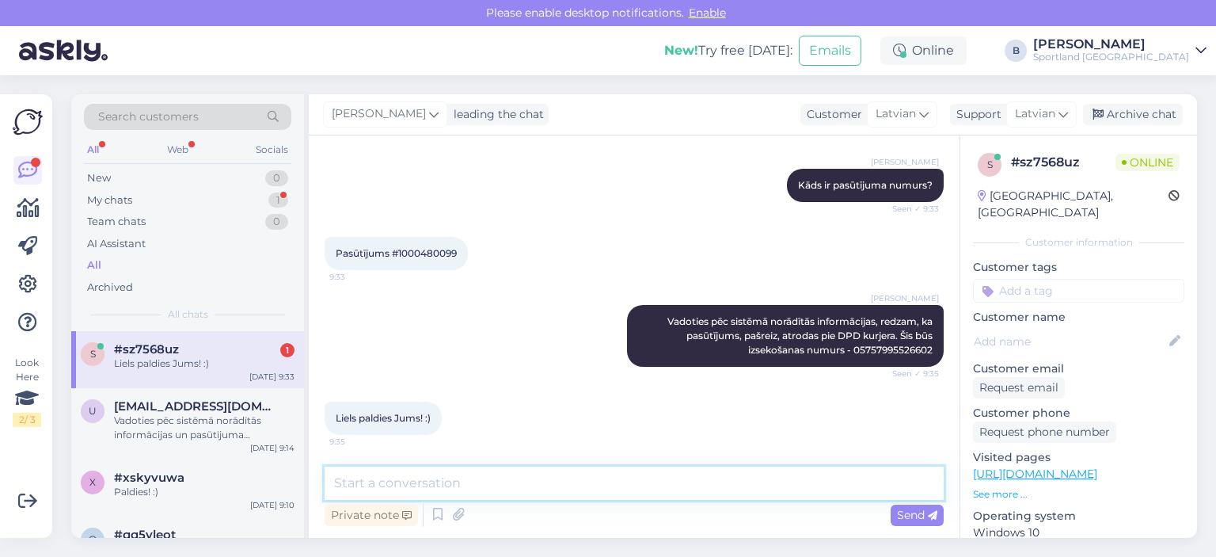
click at [540, 481] on textarea at bounding box center [634, 482] width 619 height 33
type textarea "Jauku Jums dienu! :)"
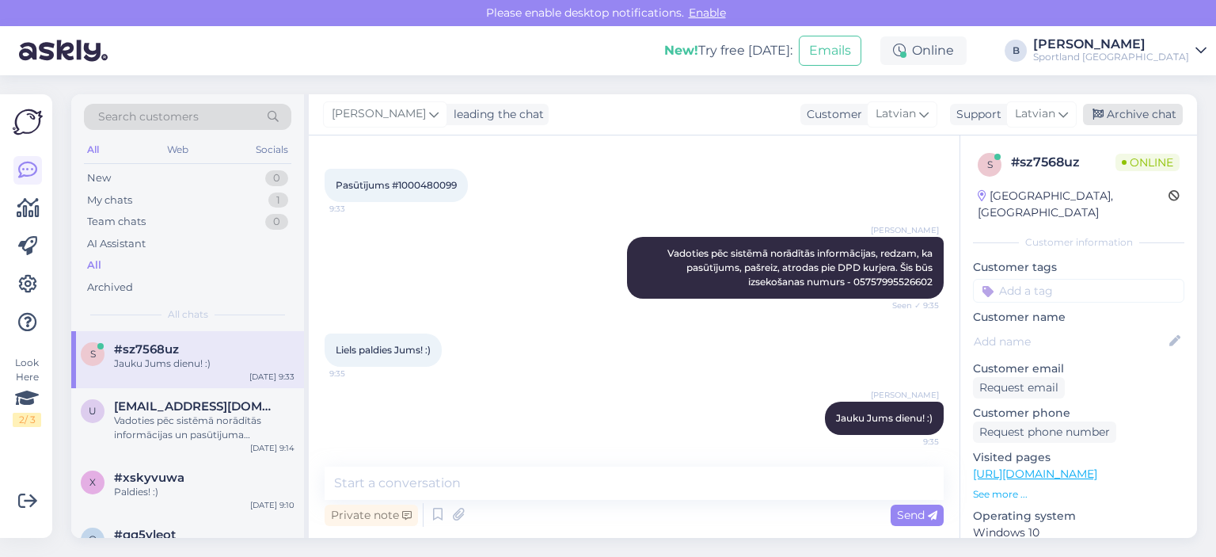
click at [1147, 115] on div "Archive chat" at bounding box center [1133, 114] width 100 height 21
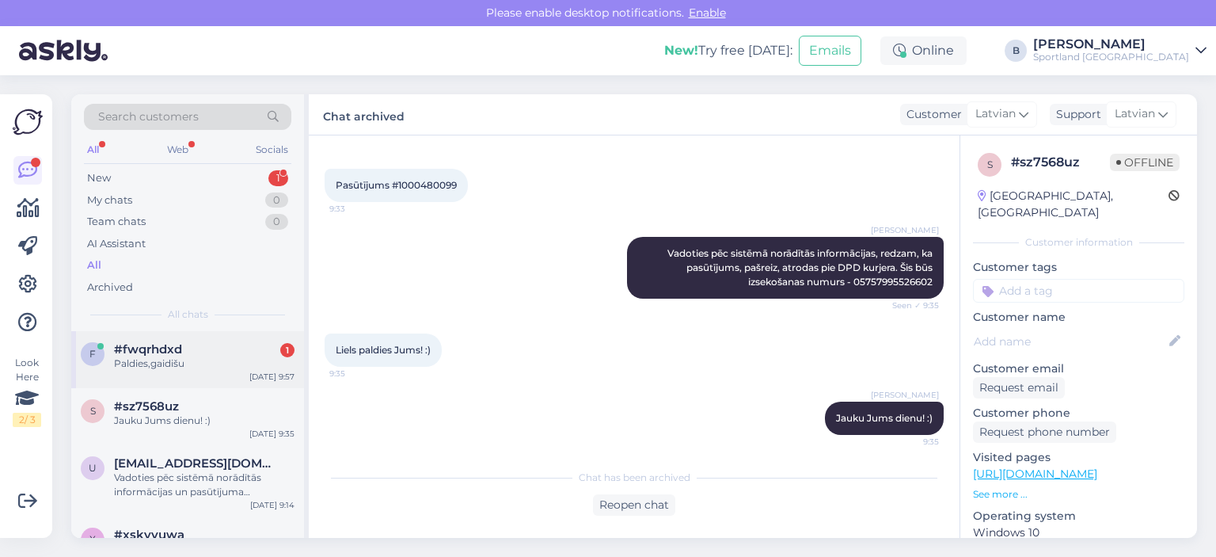
click at [147, 347] on span "#fwqrhdxd" at bounding box center [148, 349] width 68 height 14
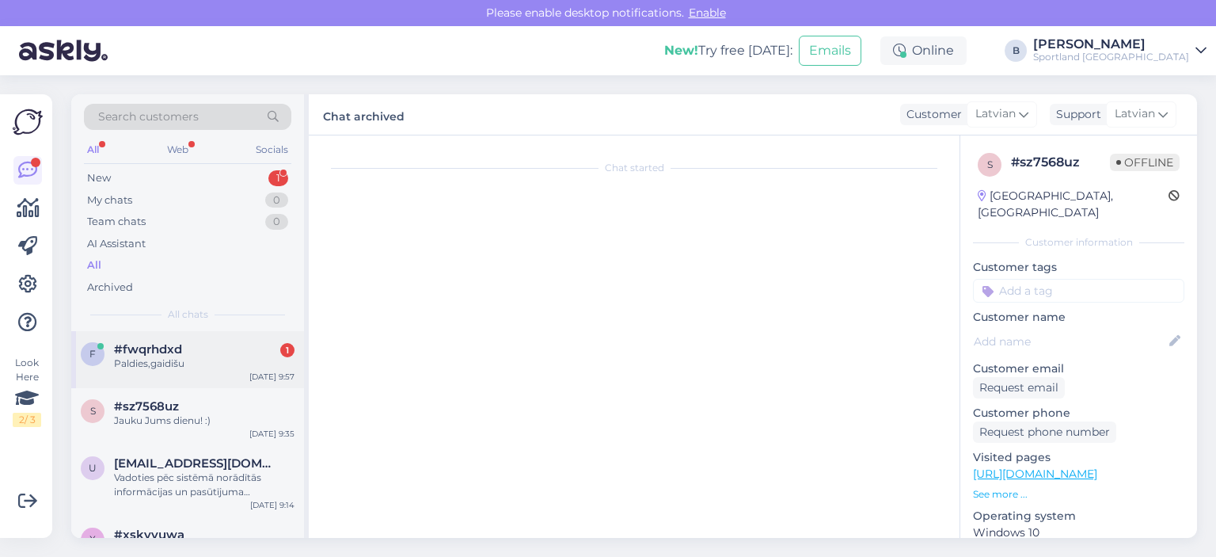
scroll to position [318, 0]
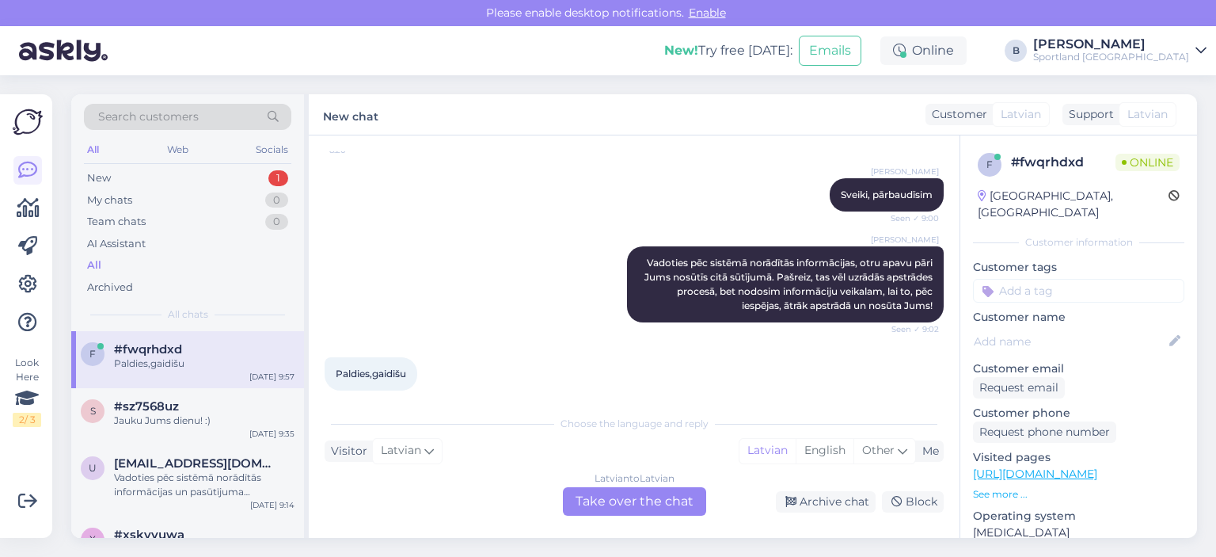
click at [684, 494] on div "Latvian to Latvian Take over the chat" at bounding box center [634, 501] width 143 height 29
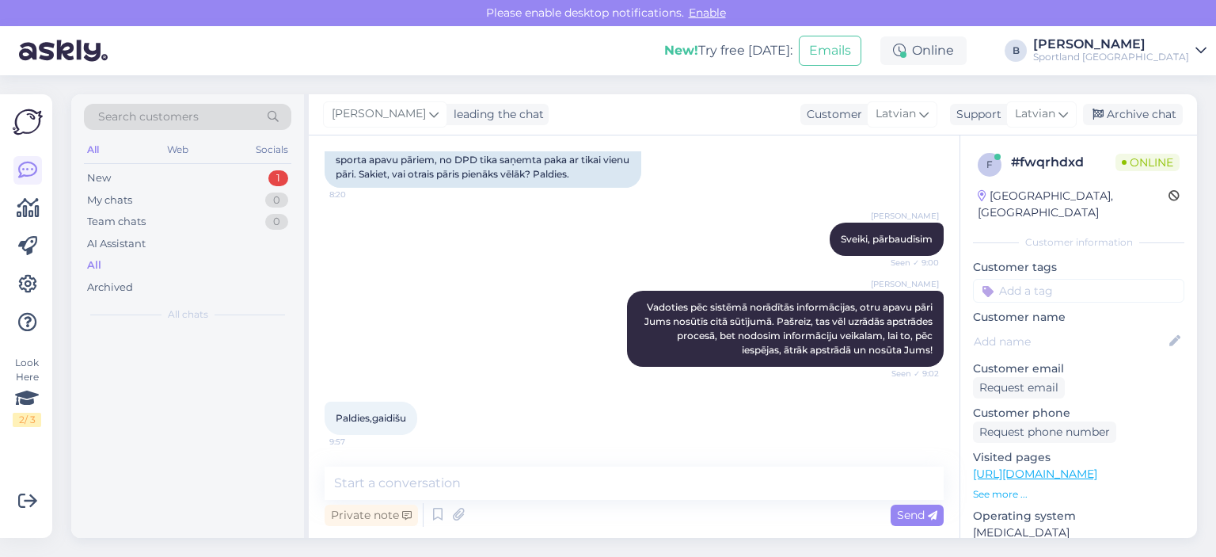
scroll to position [260, 0]
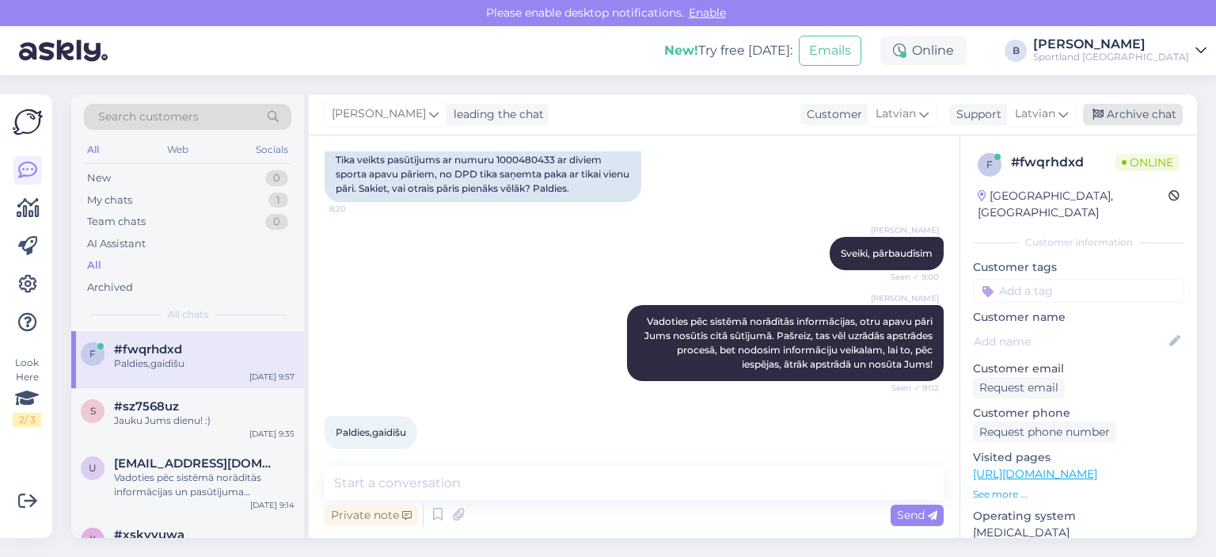
click at [1109, 120] on div "Archive chat" at bounding box center [1133, 114] width 100 height 21
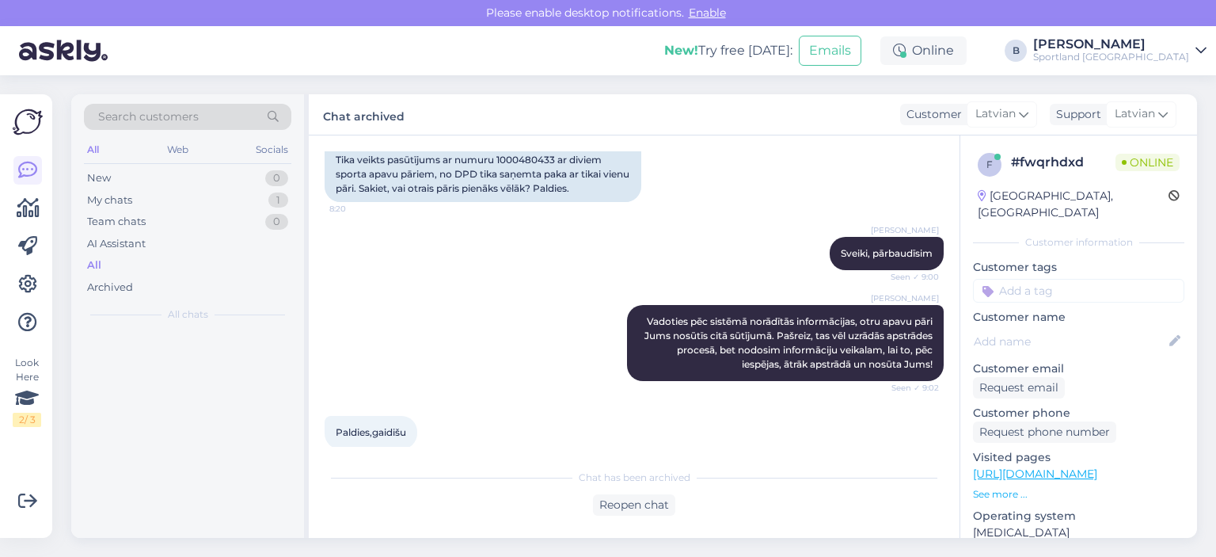
scroll to position [264, 0]
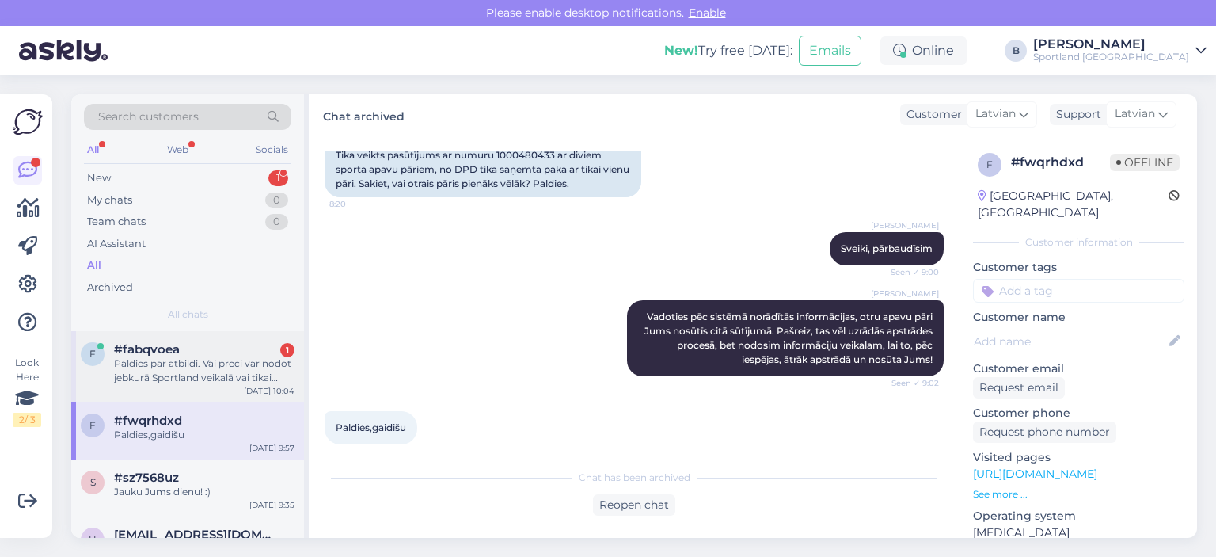
click at [189, 379] on div "Paldies par atbildi. Vai preci var nodot jebkurā Sportland veikalā vai tikai Sp…" at bounding box center [204, 370] width 181 height 29
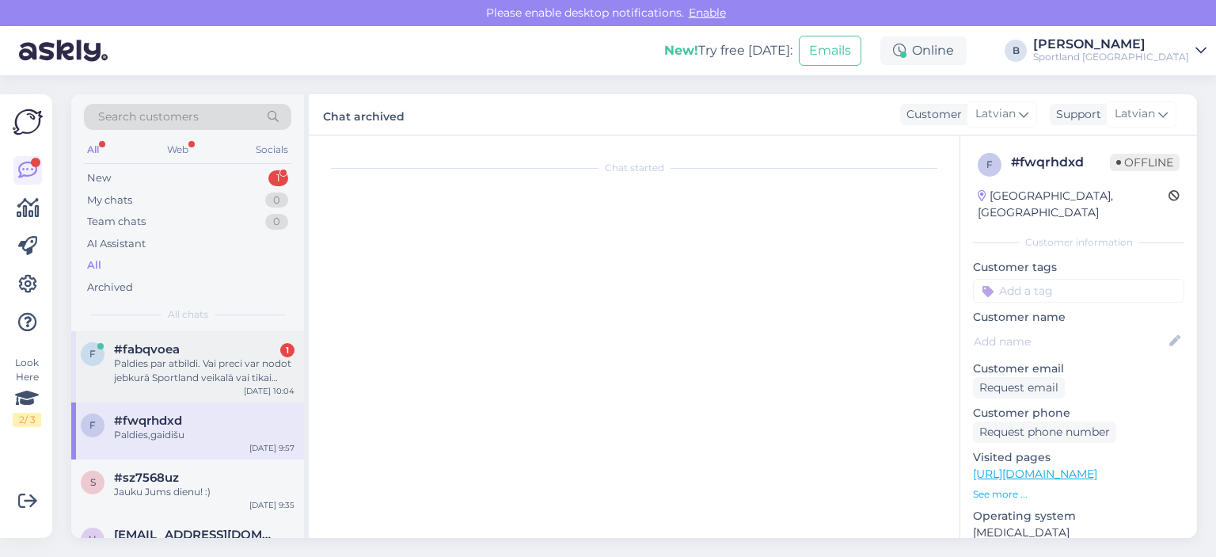
scroll to position [1359, 0]
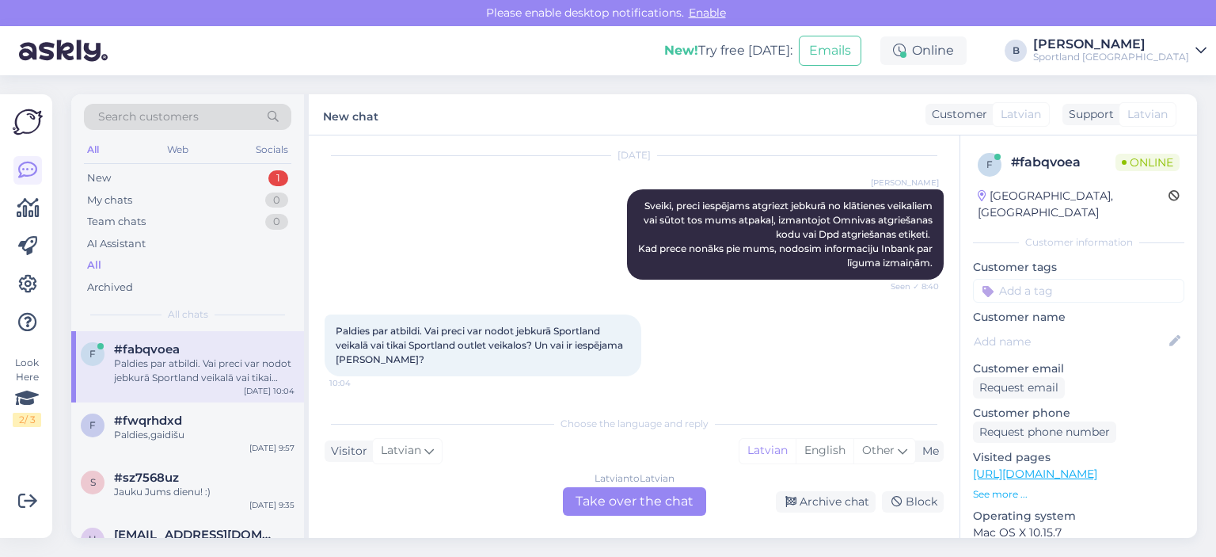
click at [653, 500] on div "Latvian to Latvian Take over the chat" at bounding box center [634, 501] width 143 height 29
